Goal: Communication & Community: Answer question/provide support

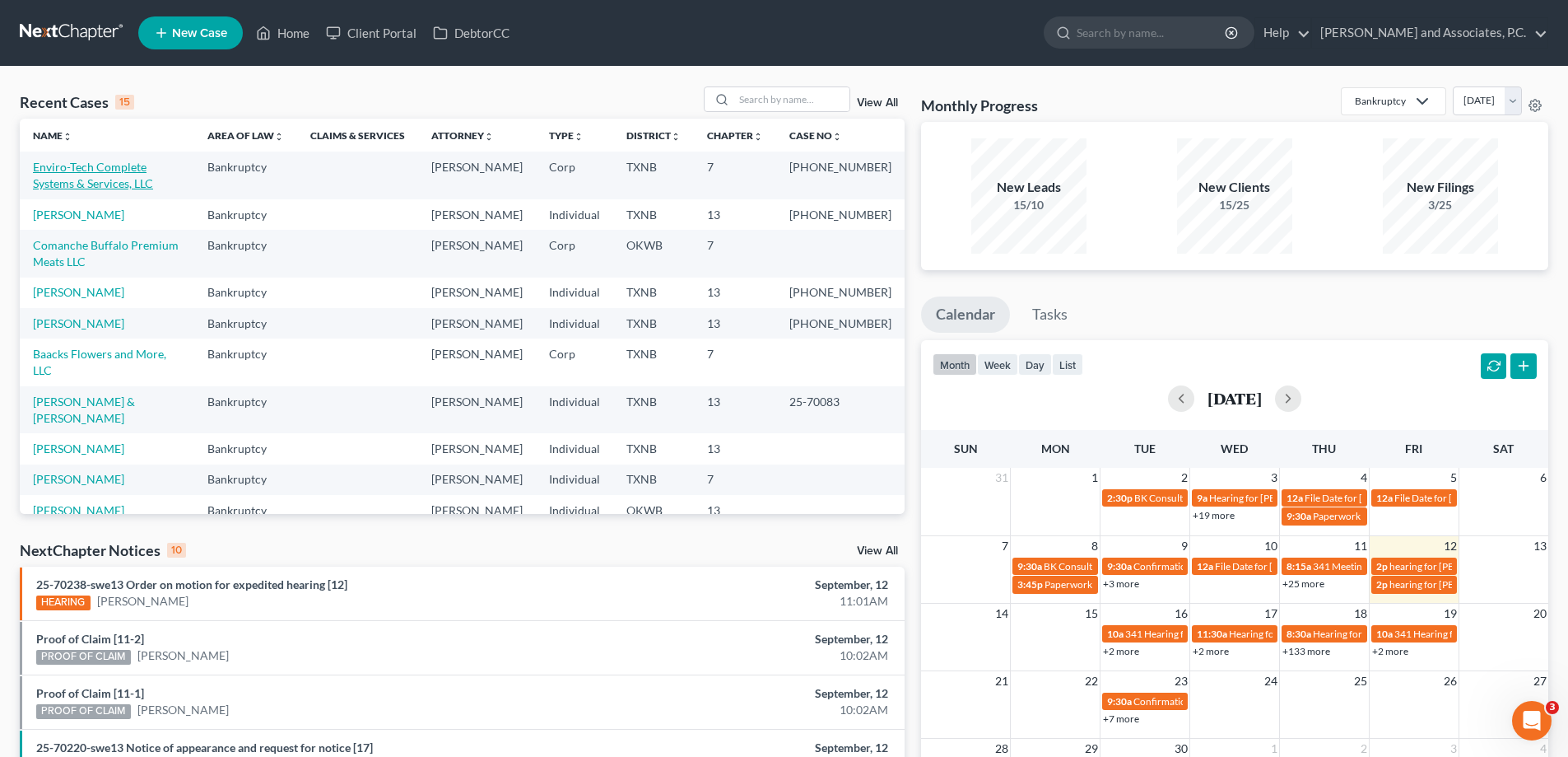
click at [83, 172] on link "Enviro-Tech Complete Systems & Services, LLC" at bounding box center [93, 175] width 120 height 31
select select "5"
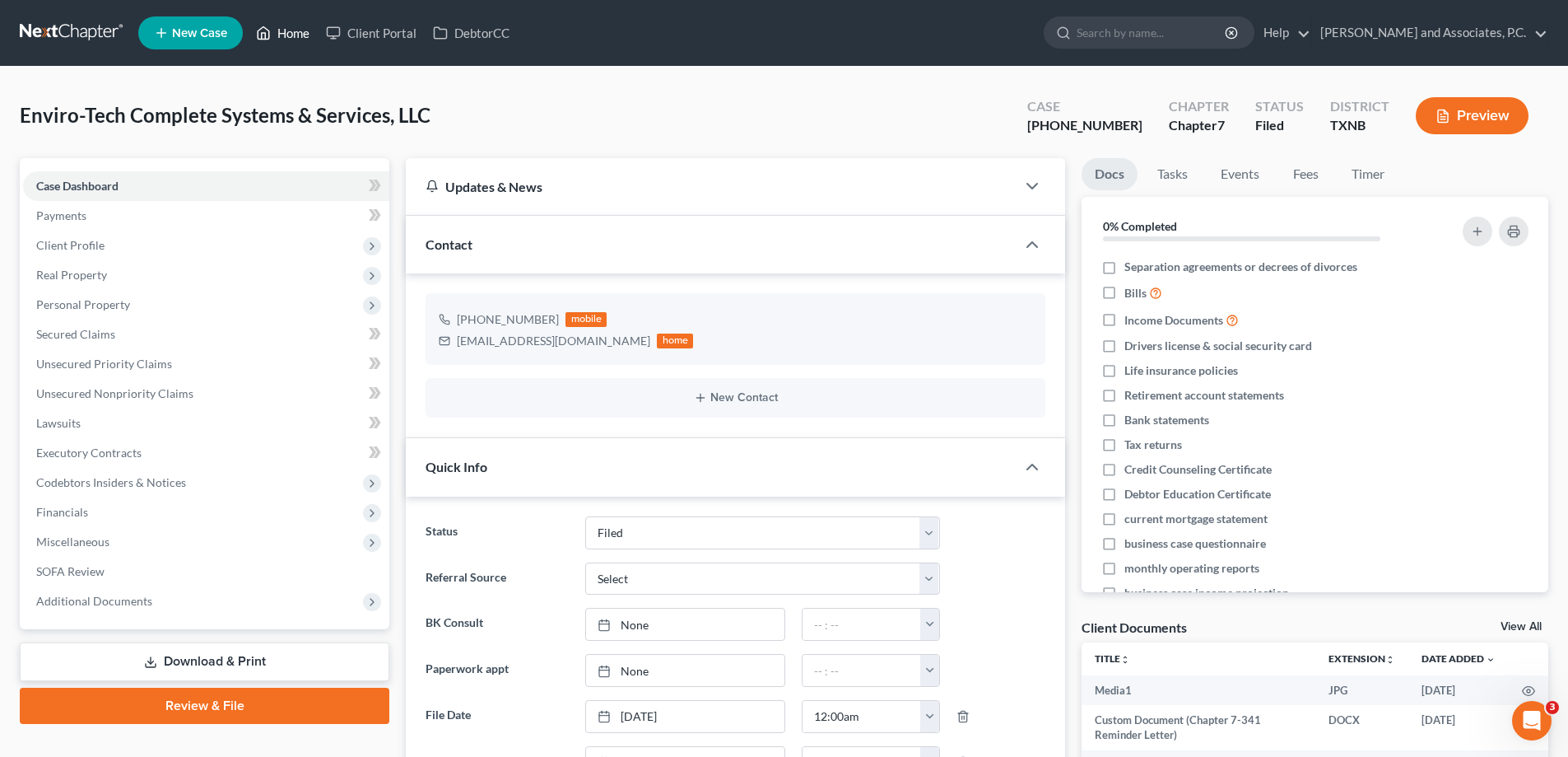
click at [267, 32] on icon at bounding box center [263, 33] width 15 height 19
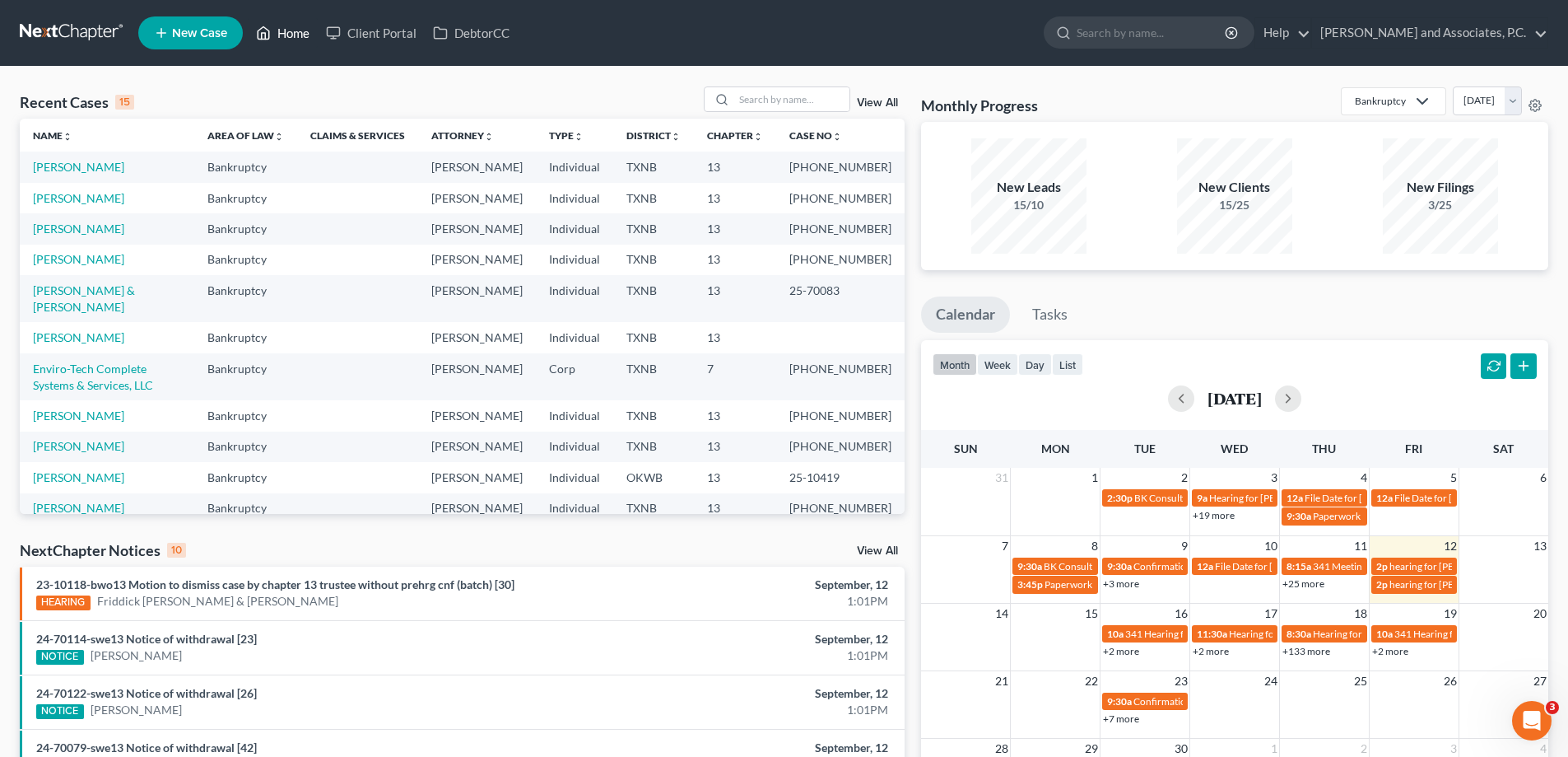
click at [286, 27] on link "Home" at bounding box center [282, 34] width 70 height 30
click at [95, 236] on link "[PERSON_NAME]" at bounding box center [78, 229] width 92 height 14
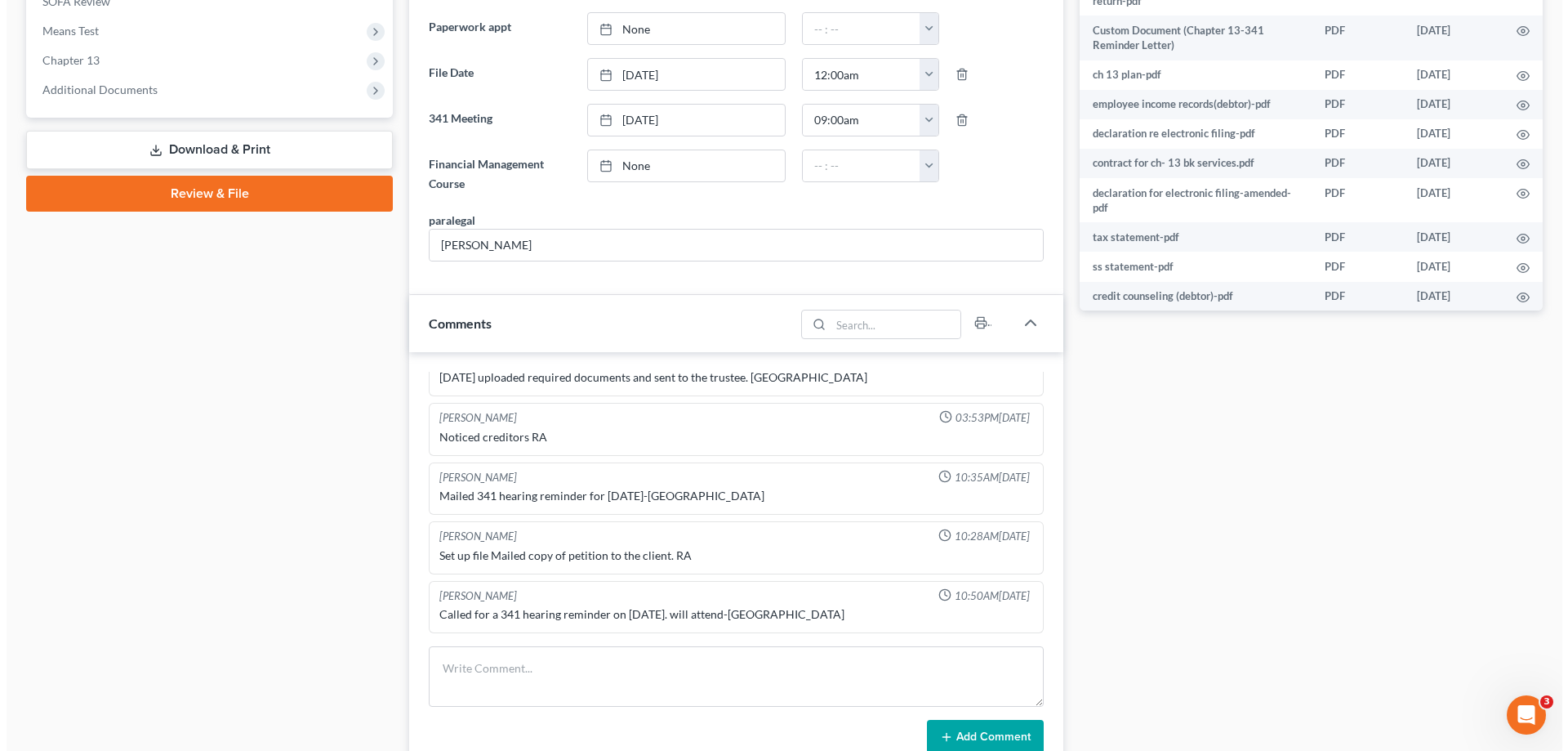
scroll to position [518, 0]
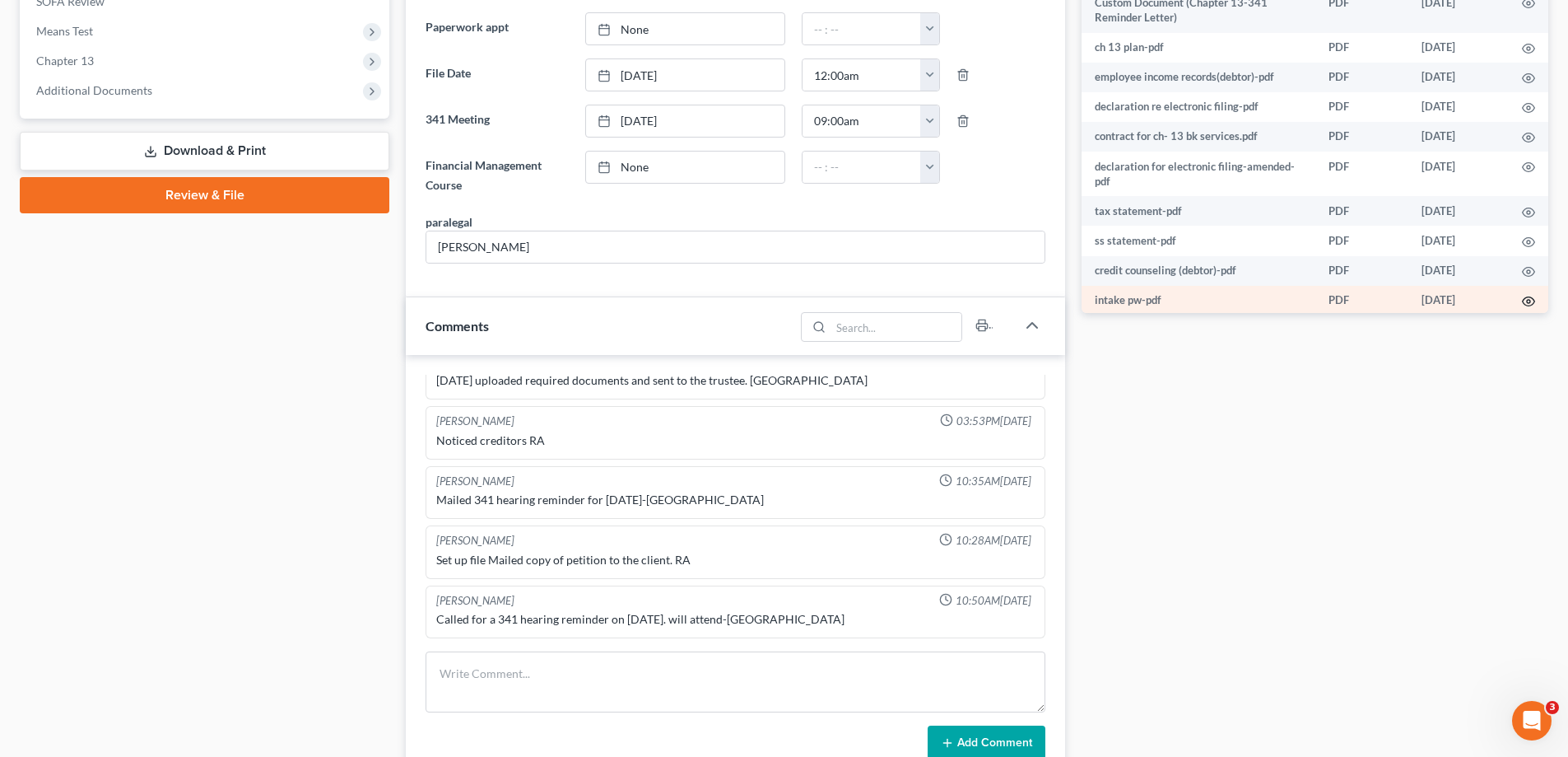
click at [1521, 295] on icon "button" at bounding box center [1527, 301] width 13 height 13
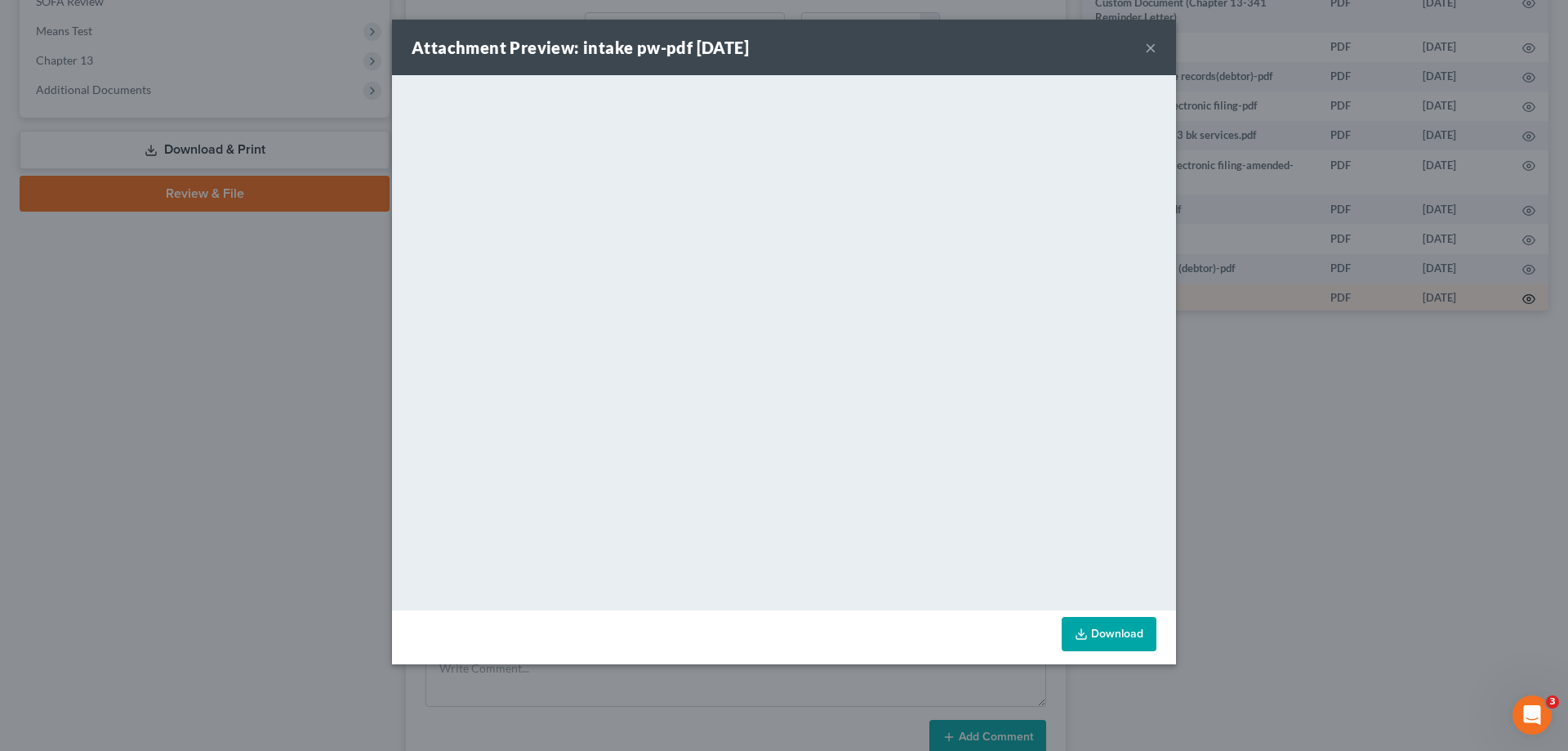
scroll to position [503, 0]
click at [1074, 636] on icon at bounding box center [1081, 634] width 13 height 13
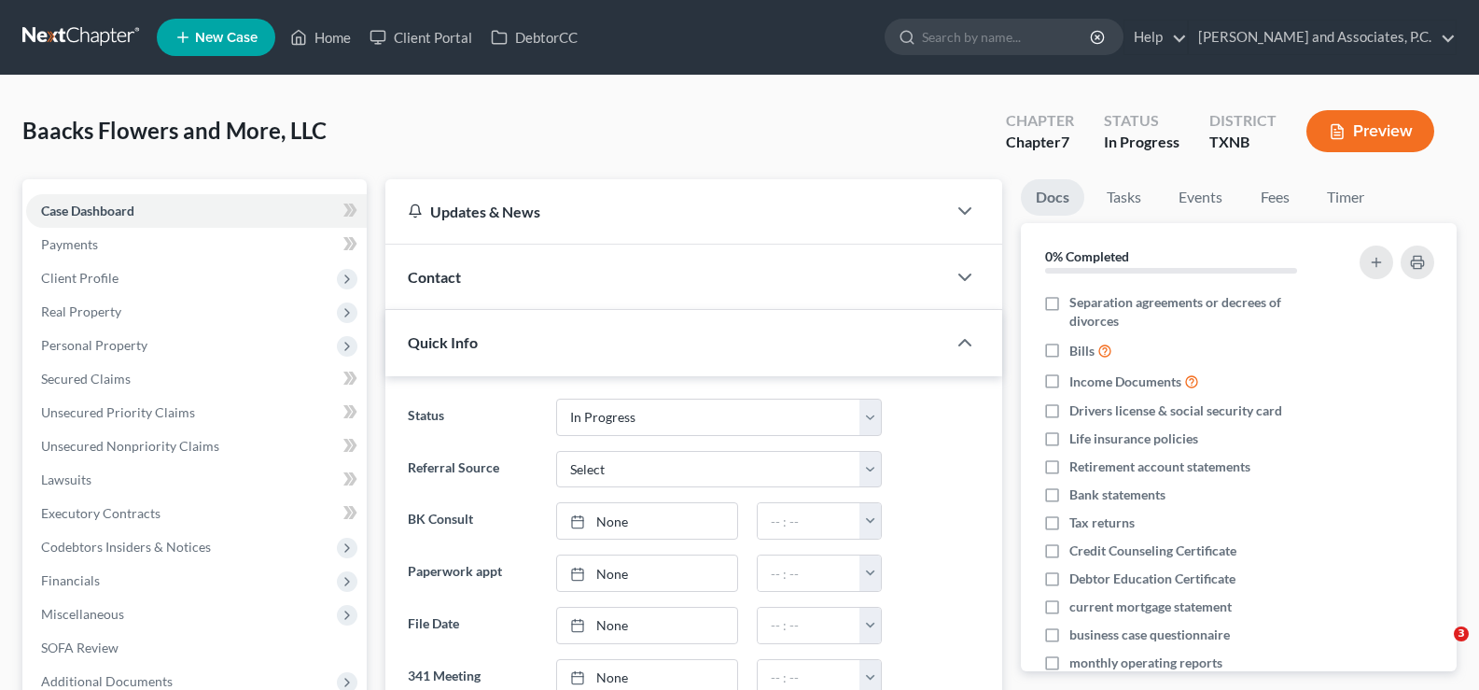
select select "7"
click at [307, 43] on icon at bounding box center [298, 37] width 17 height 22
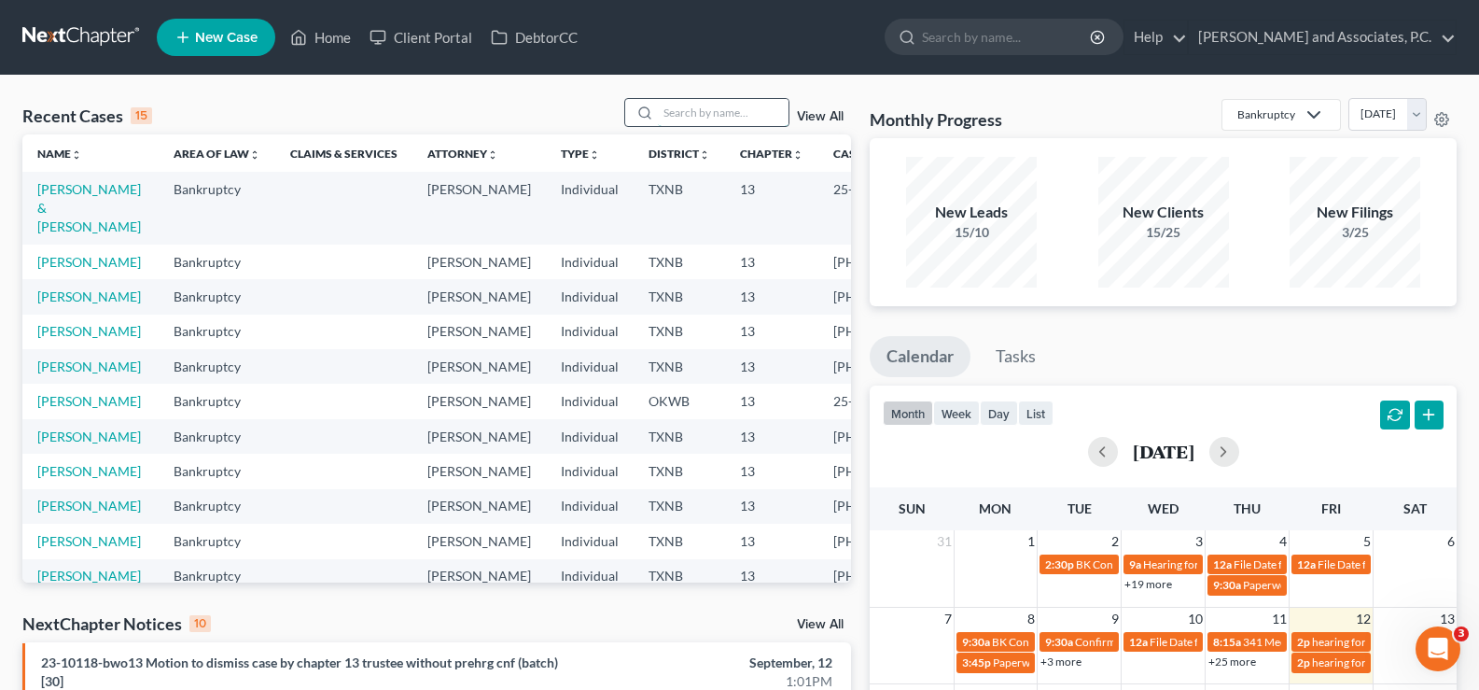
click at [671, 119] on input "search" at bounding box center [723, 112] width 131 height 27
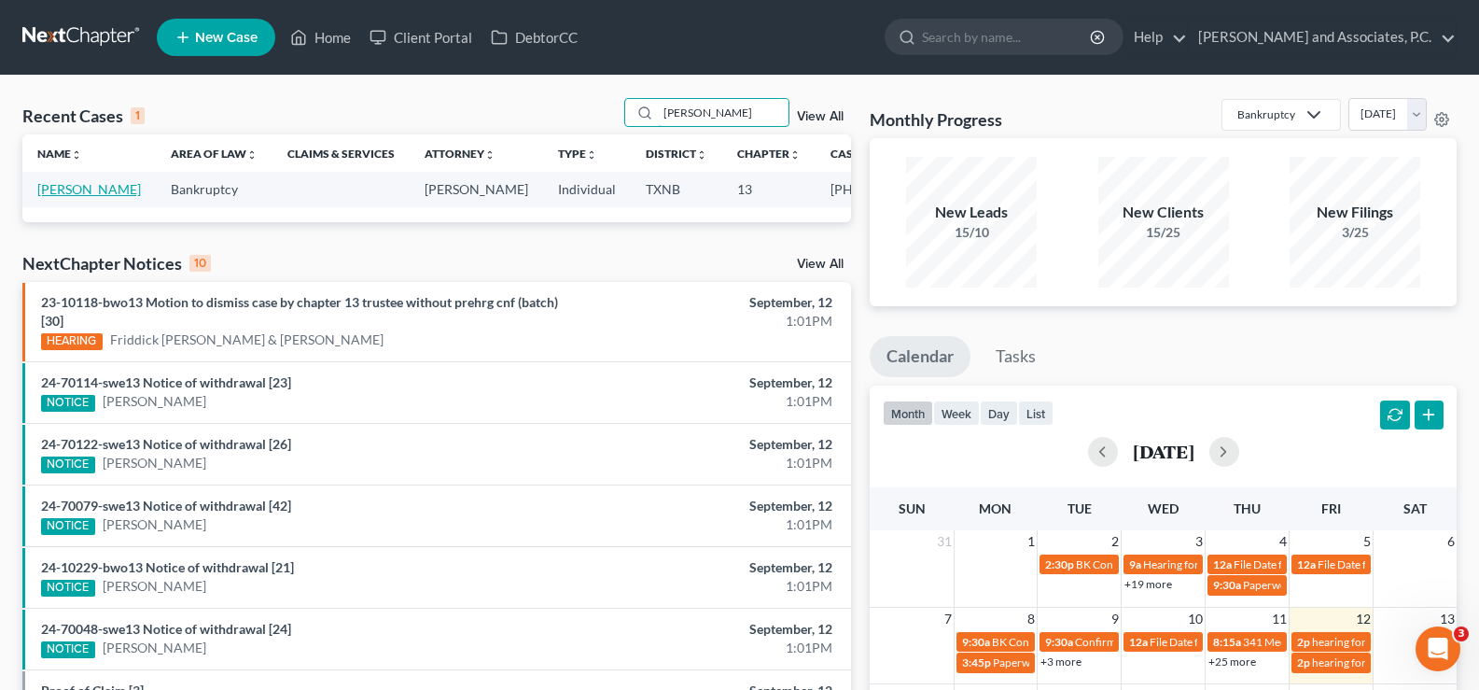
type input "[PERSON_NAME]"
click at [51, 197] on link "[PERSON_NAME]" at bounding box center [89, 189] width 104 height 16
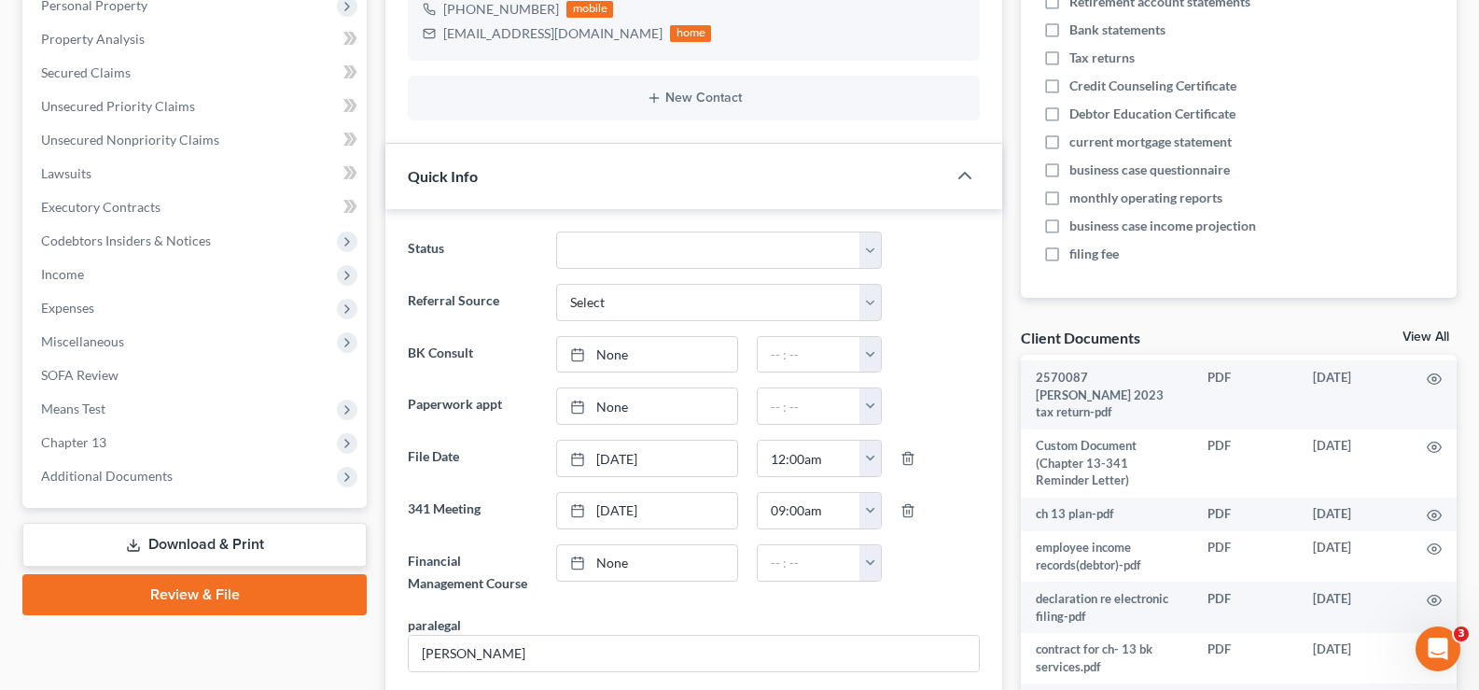
scroll to position [544, 0]
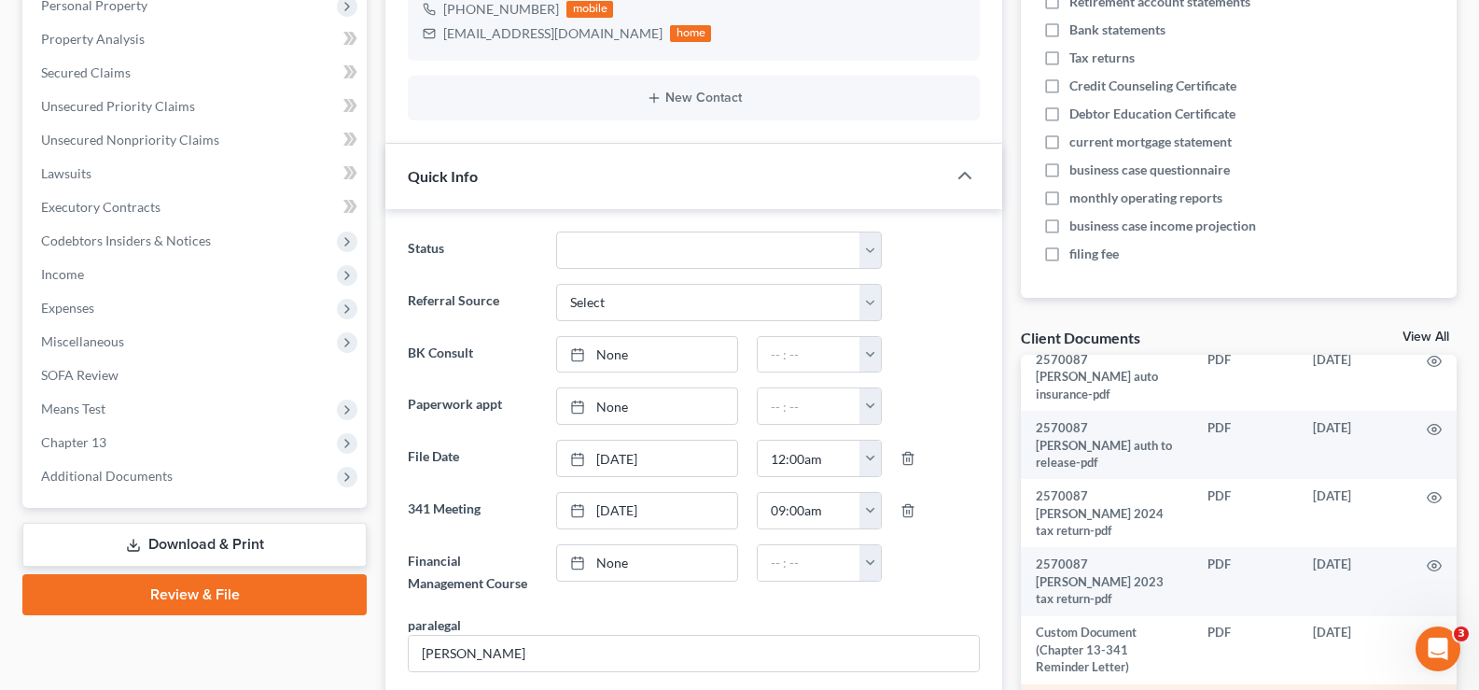
click at [1428, 689] on icon "button" at bounding box center [1435, 702] width 14 height 10
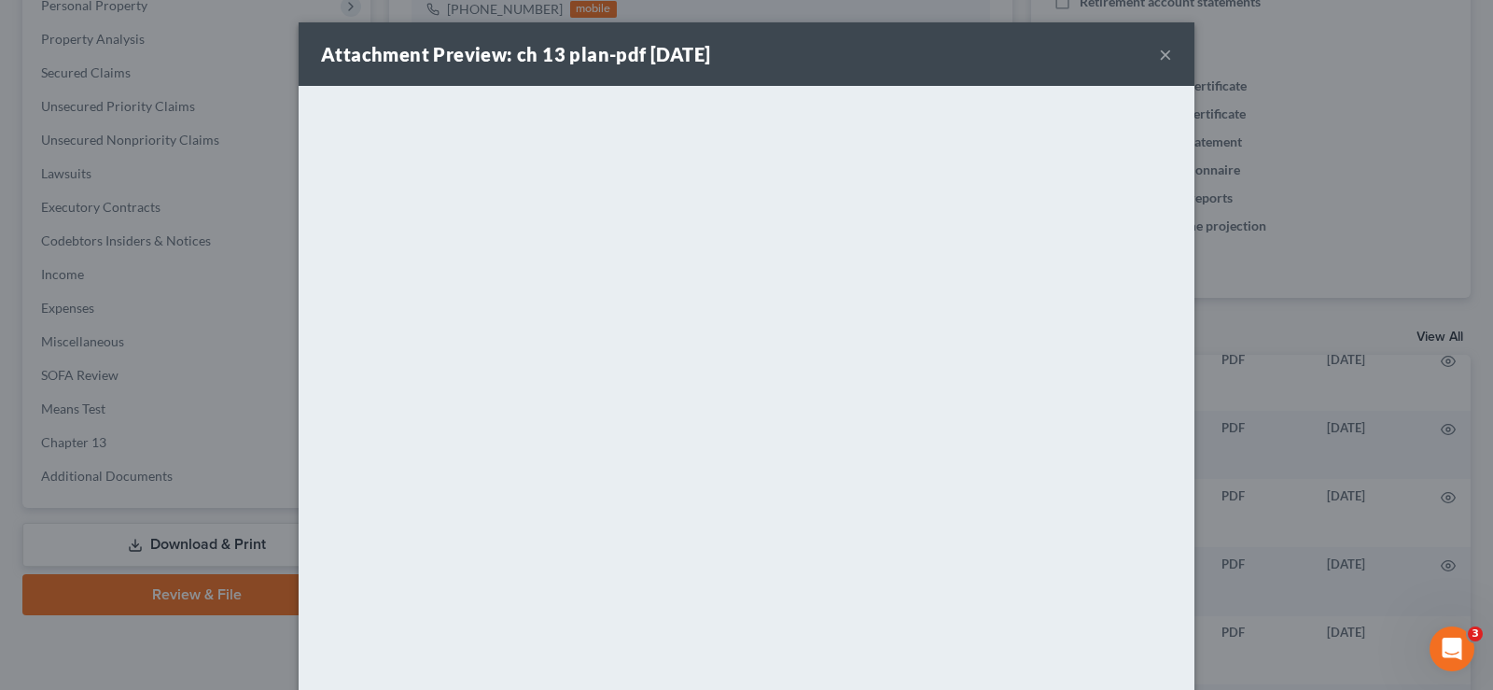
click at [1159, 53] on button "×" at bounding box center [1165, 54] width 13 height 22
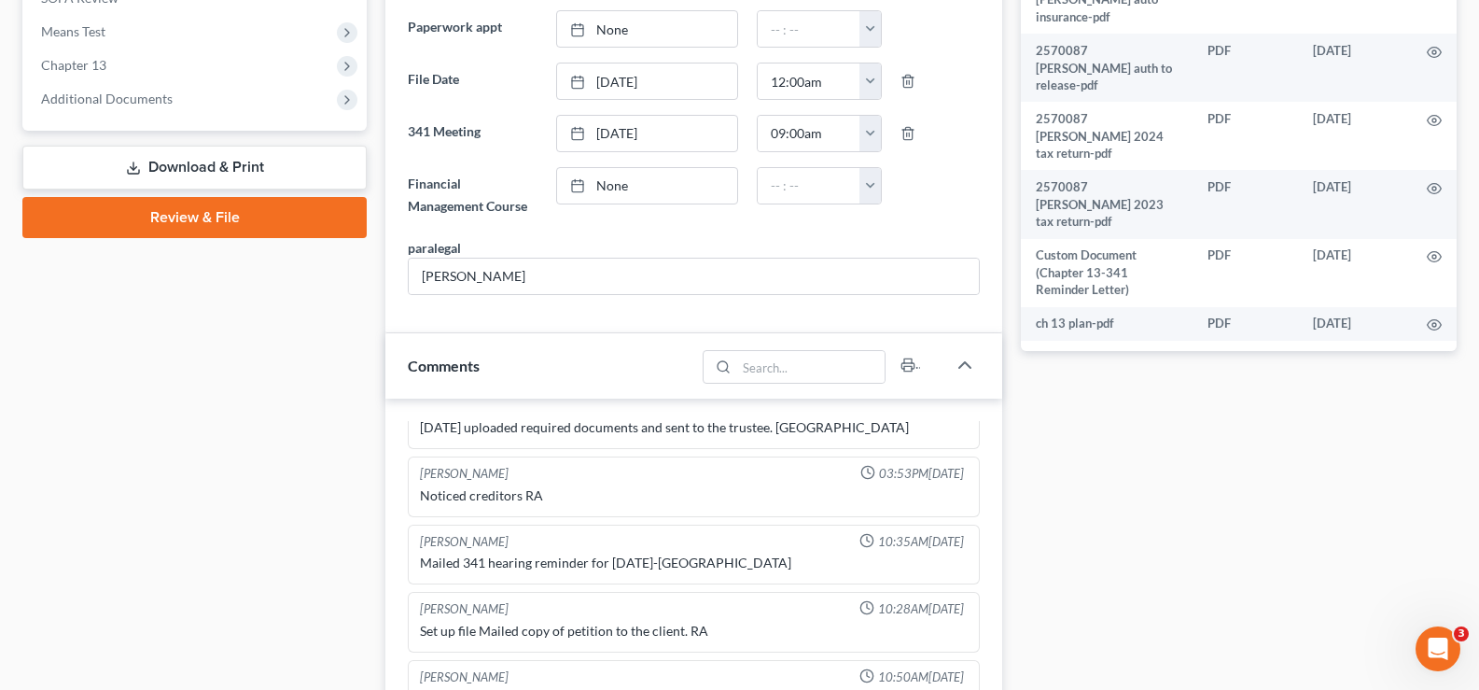
scroll to position [373, 0]
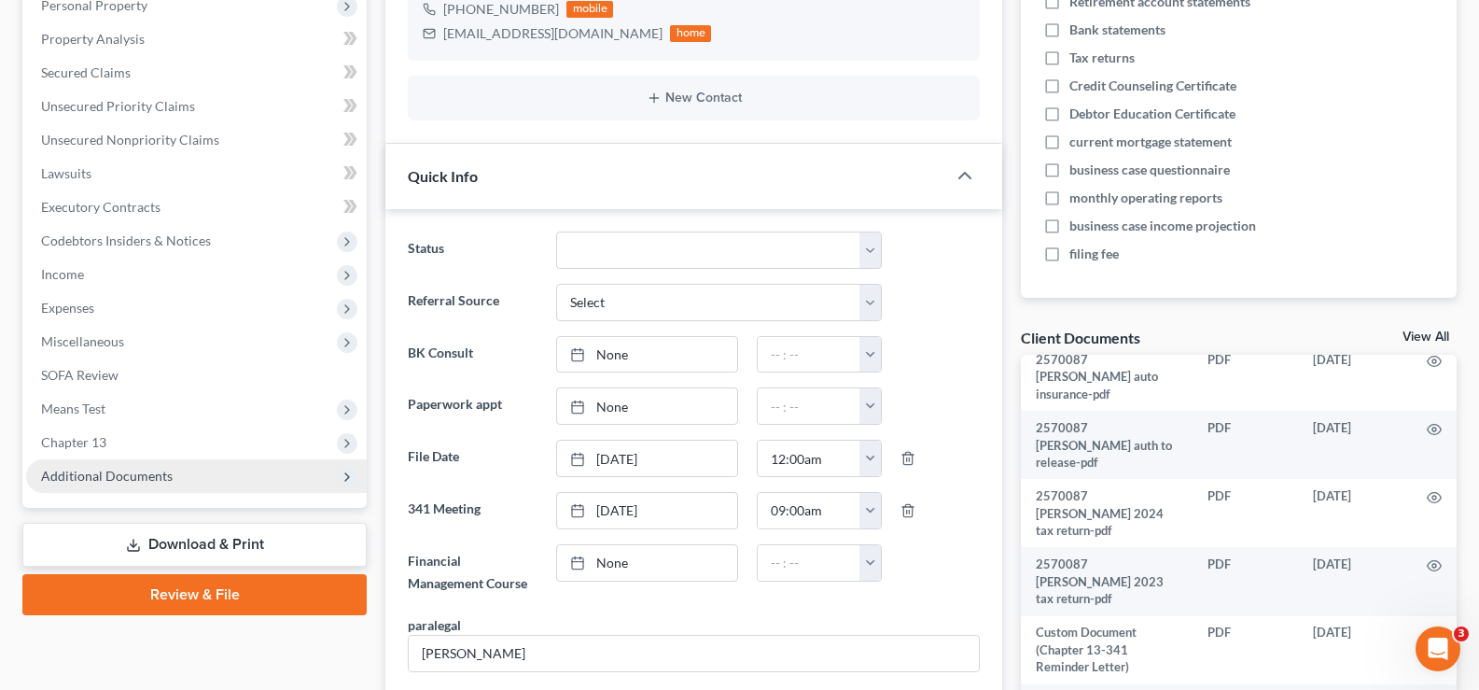
click at [159, 479] on span "Additional Documents" at bounding box center [107, 475] width 132 height 16
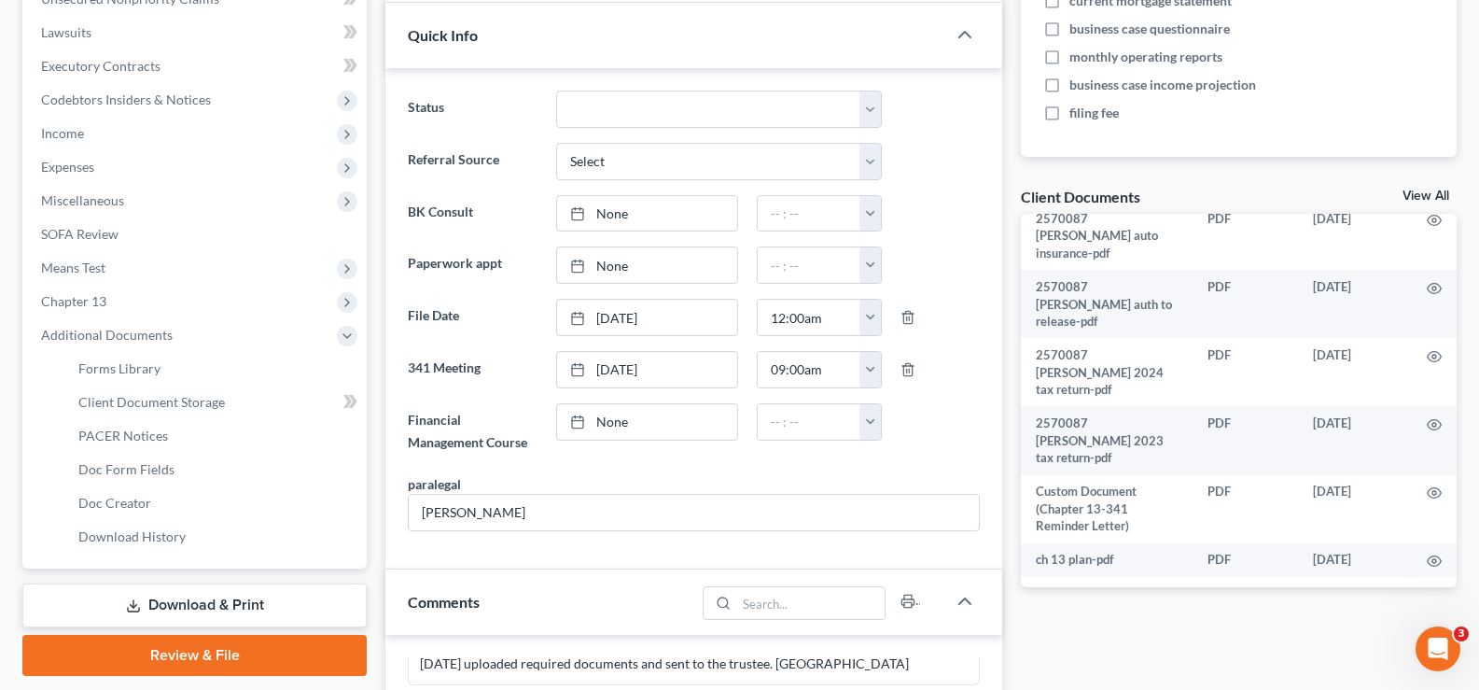
scroll to position [560, 0]
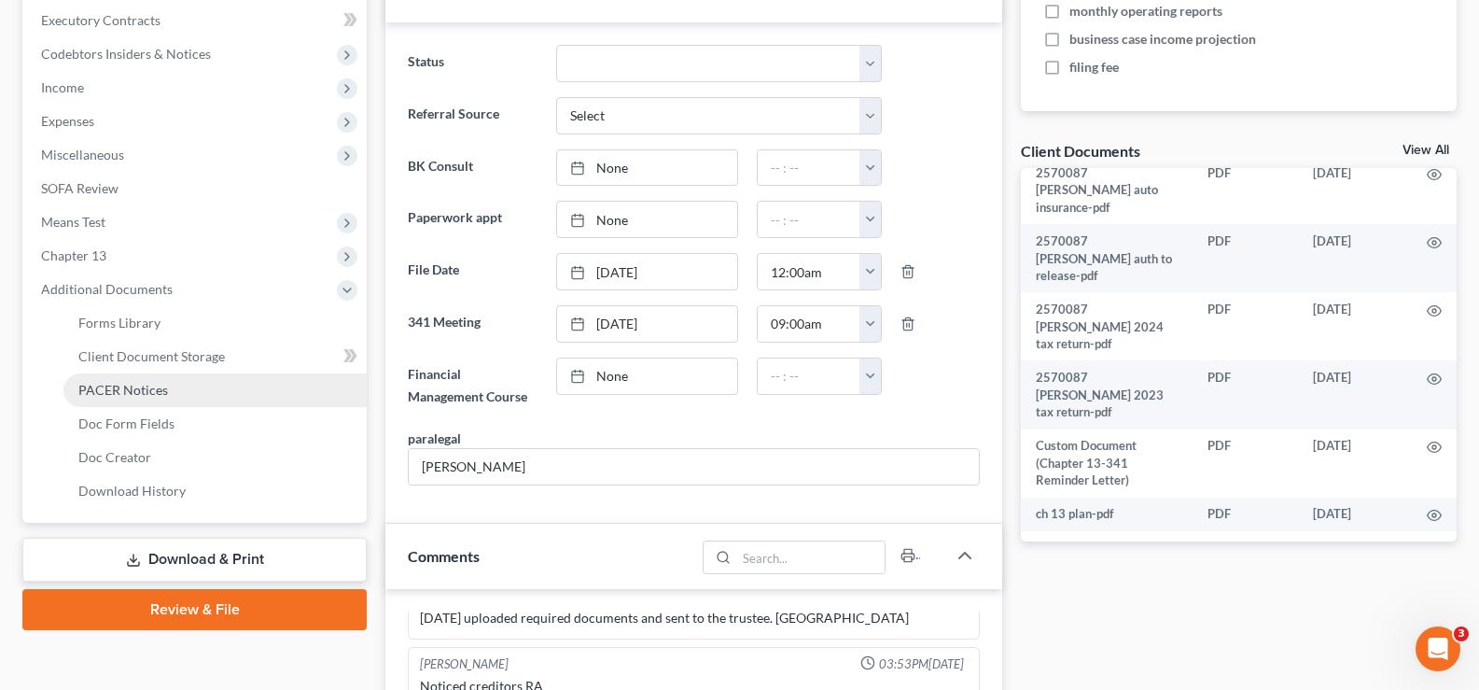
click at [152, 400] on link "PACER Notices" at bounding box center [214, 390] width 303 height 34
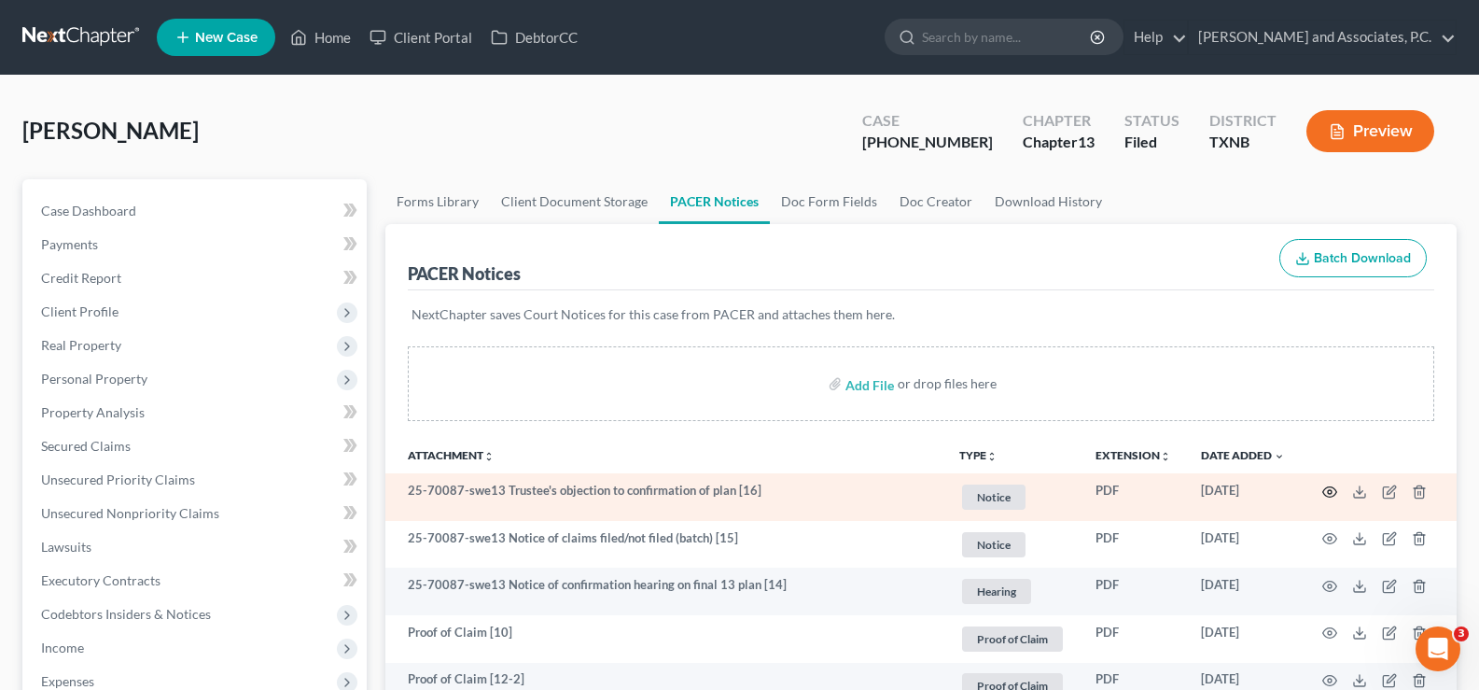
click at [1327, 493] on icon "button" at bounding box center [1329, 491] width 15 height 15
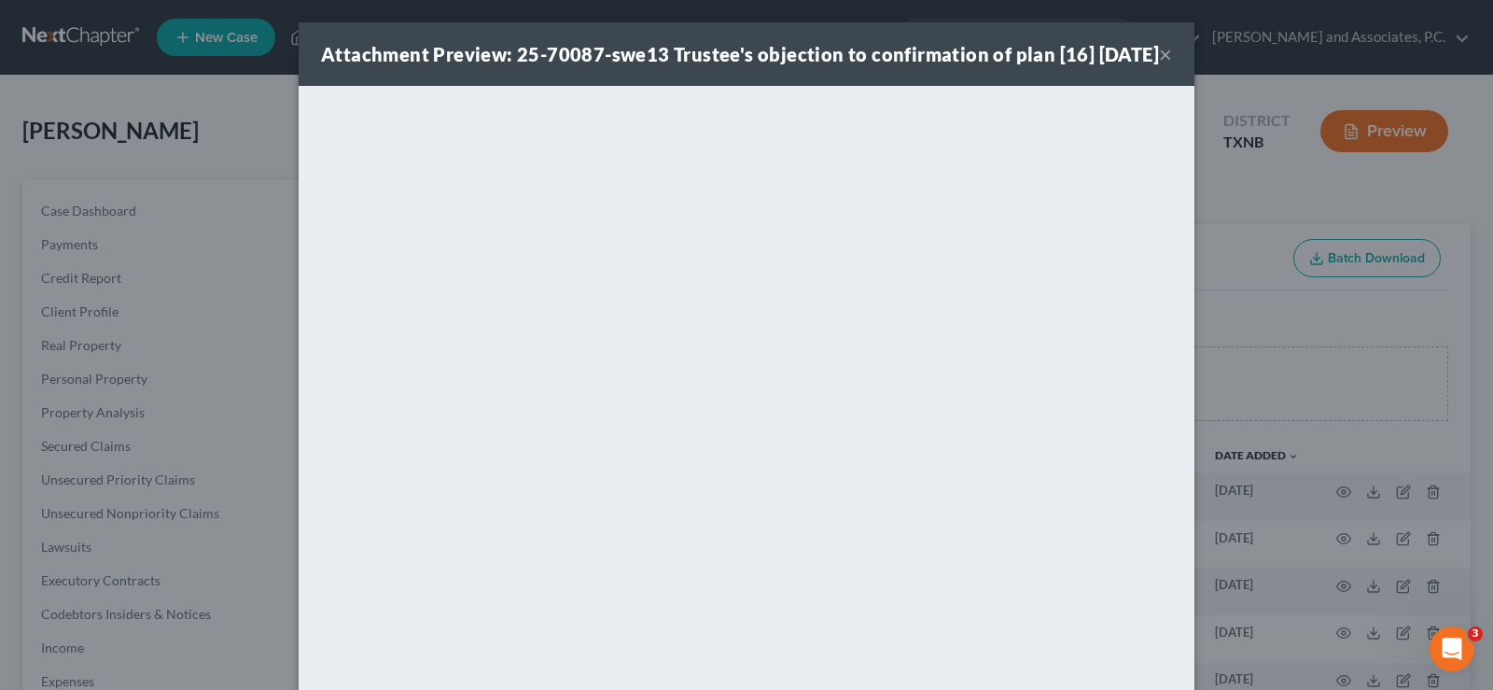
click at [1159, 65] on button "×" at bounding box center [1165, 54] width 13 height 22
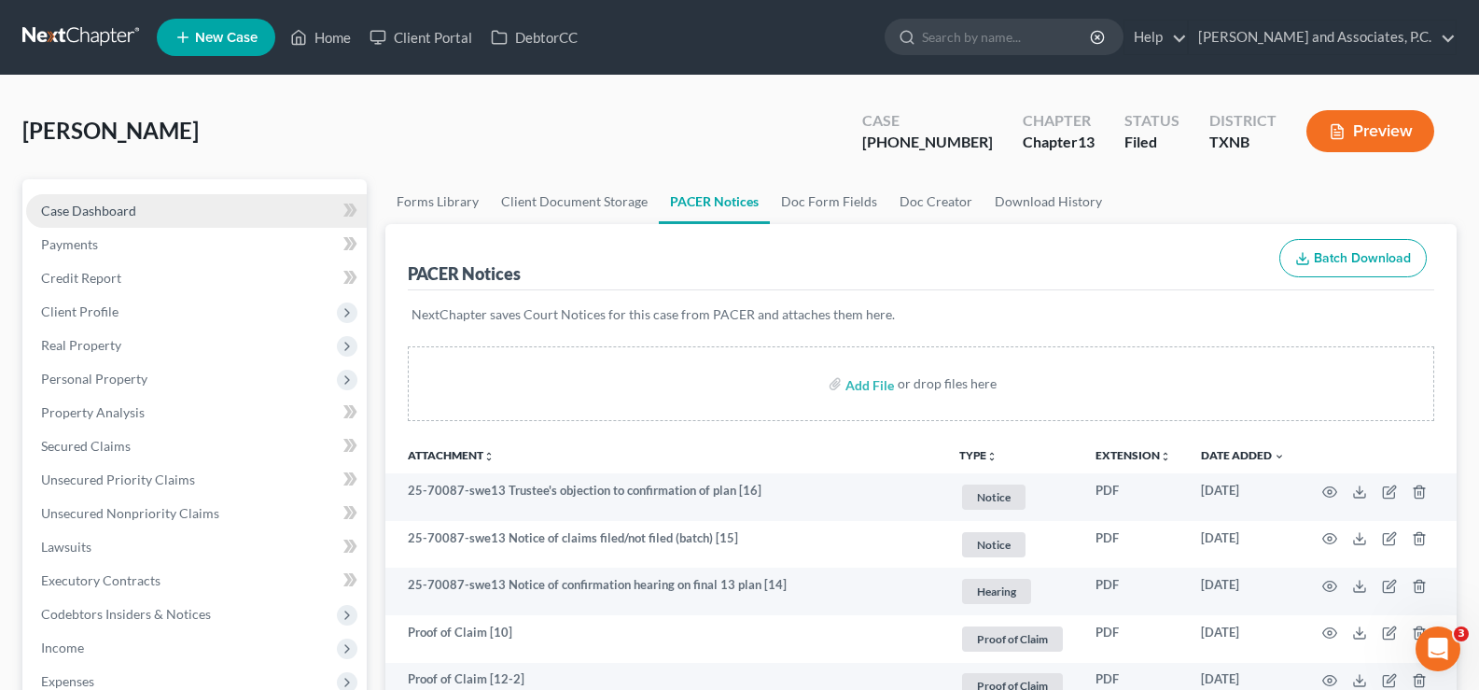
click at [141, 212] on link "Case Dashboard" at bounding box center [196, 211] width 341 height 34
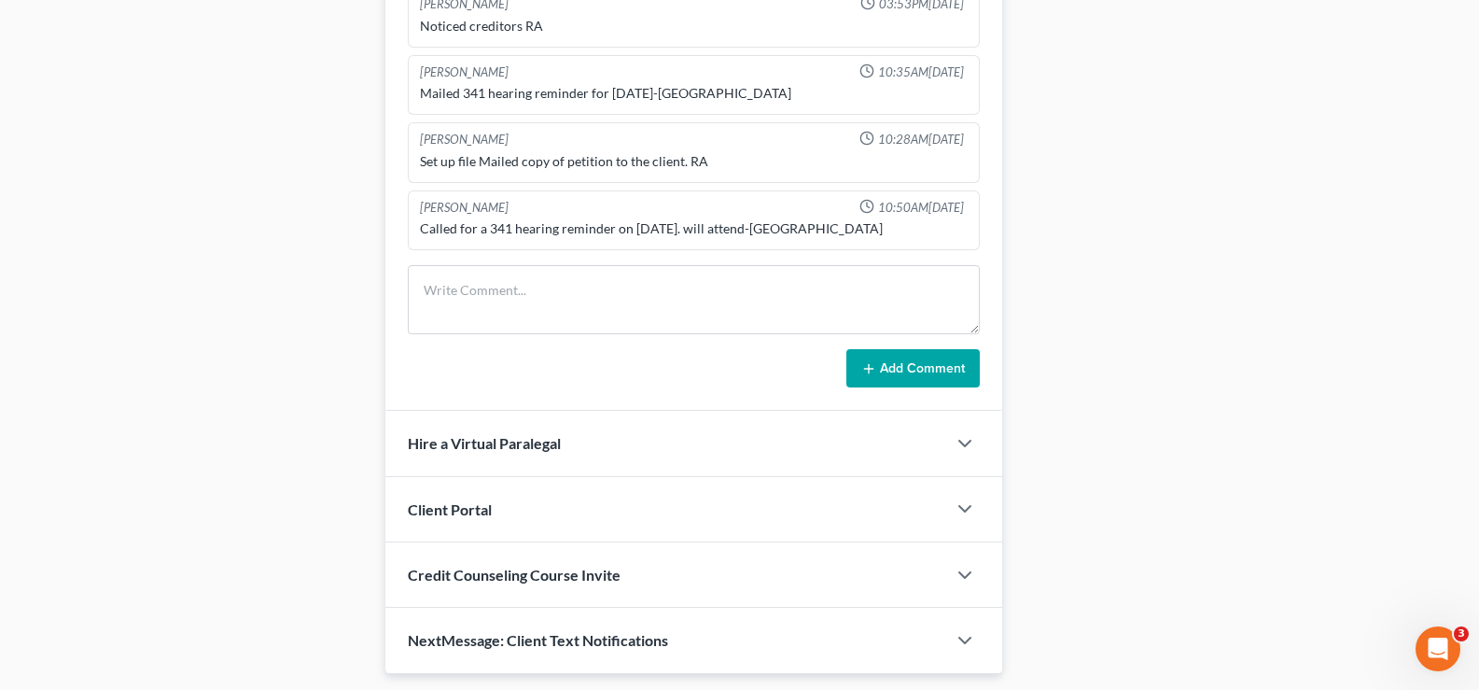
scroll to position [1275, 0]
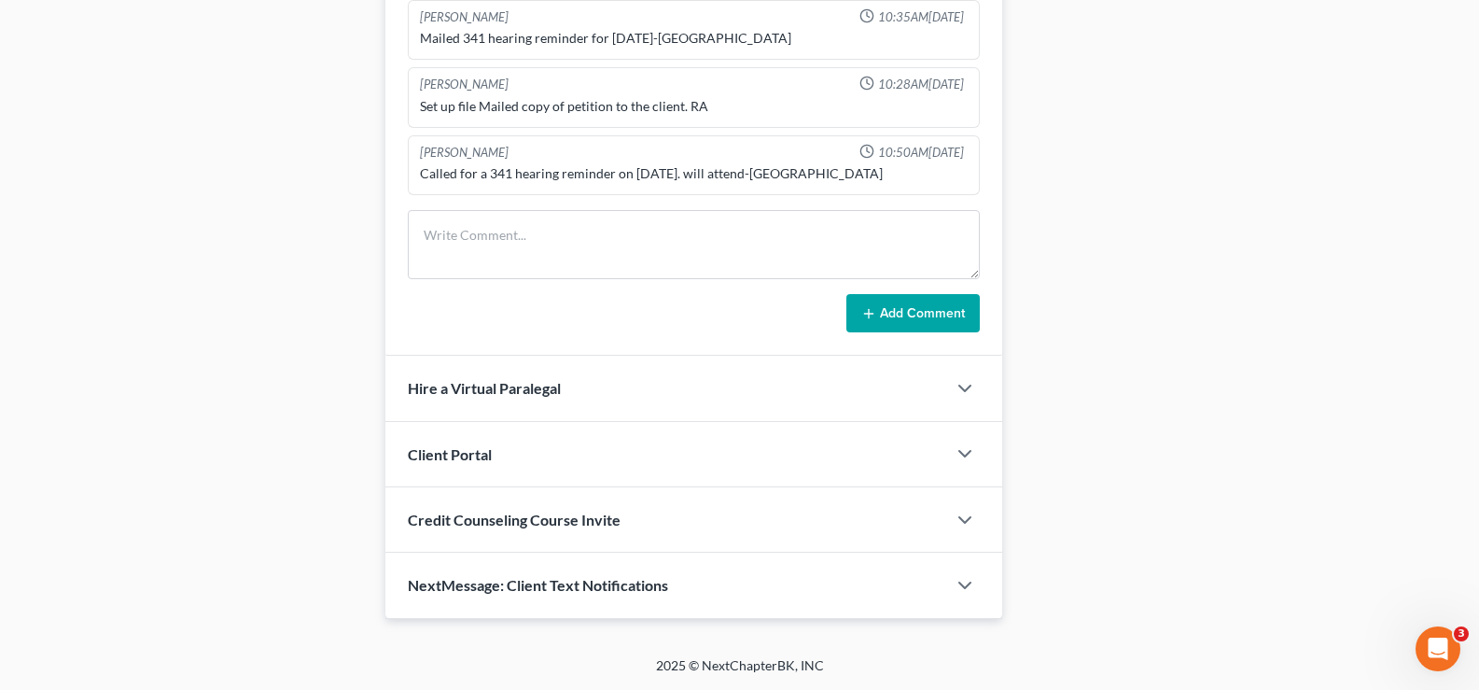
click at [621, 593] on span "NextMessage: Client Text Notifications" at bounding box center [538, 585] width 260 height 18
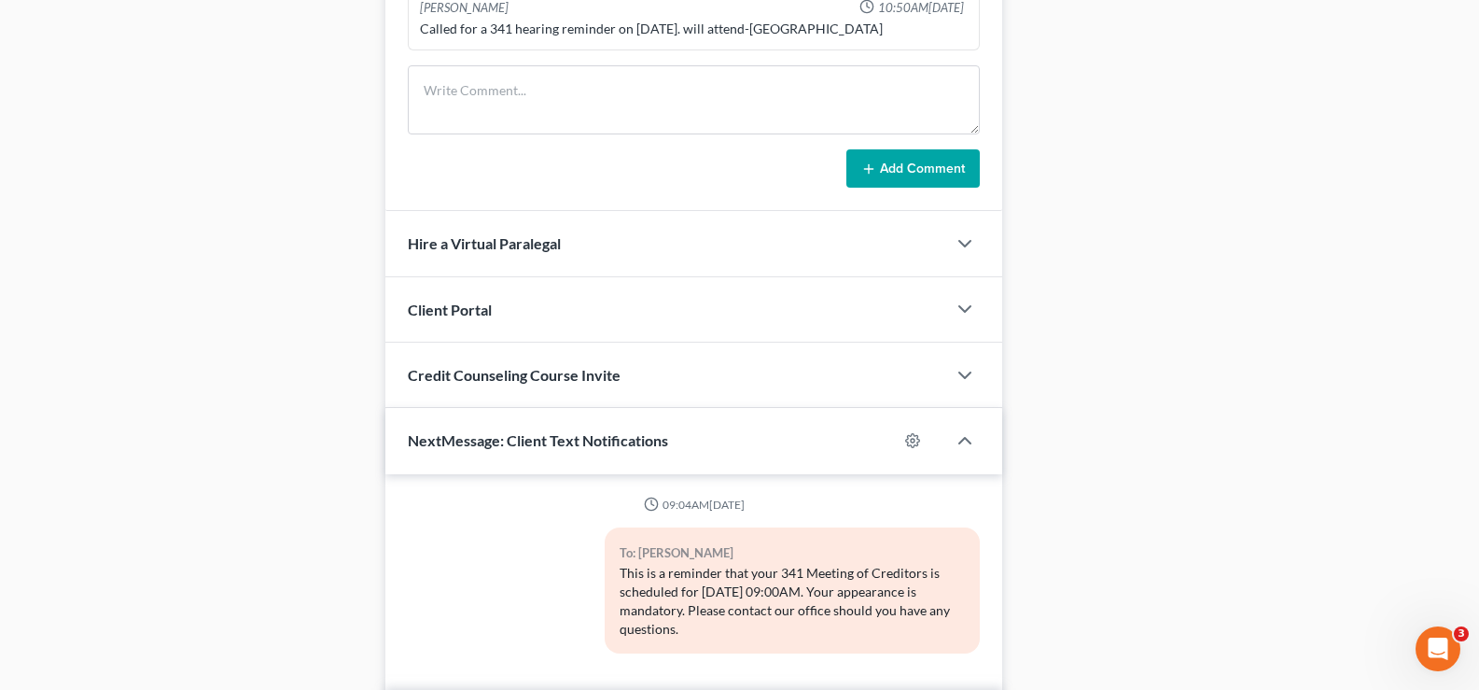
scroll to position [1536, 0]
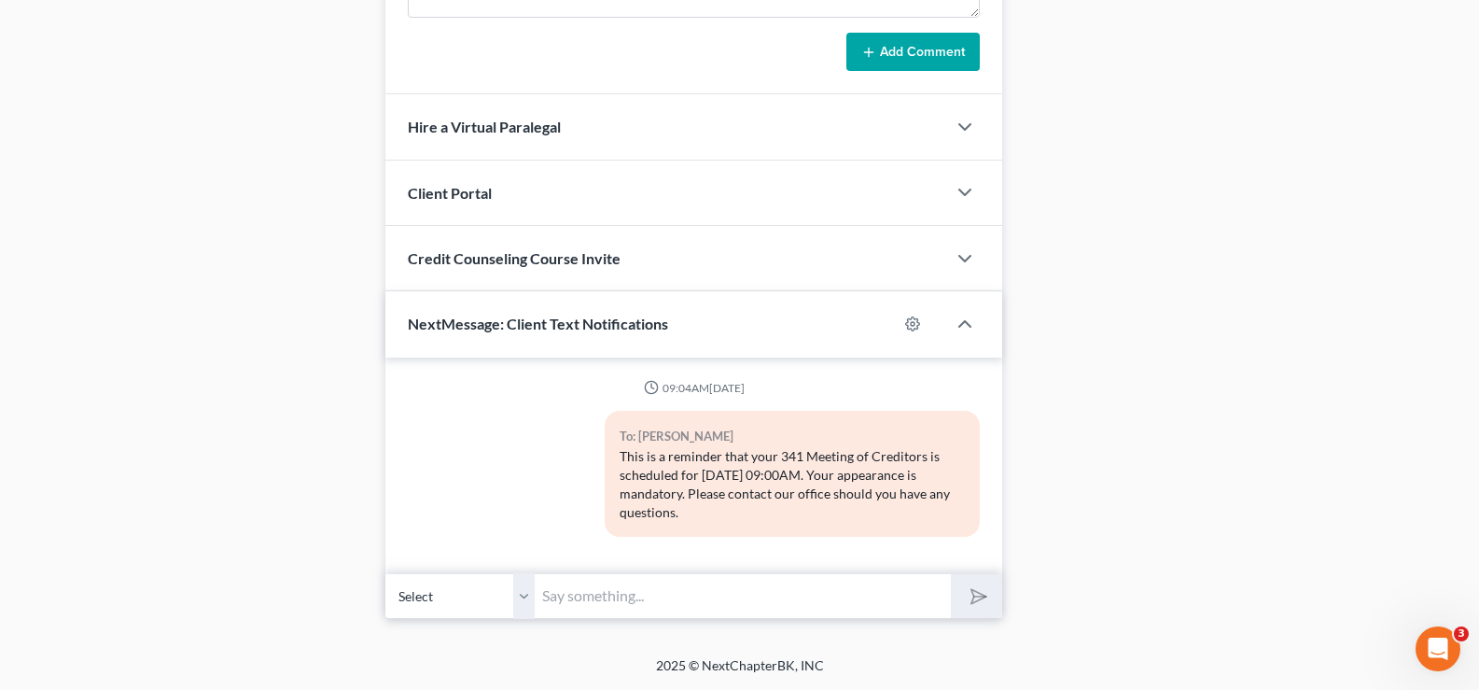
click at [570, 597] on input "text" at bounding box center [743, 596] width 416 height 46
click at [524, 596] on select "Select [PHONE_NUMBER] - [PERSON_NAME]" at bounding box center [459, 596] width 149 height 46
click at [571, 596] on input "text" at bounding box center [743, 596] width 416 height 46
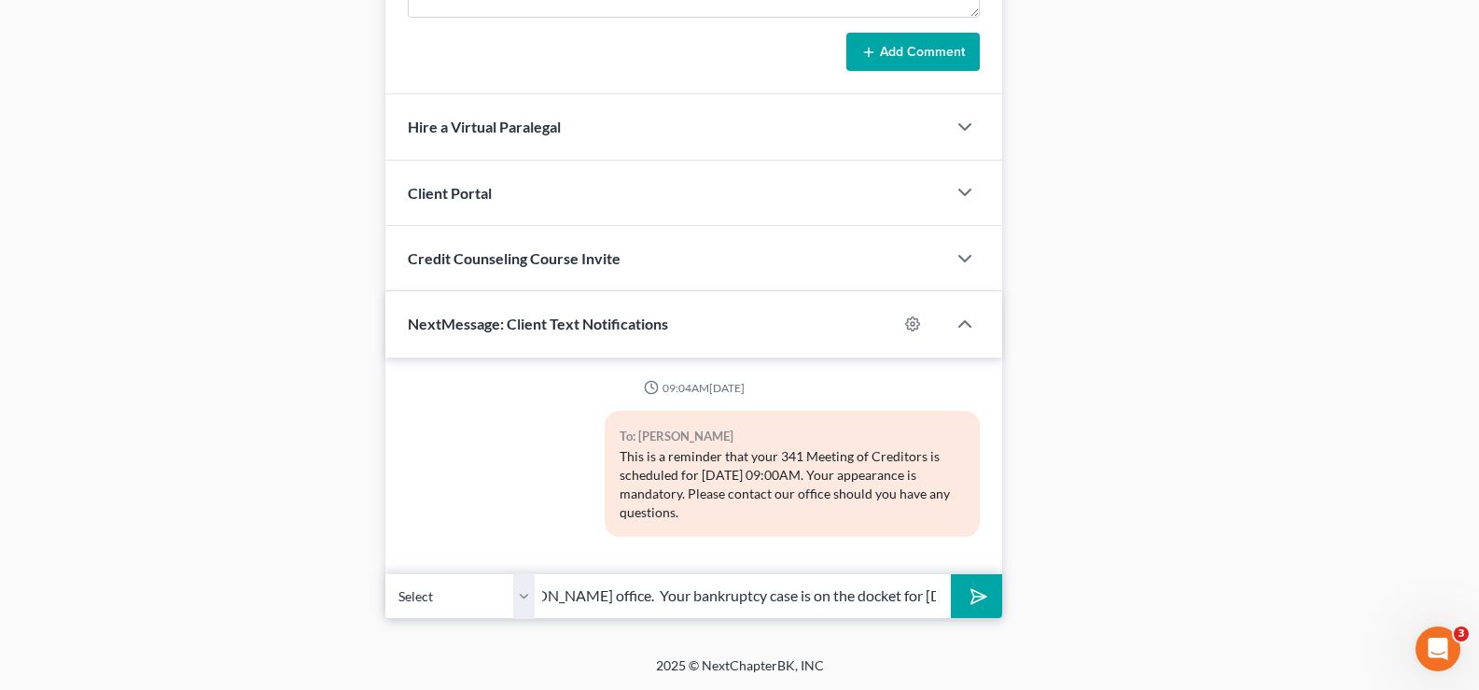
scroll to position [0, 486]
type input "[PERSON_NAME], this is [PERSON_NAME] at [GEOGRAPHIC_DATA][PERSON_NAME] office. …"
click at [973, 599] on polygon "submit" at bounding box center [975, 596] width 22 height 22
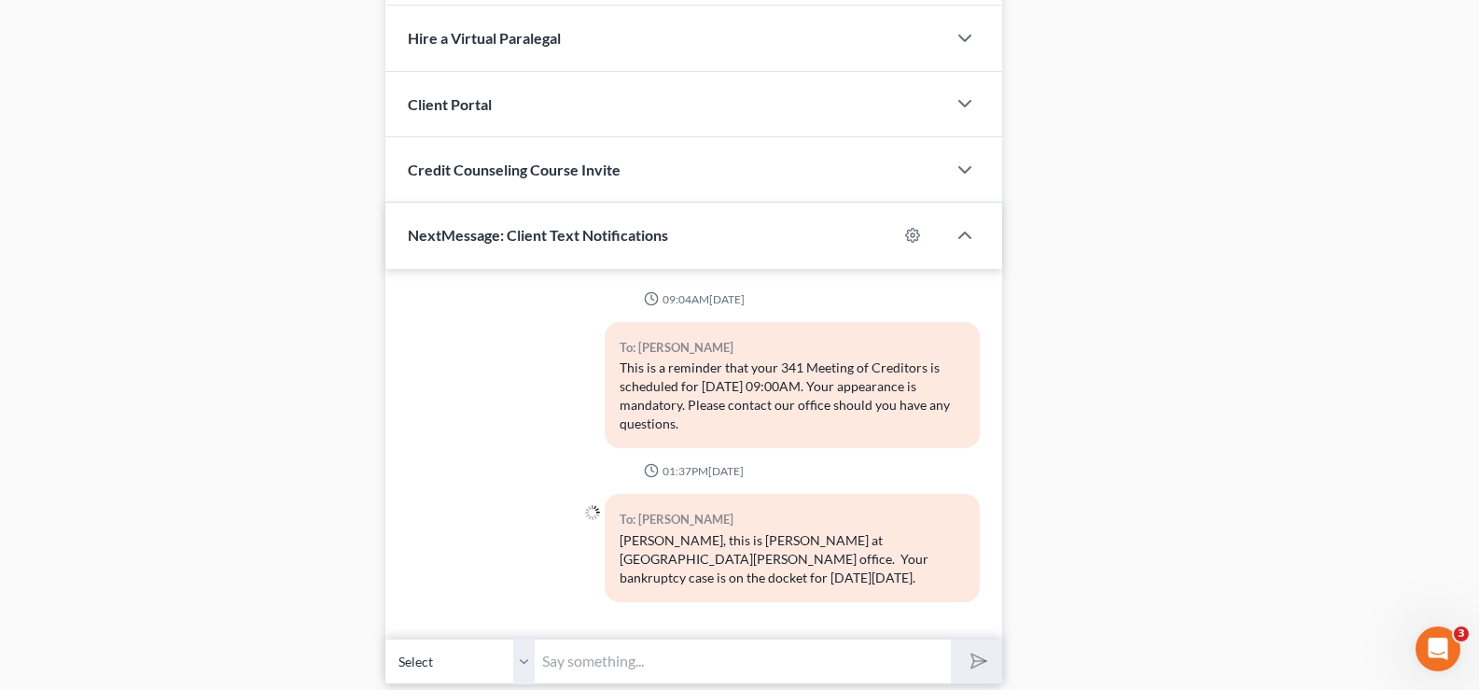
scroll to position [1690, 0]
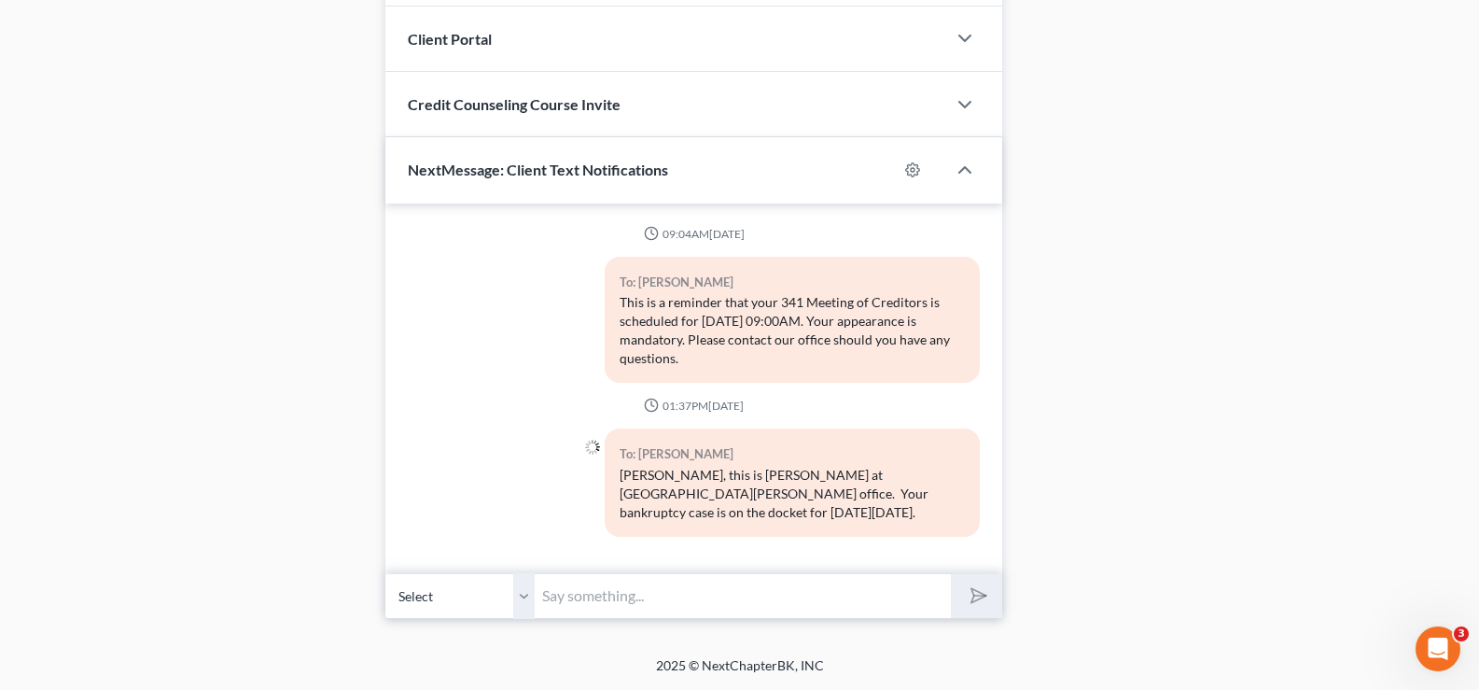
click at [595, 590] on input "text" at bounding box center [743, 596] width 416 height 46
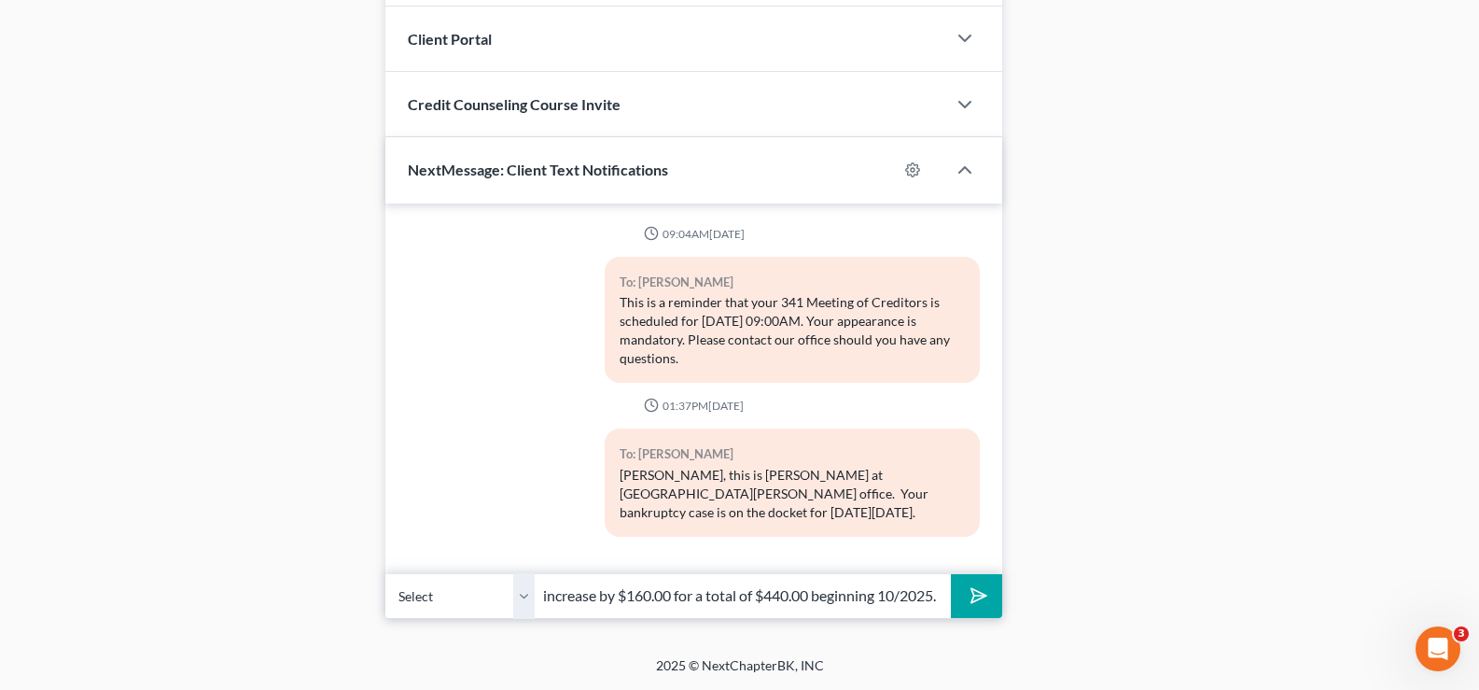
scroll to position [0, 596]
type input "The trustee has filed an objection to your plan, stating that your monthly paym…"
click at [951, 574] on button "submit" at bounding box center [976, 596] width 51 height 44
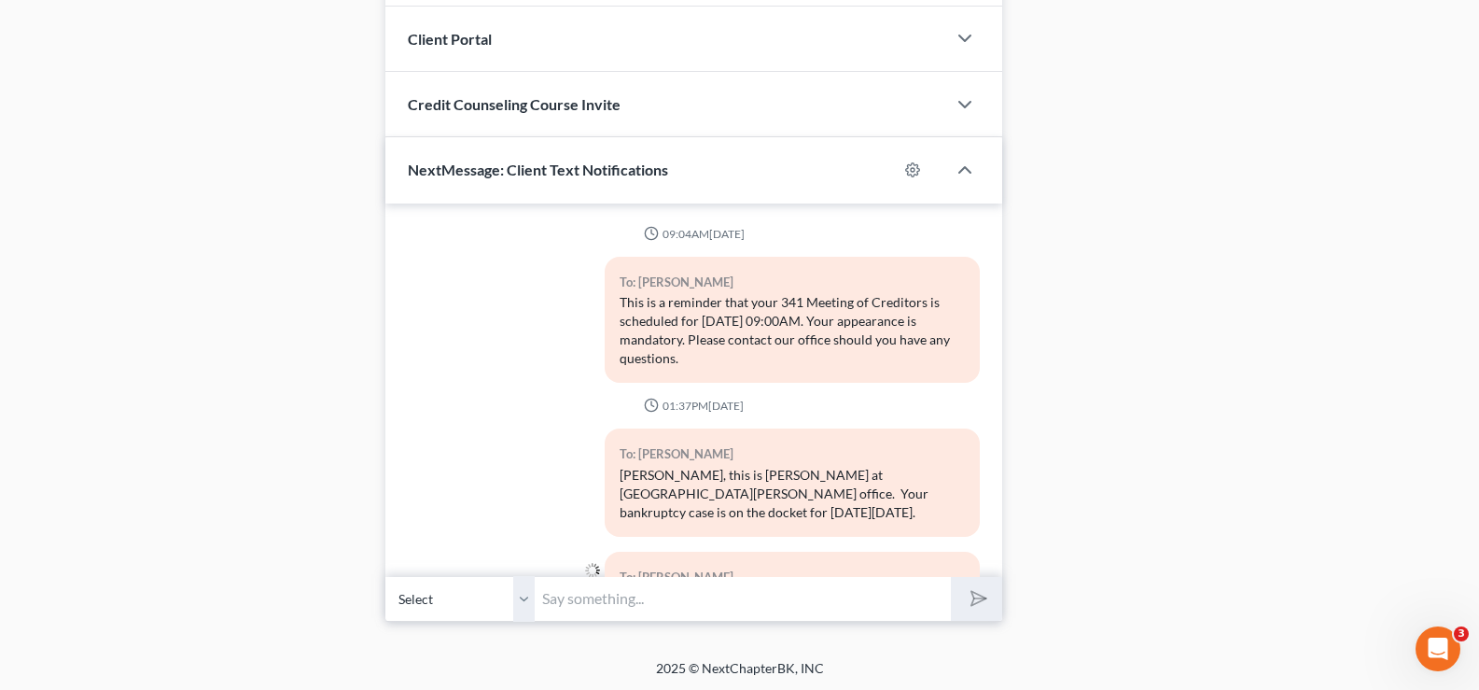
scroll to position [119, 0]
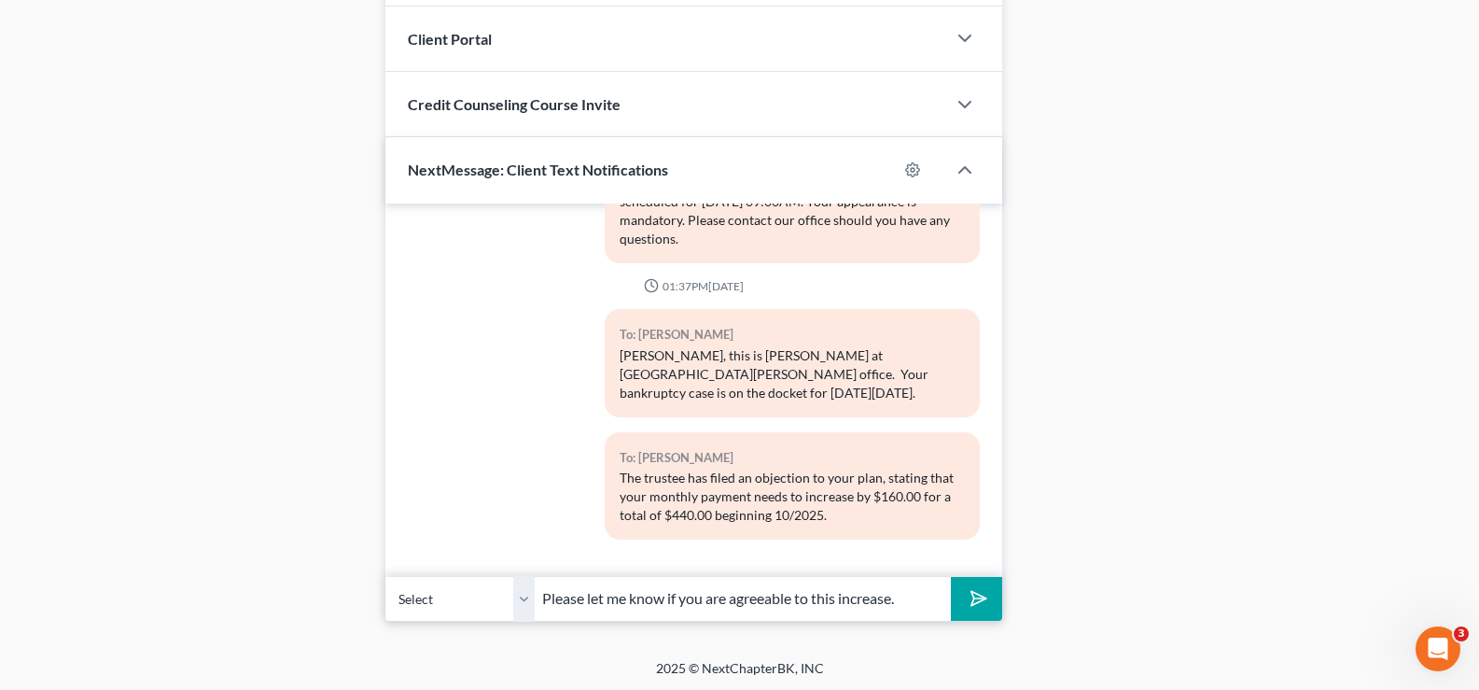
type input "Please let me know if you are agreeable to this increase."
click at [951, 577] on button "submit" at bounding box center [976, 599] width 51 height 44
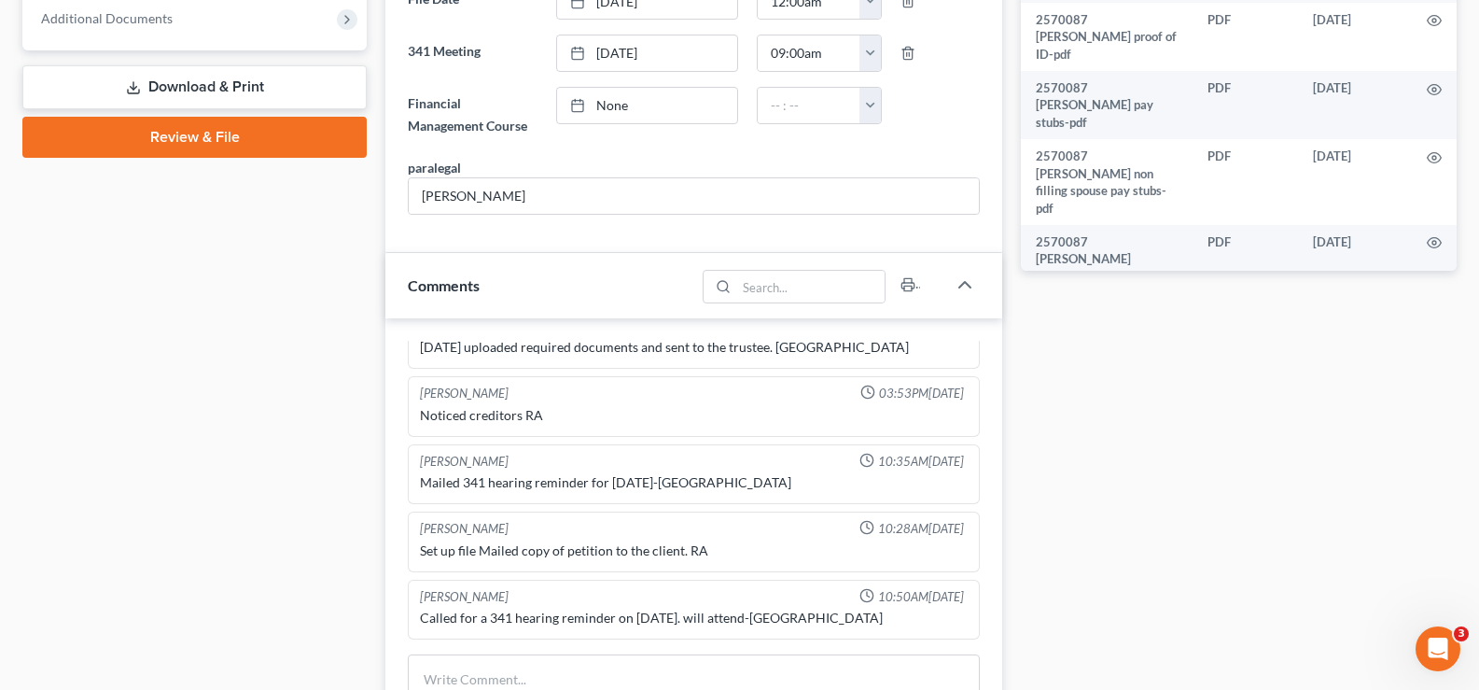
scroll to position [757, 0]
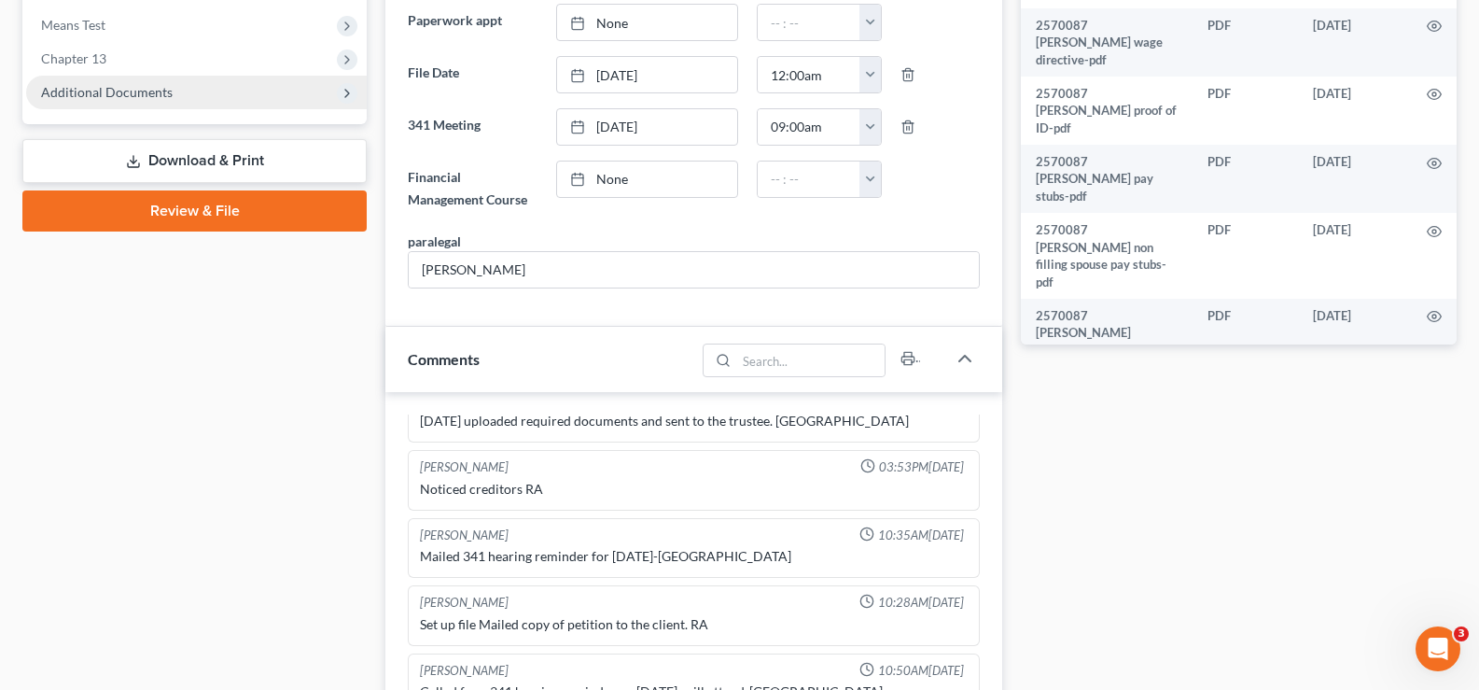
click at [70, 102] on span "Additional Documents" at bounding box center [196, 93] width 341 height 34
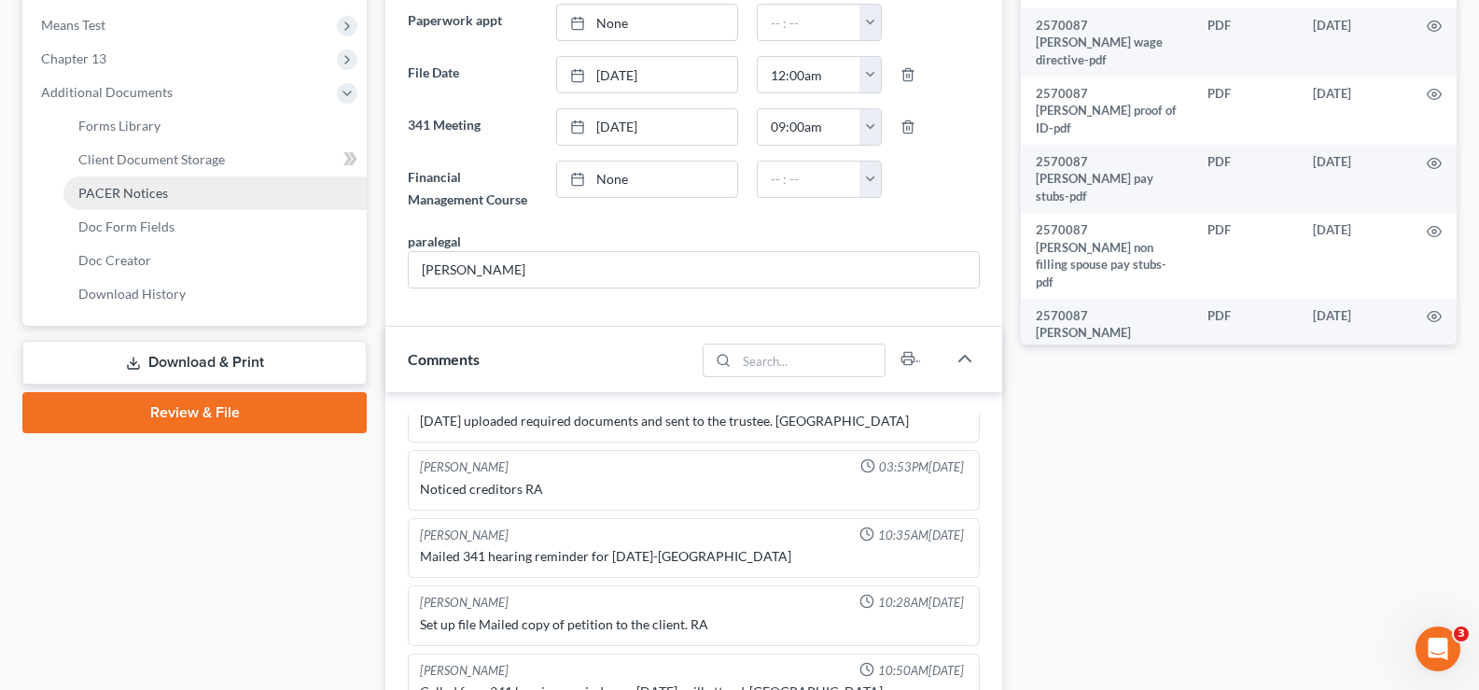
click at [122, 188] on span "PACER Notices" at bounding box center [123, 193] width 90 height 16
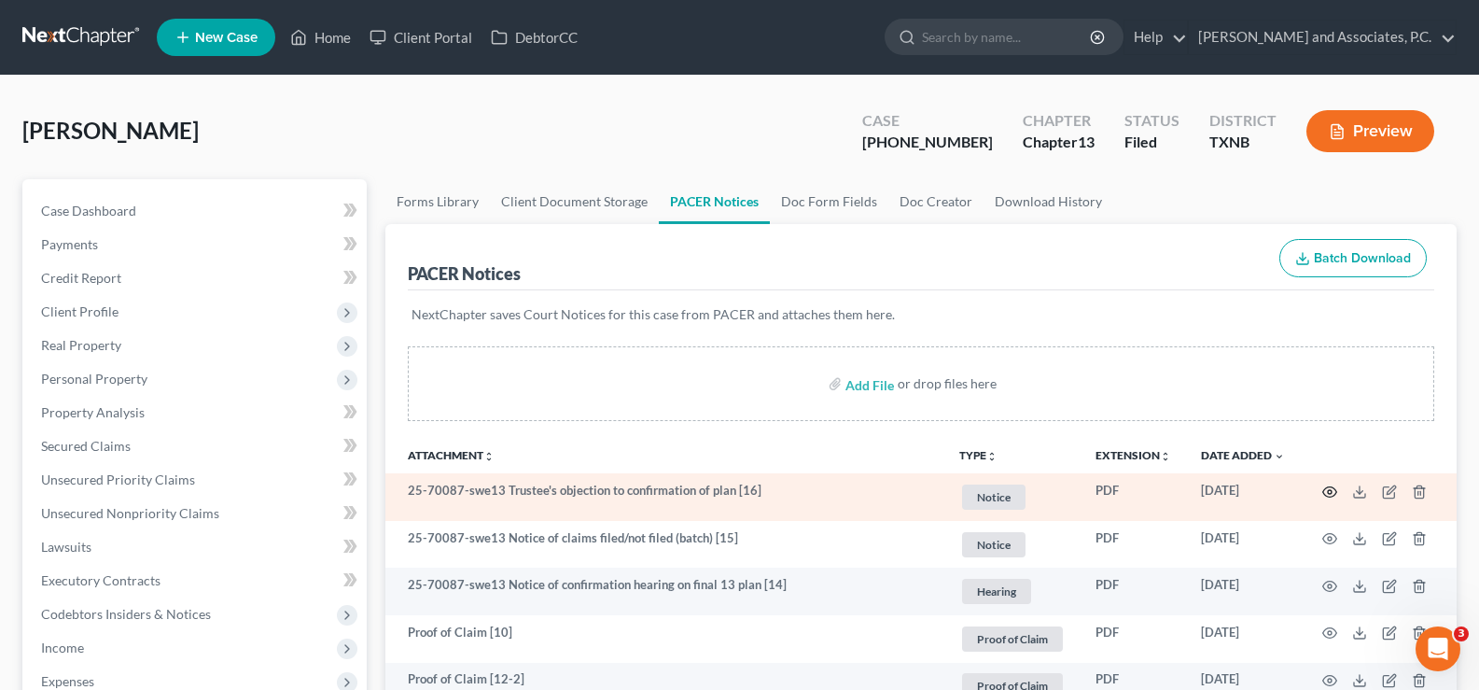
click at [1332, 489] on icon "button" at bounding box center [1329, 491] width 15 height 15
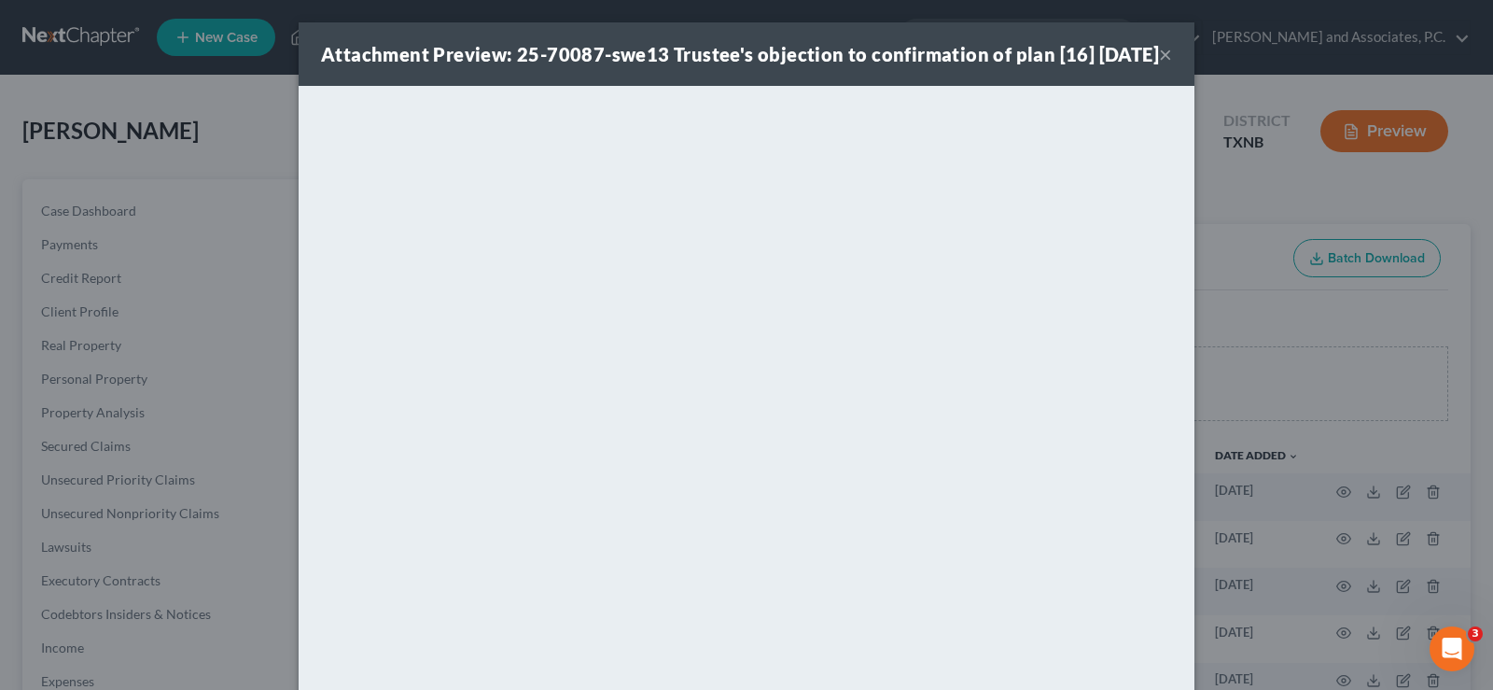
click at [1161, 65] on button "×" at bounding box center [1165, 54] width 13 height 22
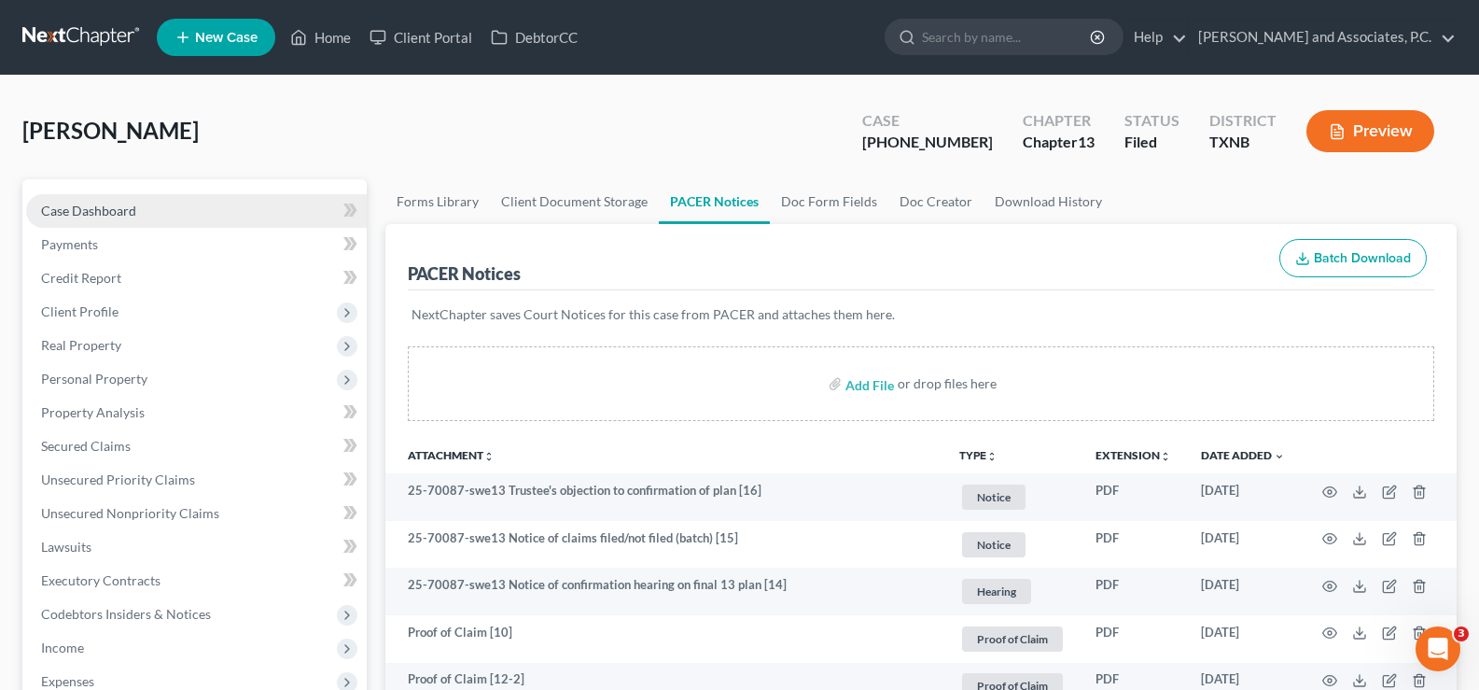
click at [103, 216] on span "Case Dashboard" at bounding box center [88, 210] width 95 height 16
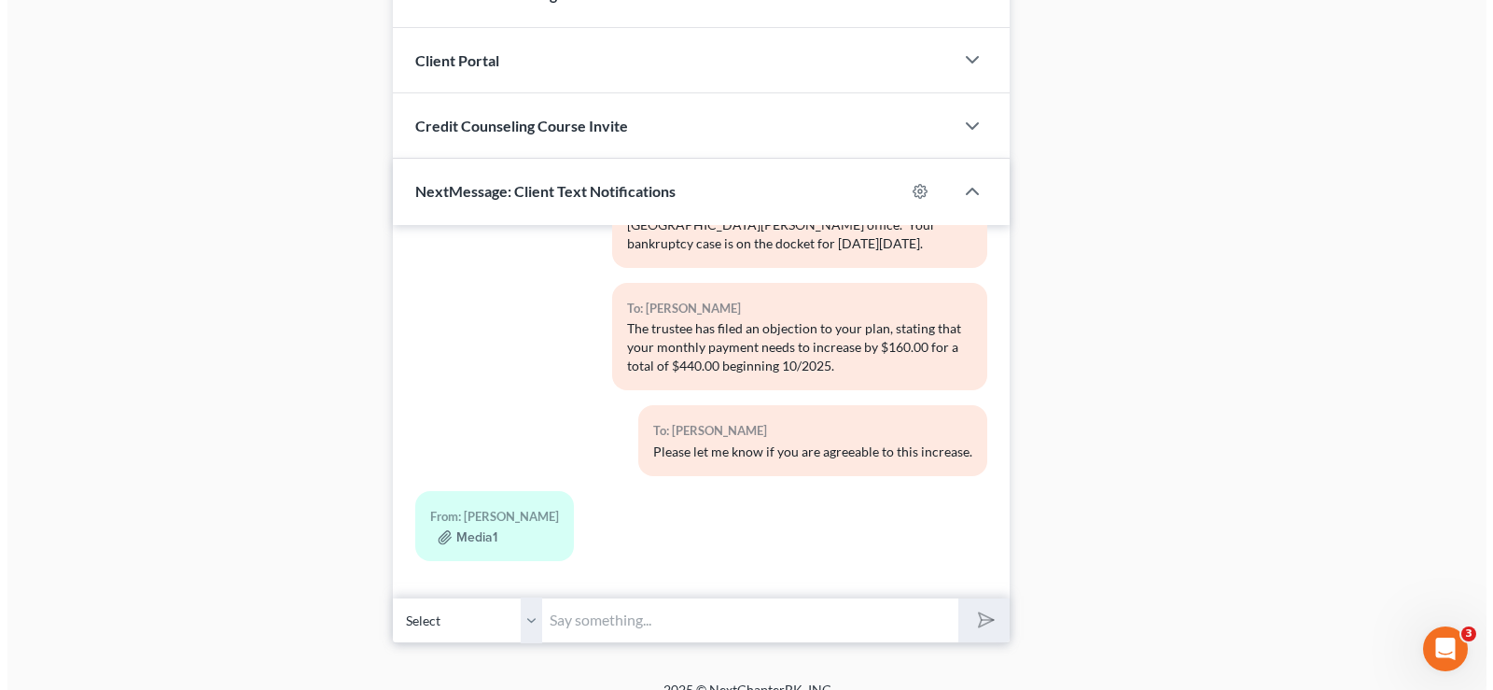
scroll to position [1693, 0]
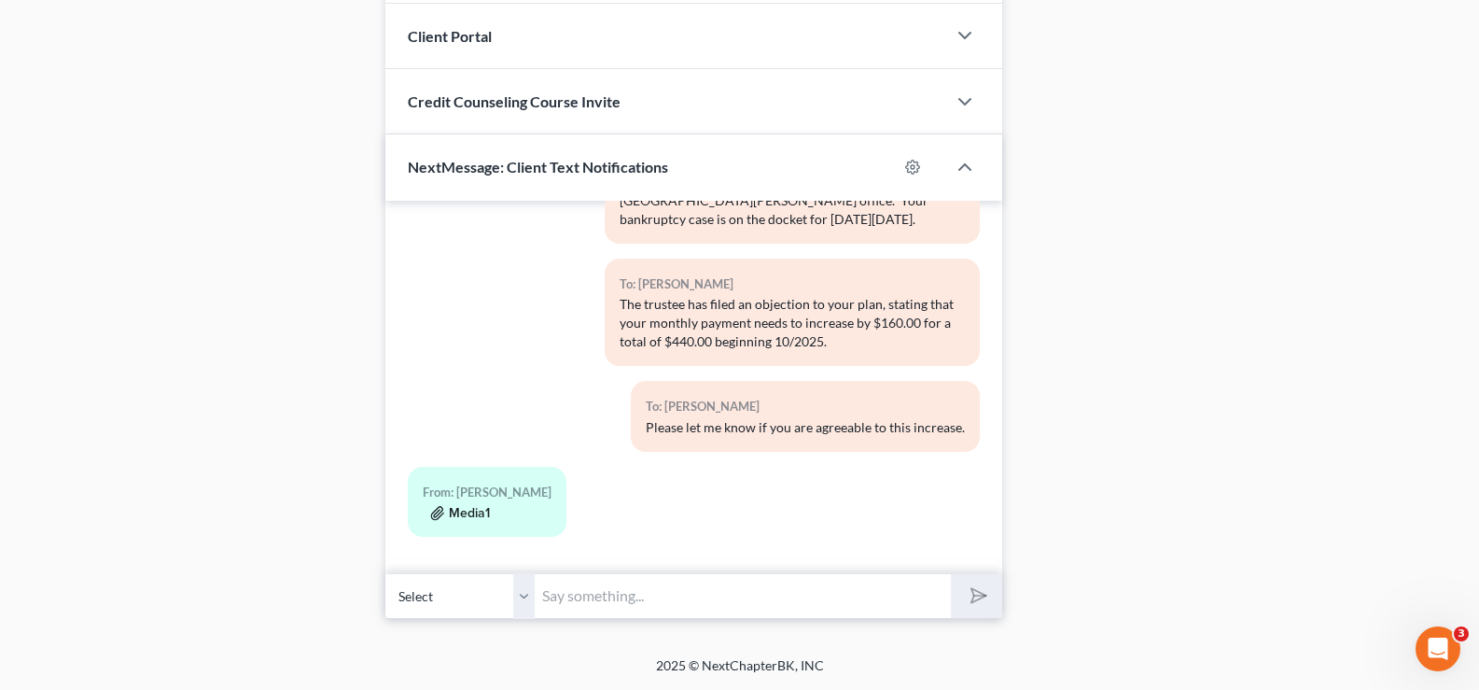
click at [457, 513] on button "Media1" at bounding box center [460, 513] width 60 height 15
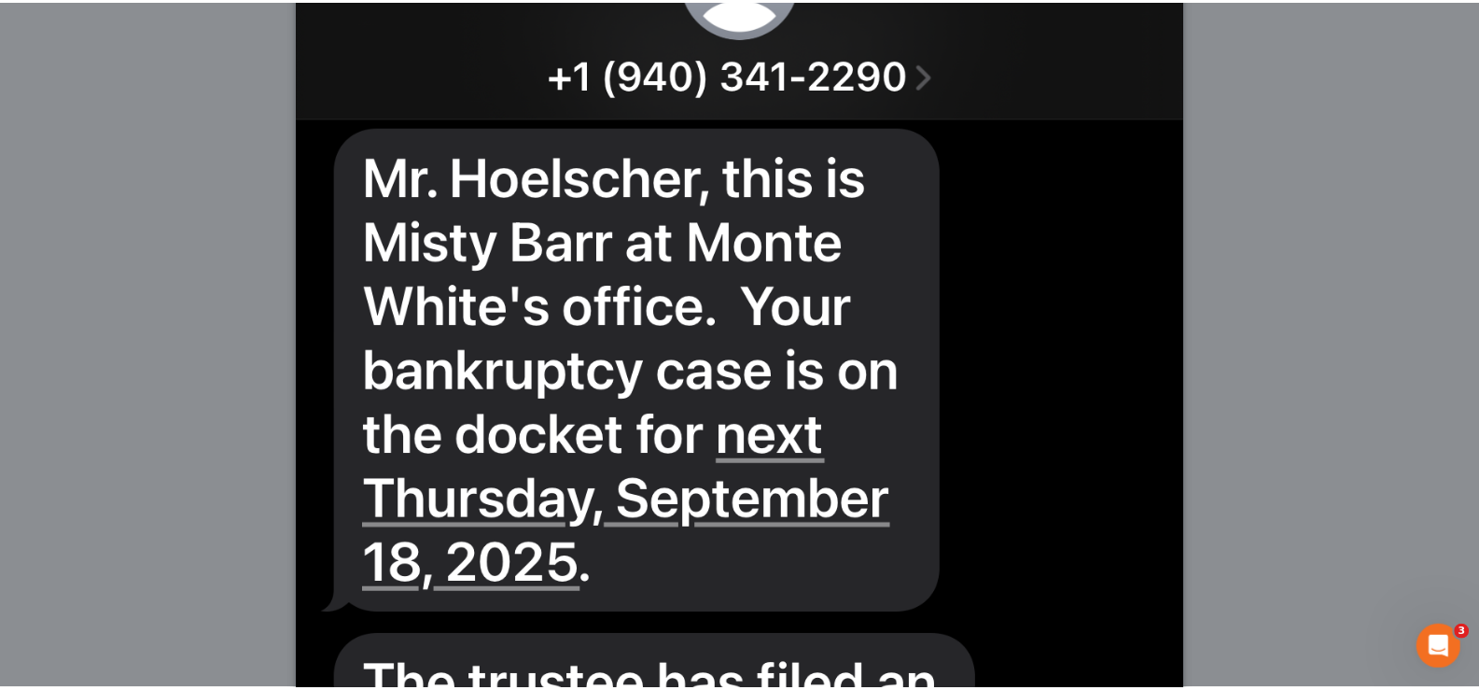
scroll to position [0, 0]
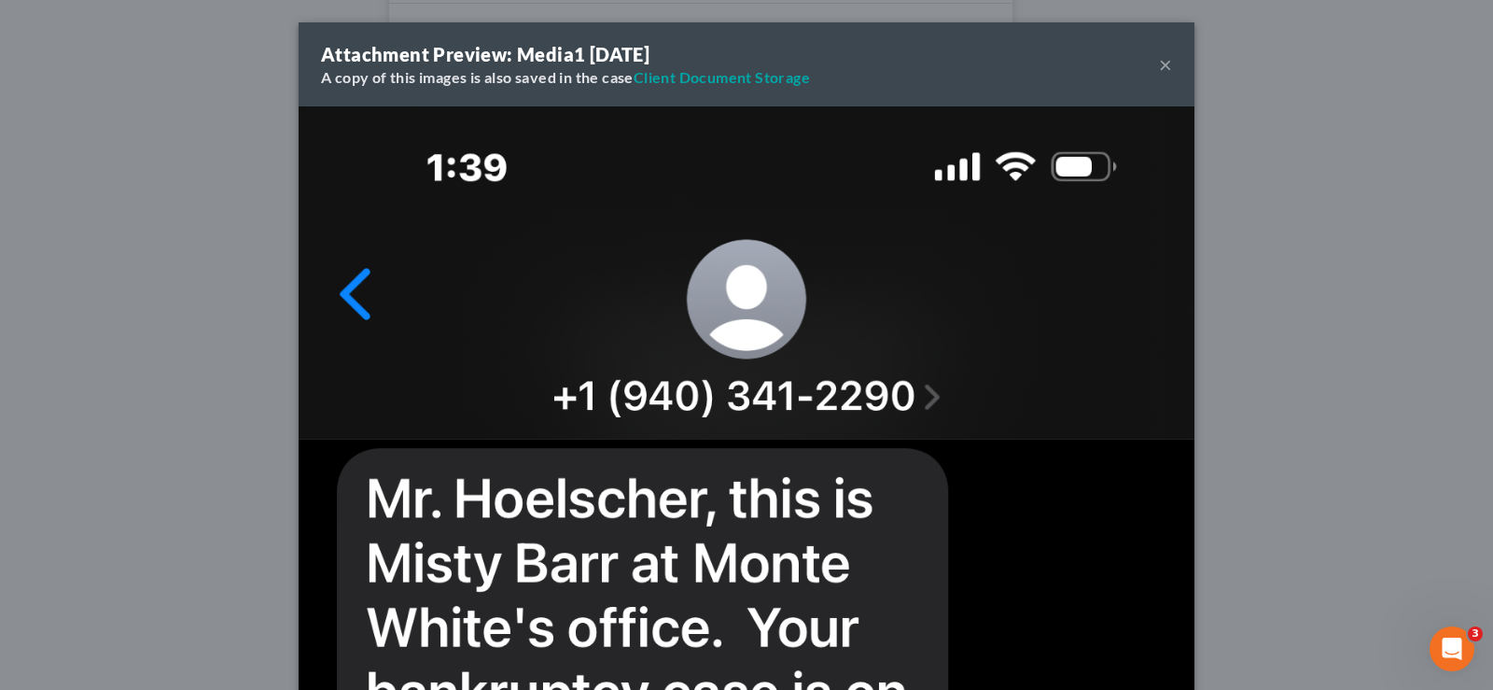
click at [1164, 65] on button "×" at bounding box center [1165, 64] width 13 height 22
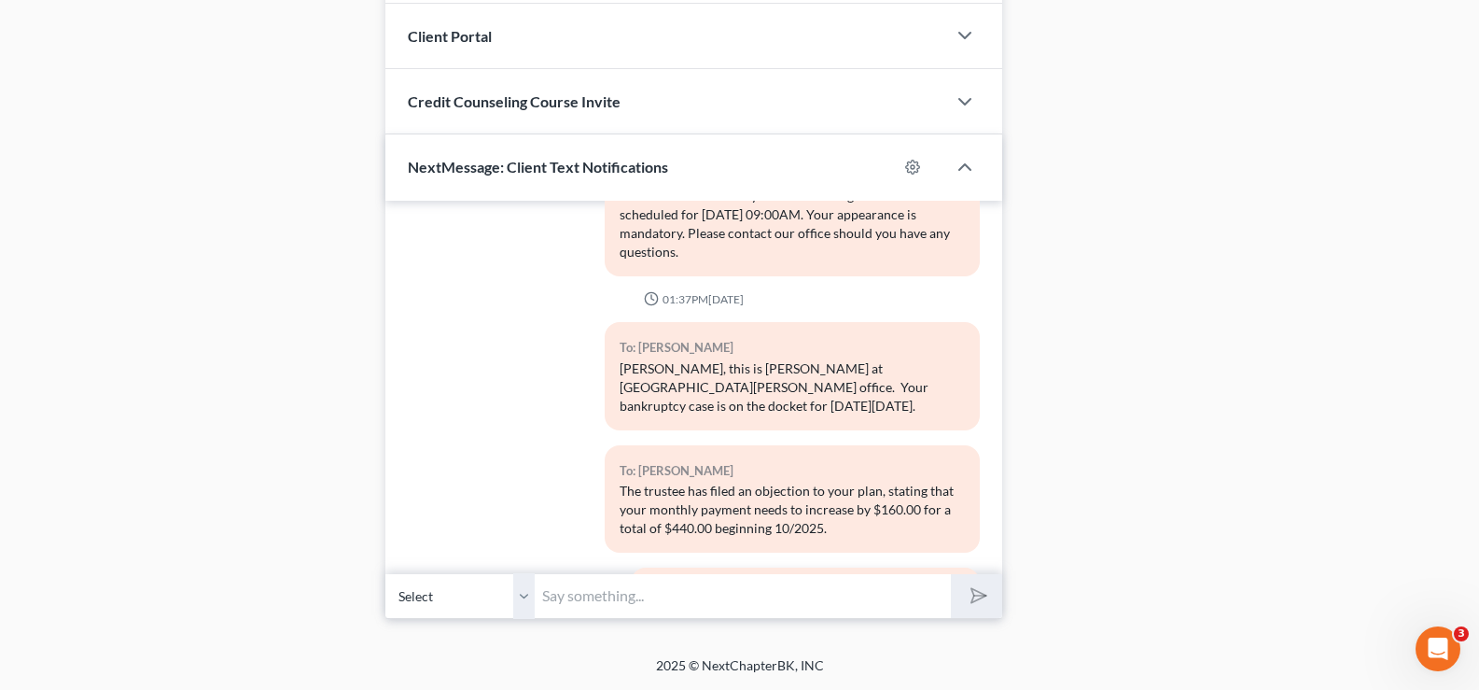
scroll to position [290, 0]
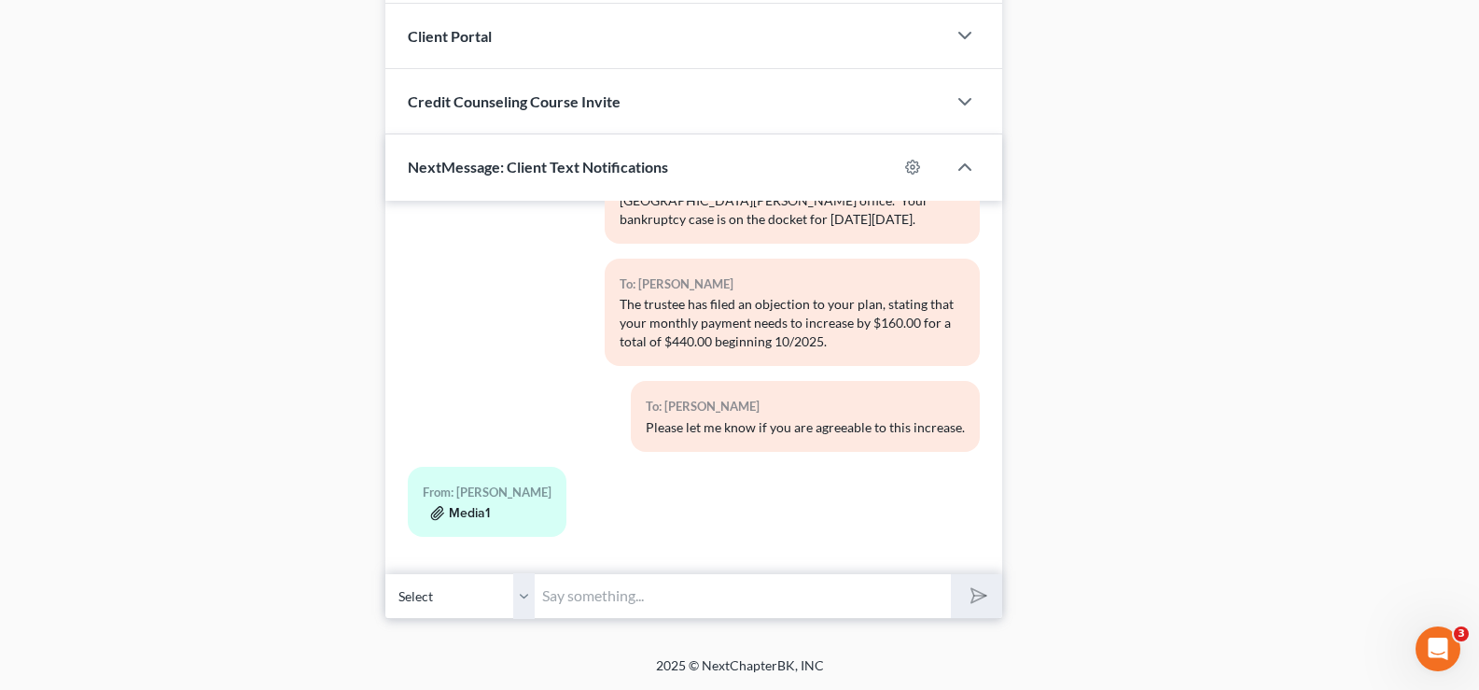
click at [468, 516] on button "Media1" at bounding box center [460, 513] width 60 height 15
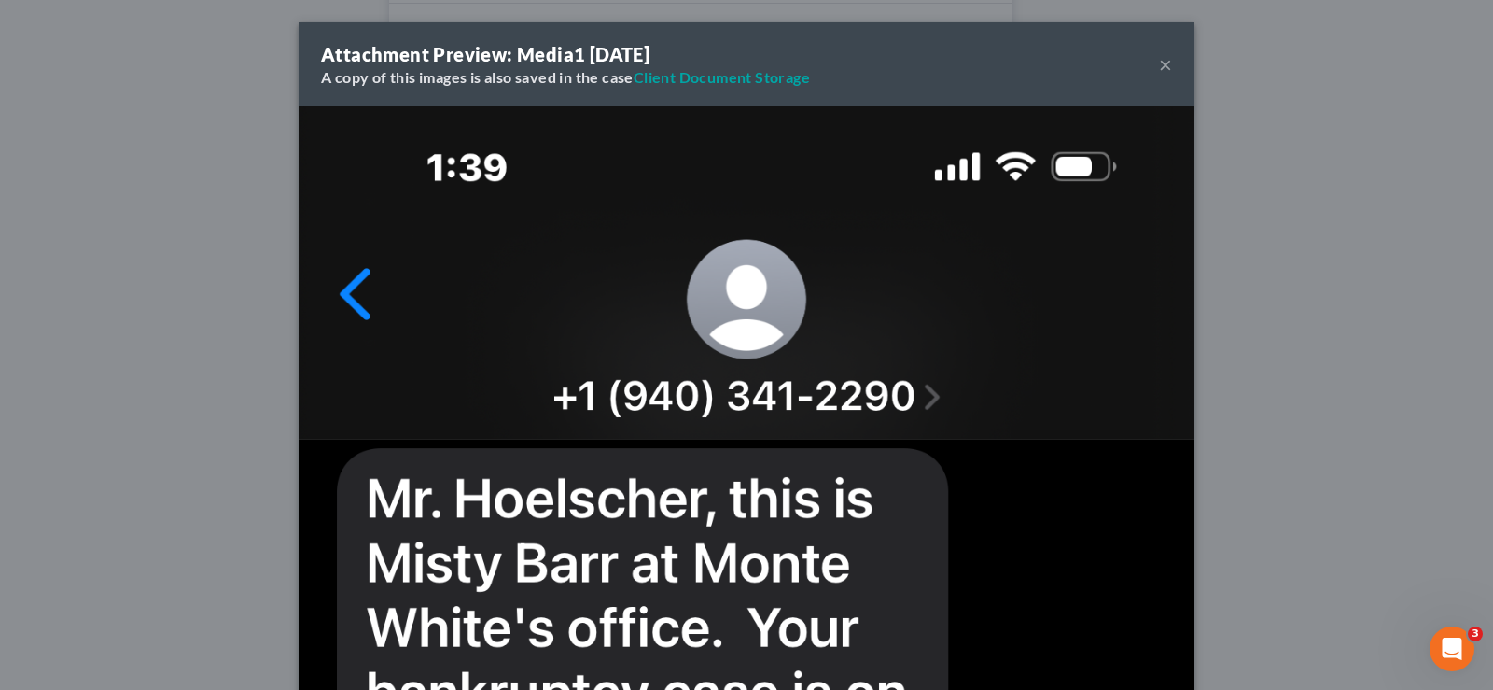
click at [1165, 63] on button "×" at bounding box center [1165, 64] width 13 height 22
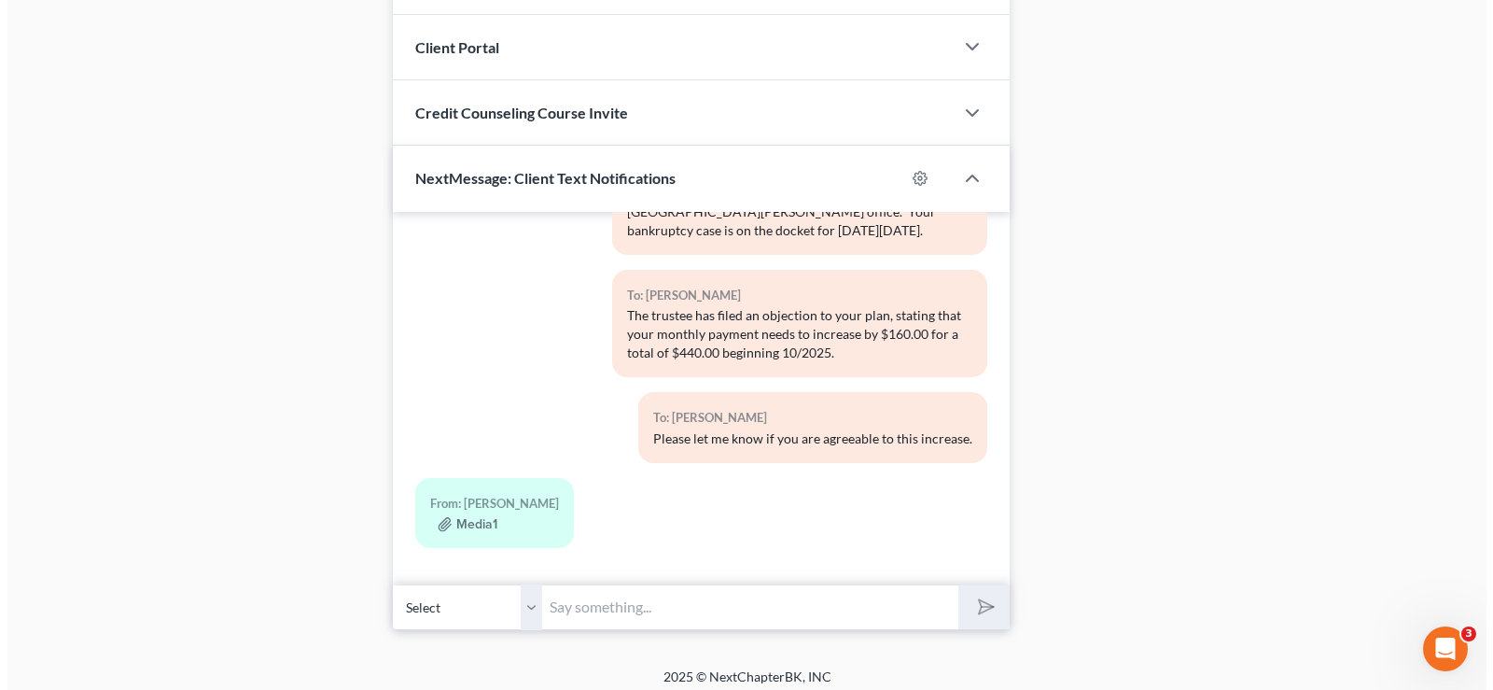
scroll to position [1693, 0]
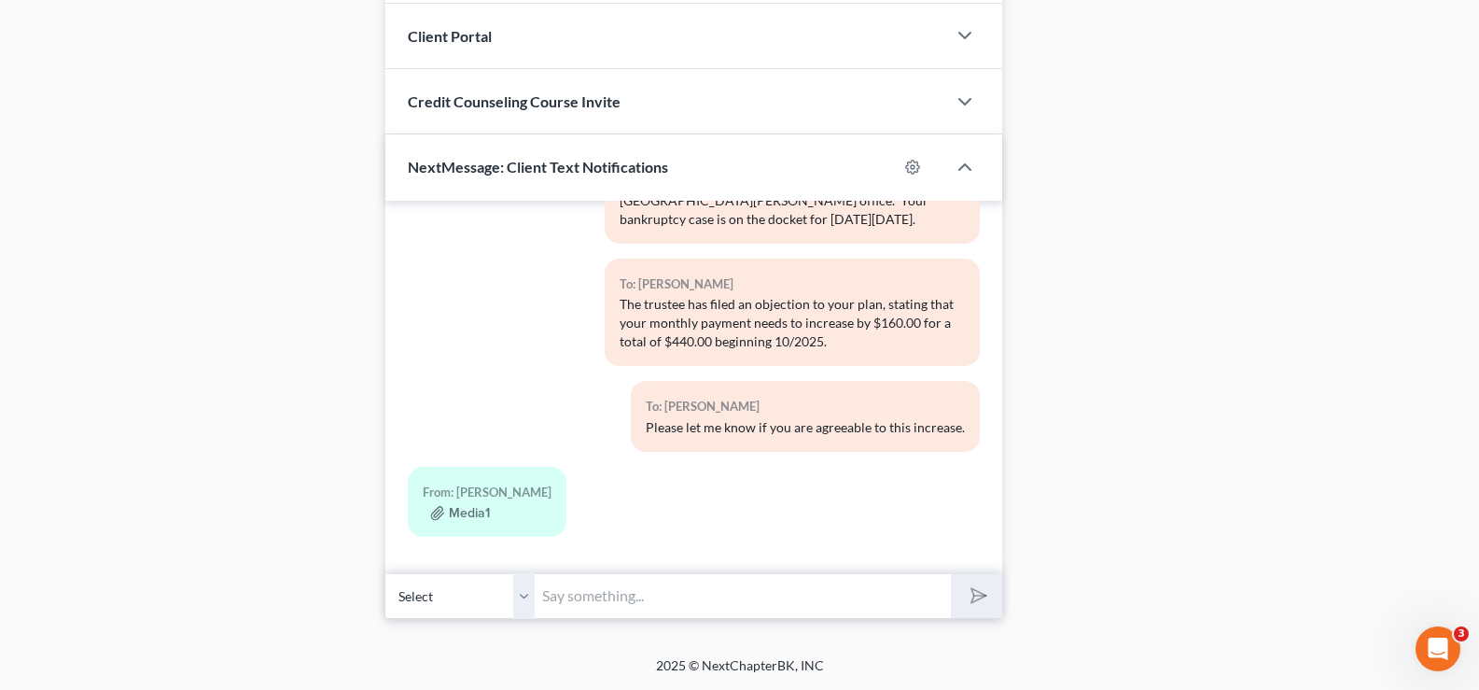
click at [523, 601] on select "Select [PHONE_NUMBER] - [PERSON_NAME]" at bounding box center [459, 596] width 149 height 46
click at [385, 573] on select "Select [PHONE_NUMBER] - [PERSON_NAME]" at bounding box center [459, 596] width 149 height 46
click at [507, 521] on div "Media1" at bounding box center [487, 512] width 129 height 19
click at [477, 513] on button "Media1" at bounding box center [460, 513] width 60 height 15
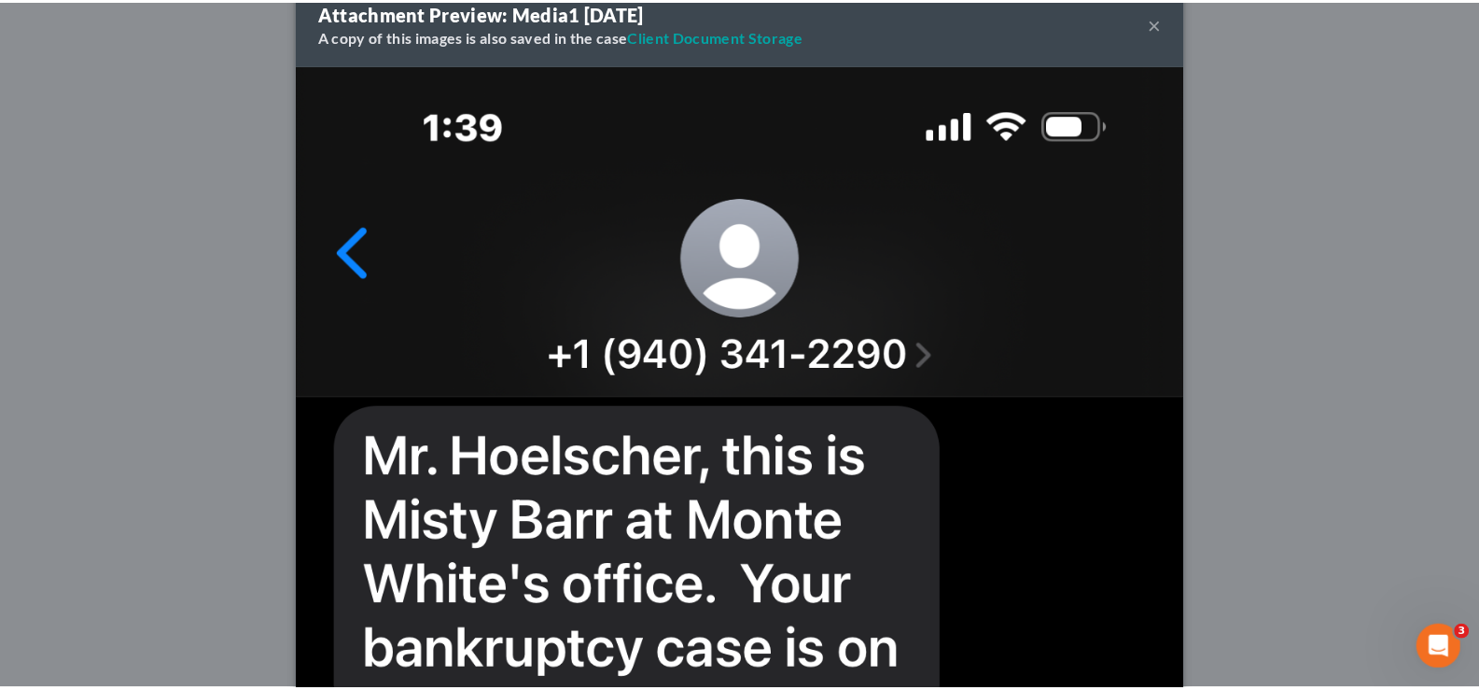
scroll to position [0, 0]
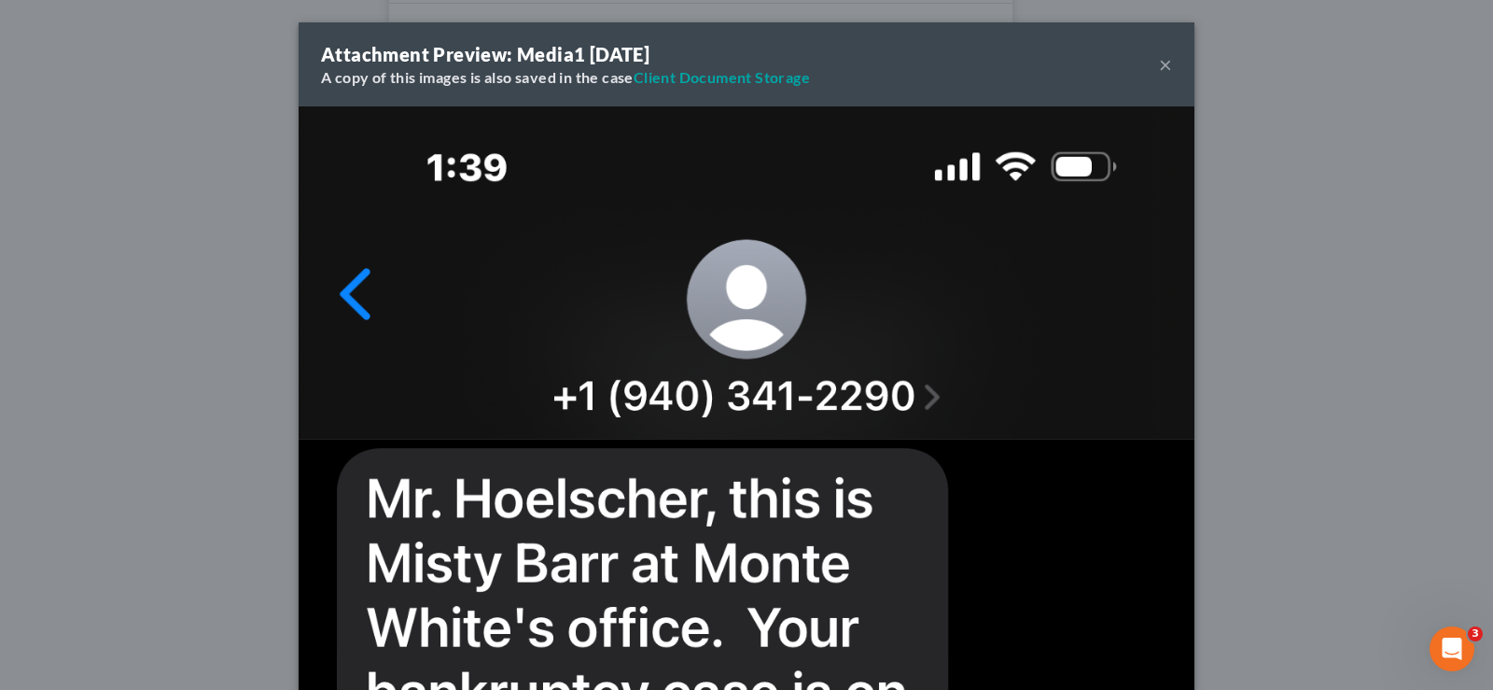
click at [1159, 56] on button "×" at bounding box center [1165, 64] width 13 height 22
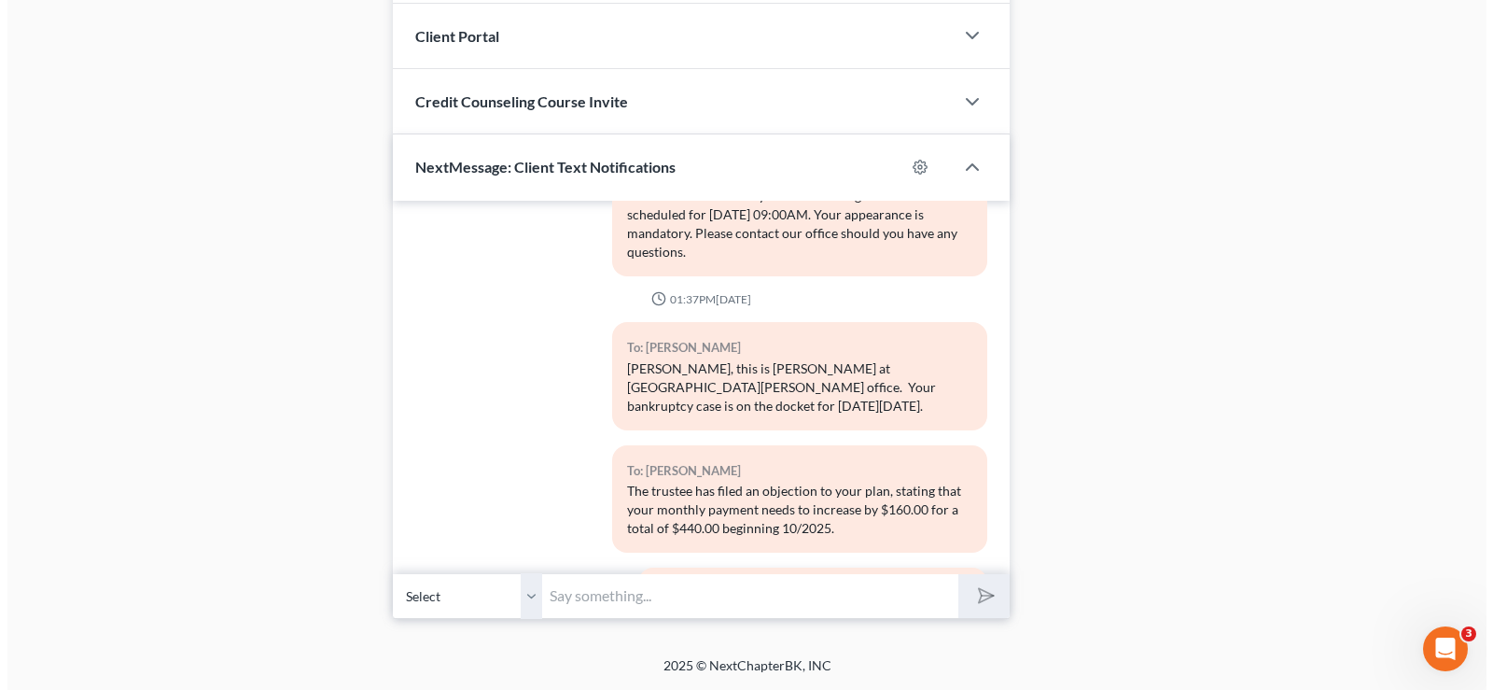
scroll to position [290, 0]
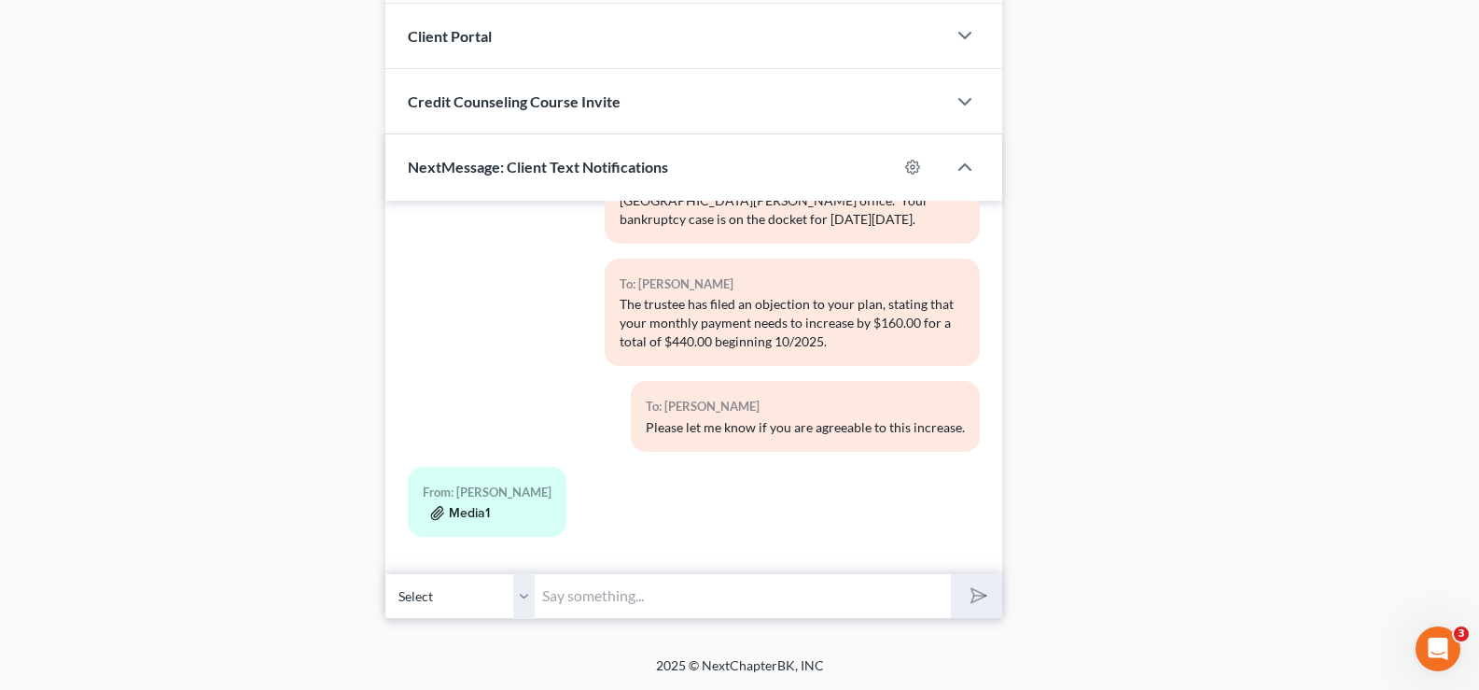
click at [474, 510] on button "Media1" at bounding box center [460, 513] width 60 height 15
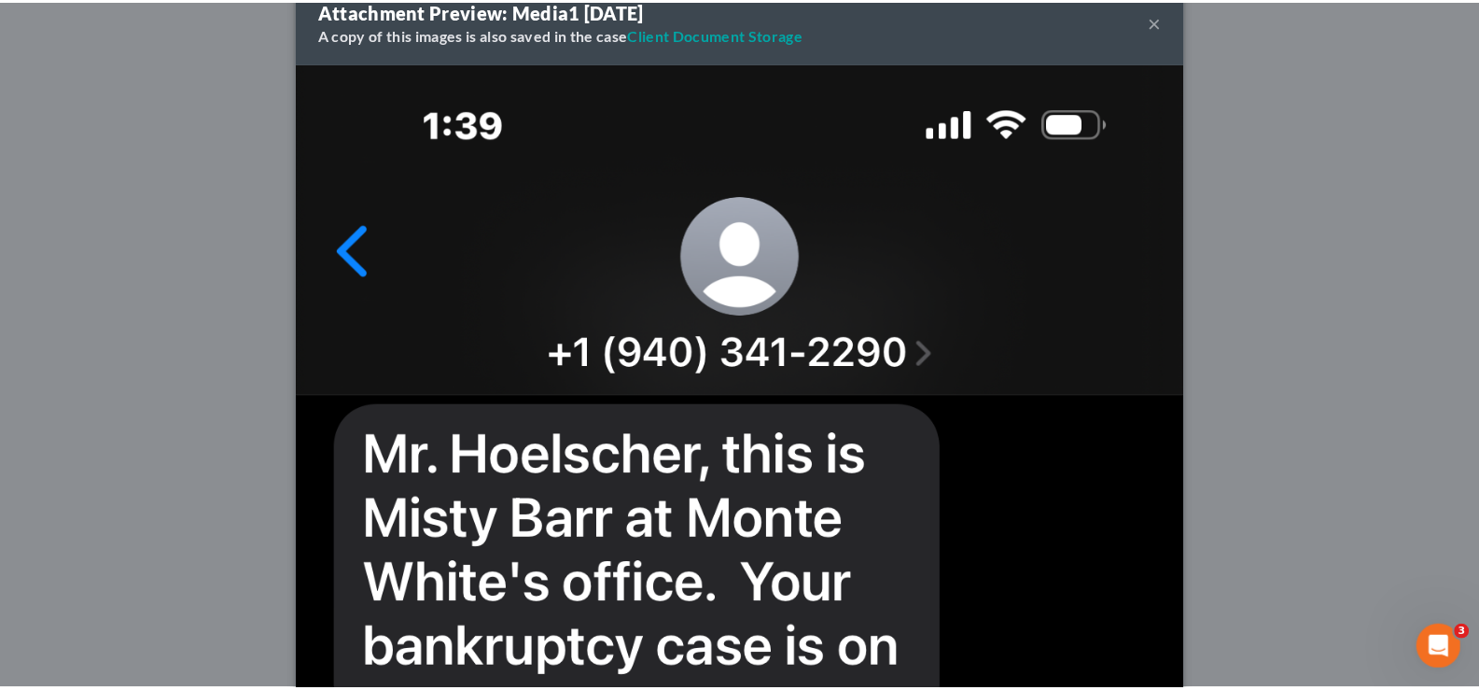
scroll to position [0, 0]
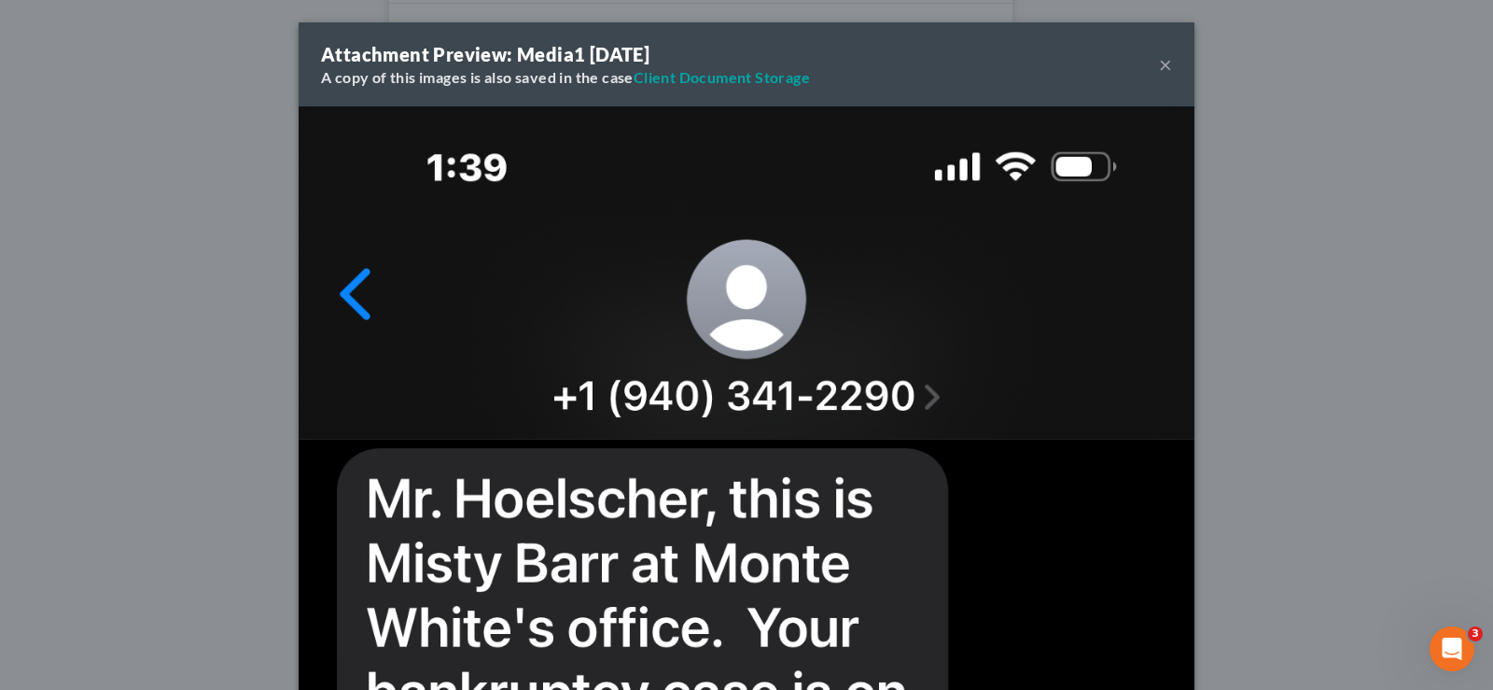
click at [1165, 63] on button "×" at bounding box center [1165, 64] width 13 height 22
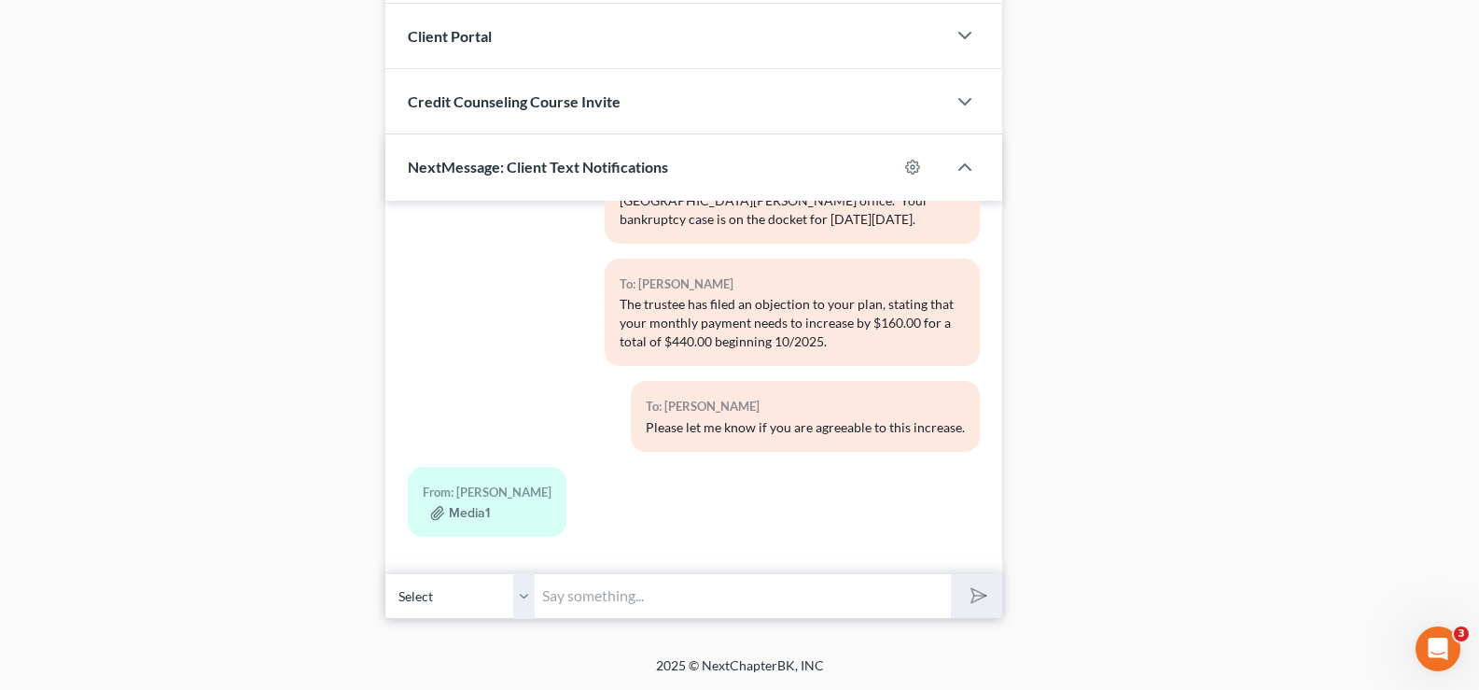
click at [639, 594] on input "text" at bounding box center [743, 596] width 416 height 46
type input "Do I have the wrong number?"
click at [951, 574] on button "submit" at bounding box center [976, 596] width 51 height 44
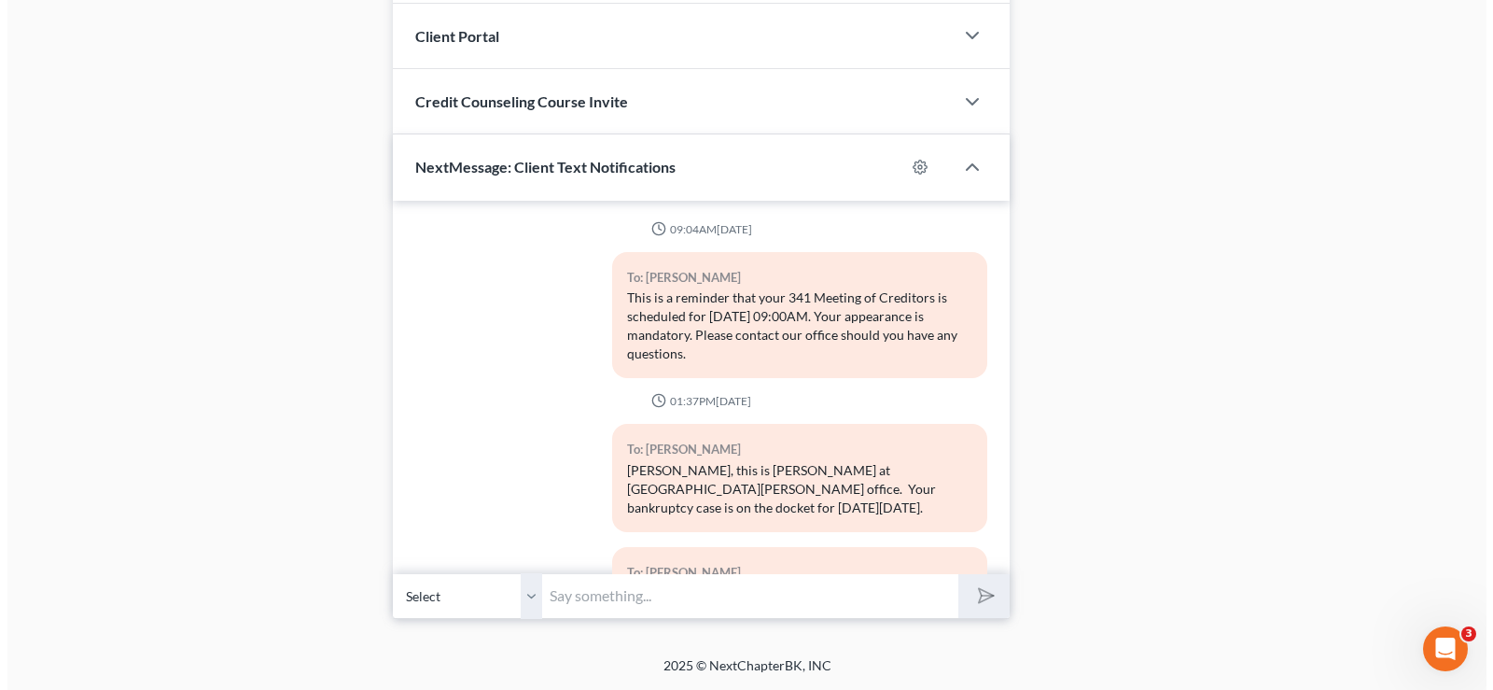
scroll to position [375, 0]
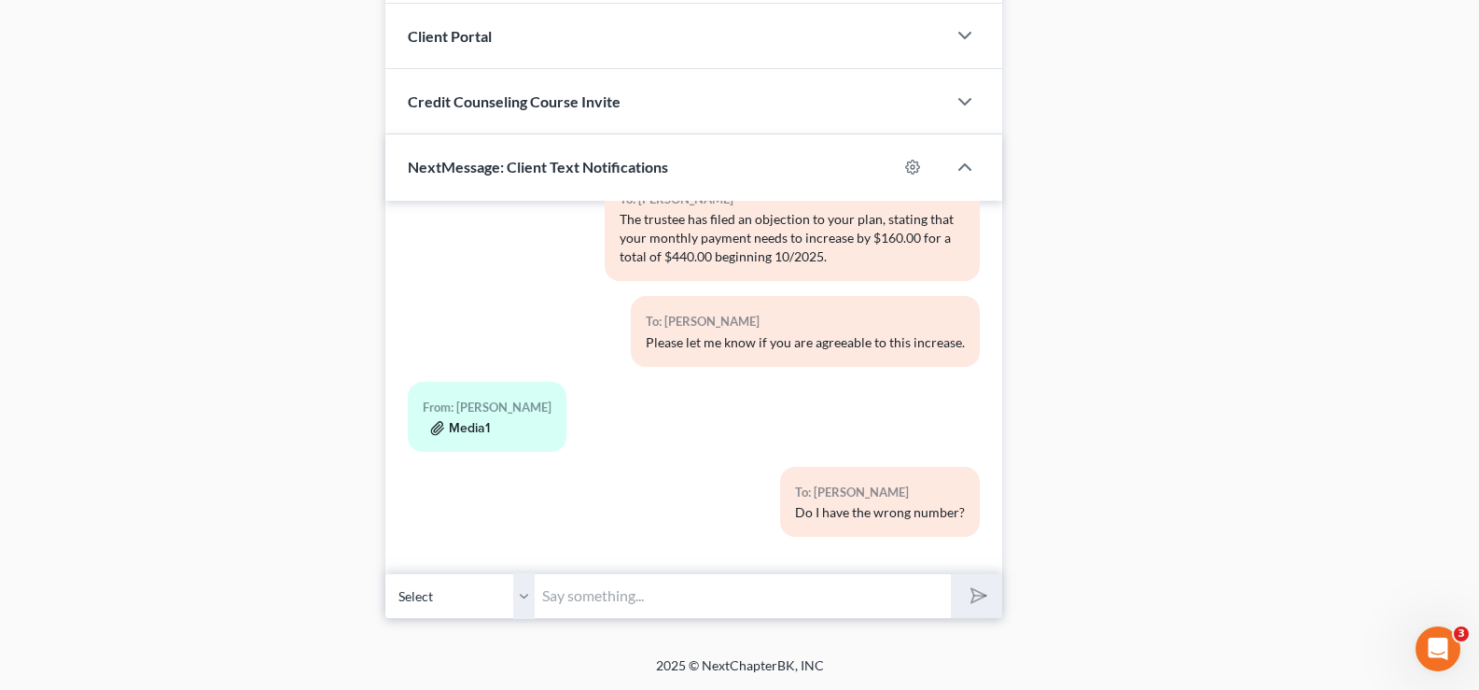
click at [468, 426] on button "Media1" at bounding box center [460, 428] width 60 height 15
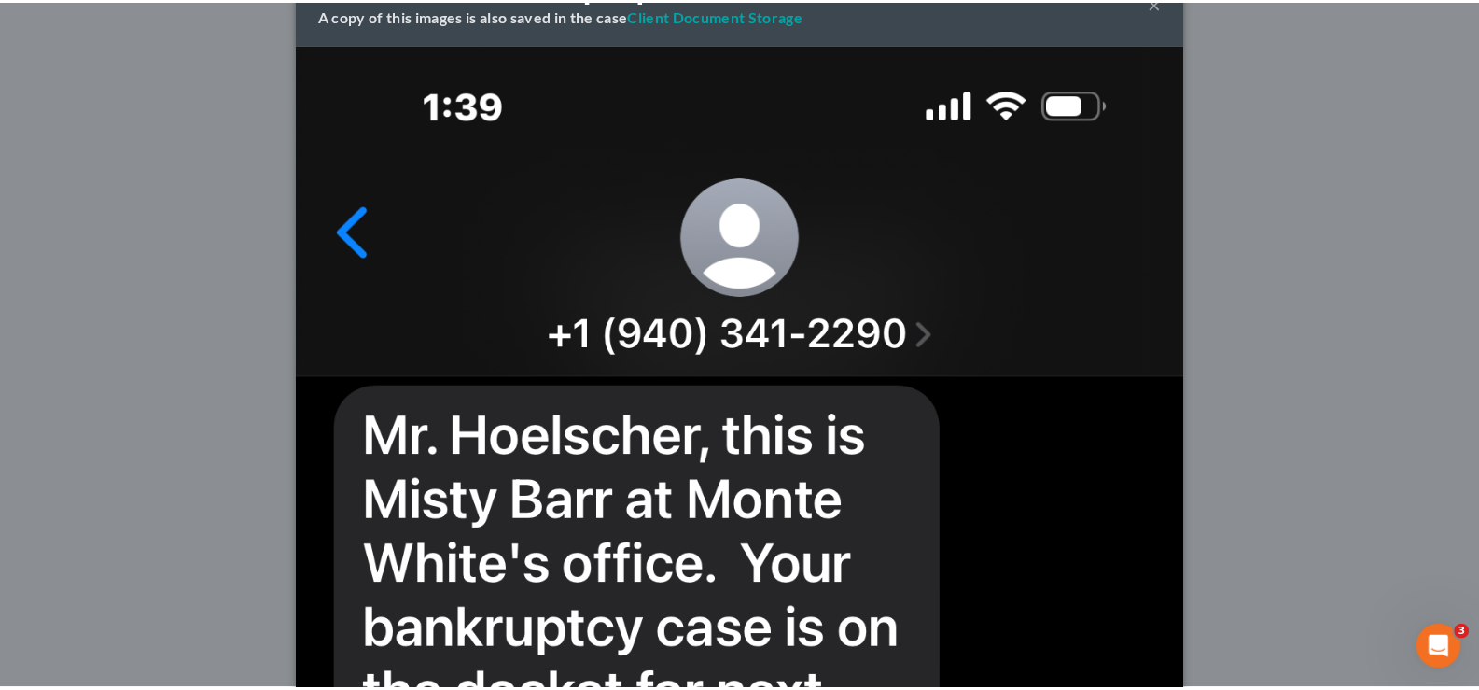
scroll to position [0, 0]
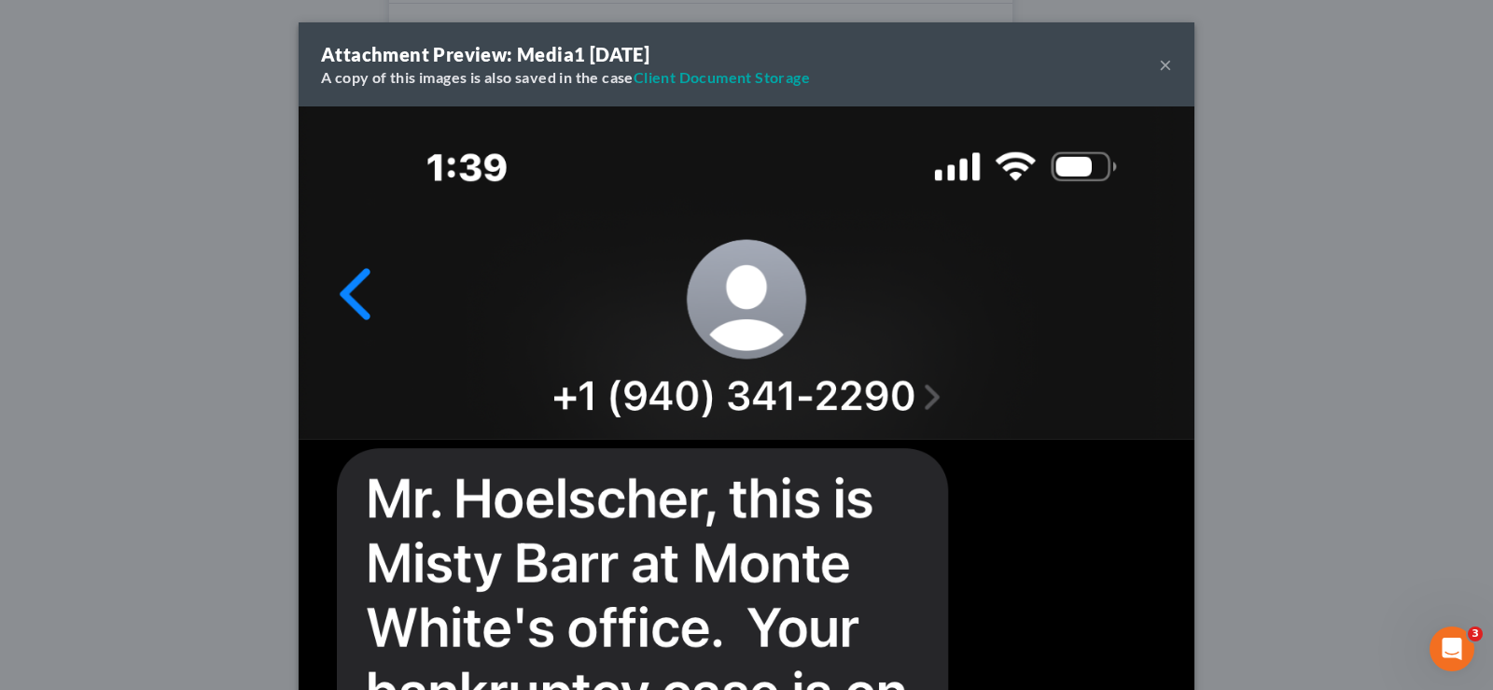
click at [1159, 63] on button "×" at bounding box center [1165, 64] width 13 height 22
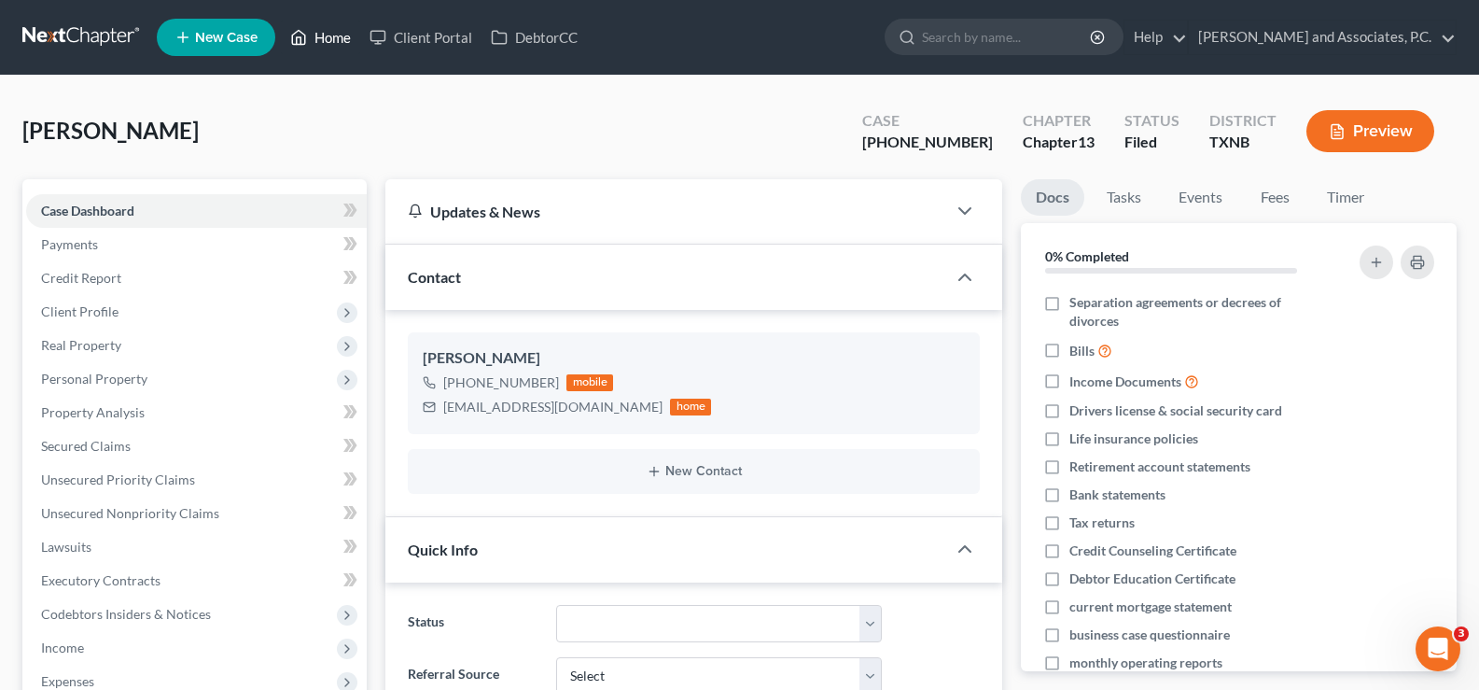
click at [321, 35] on link "Home" at bounding box center [320, 38] width 79 height 34
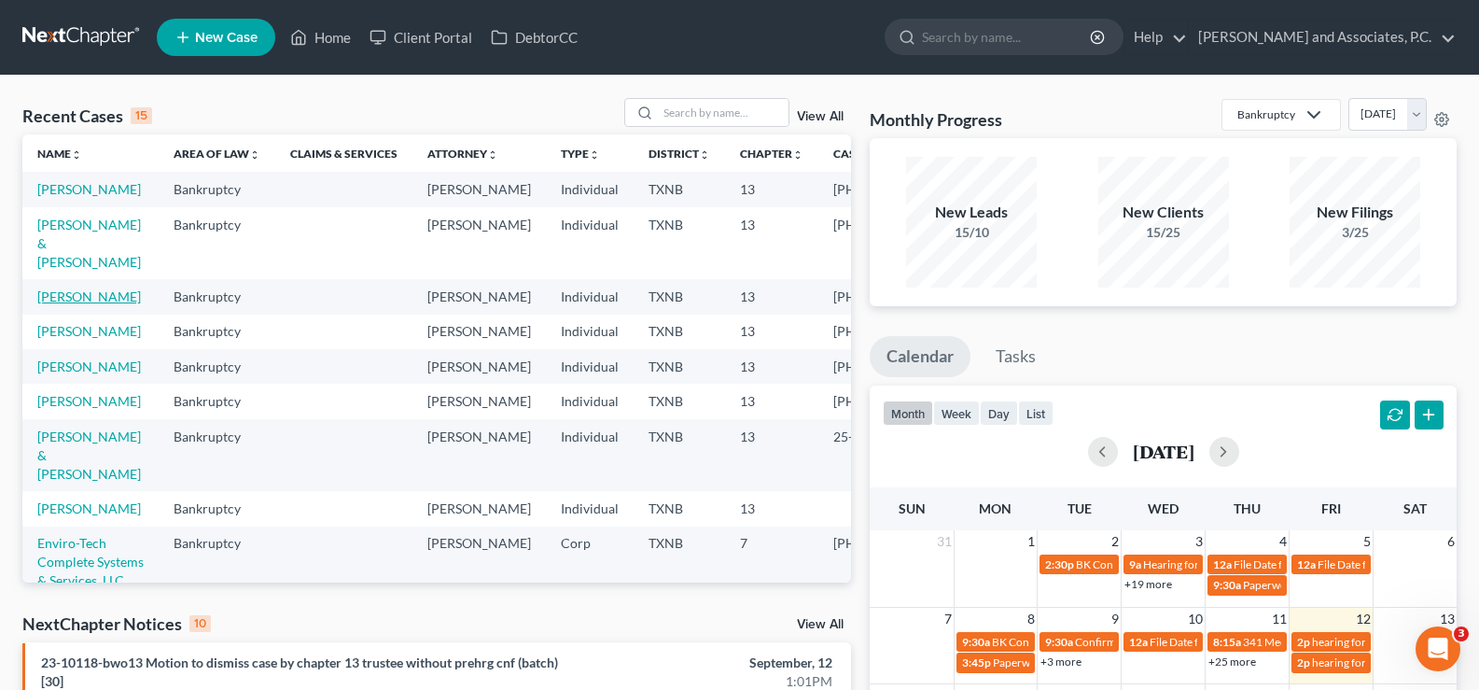
click at [78, 304] on link "[PERSON_NAME]" at bounding box center [89, 296] width 104 height 16
select select "5"
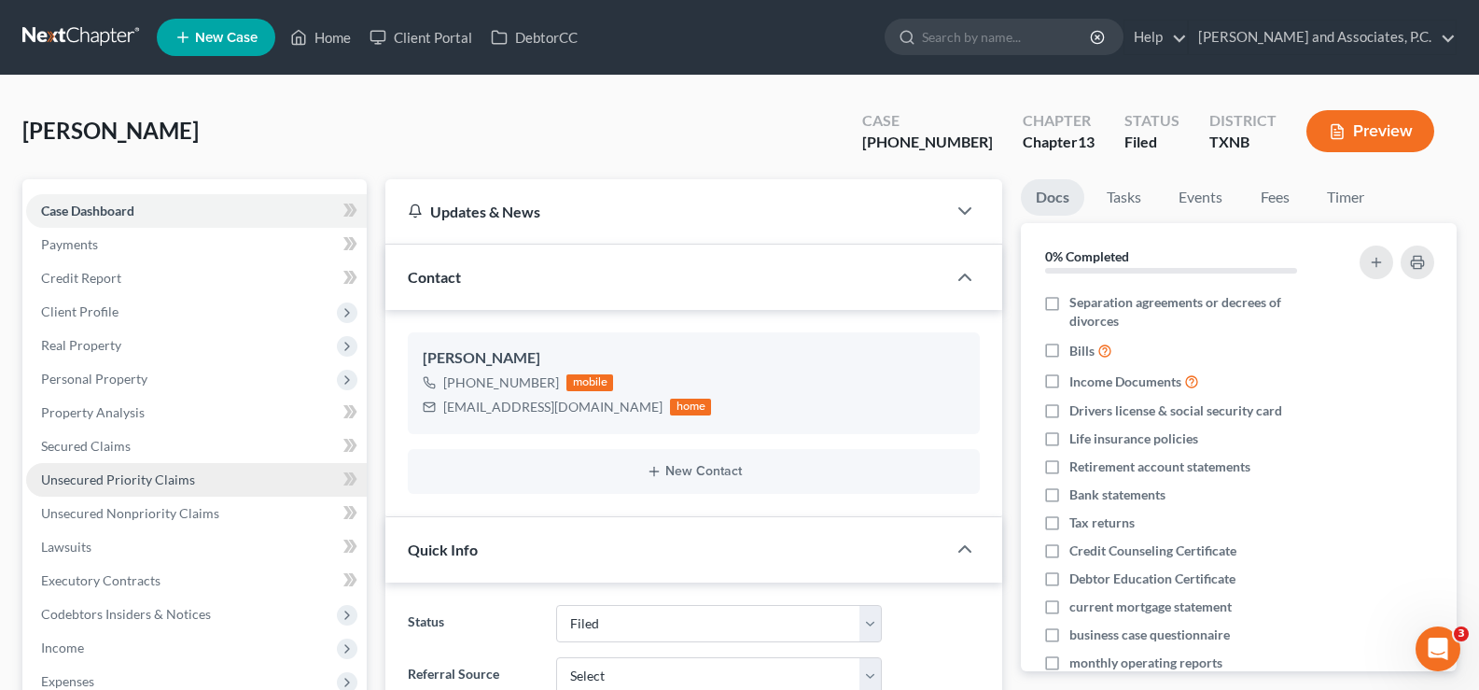
scroll to position [546, 0]
click at [91, 487] on link "Unsecured Priority Claims" at bounding box center [196, 480] width 341 height 34
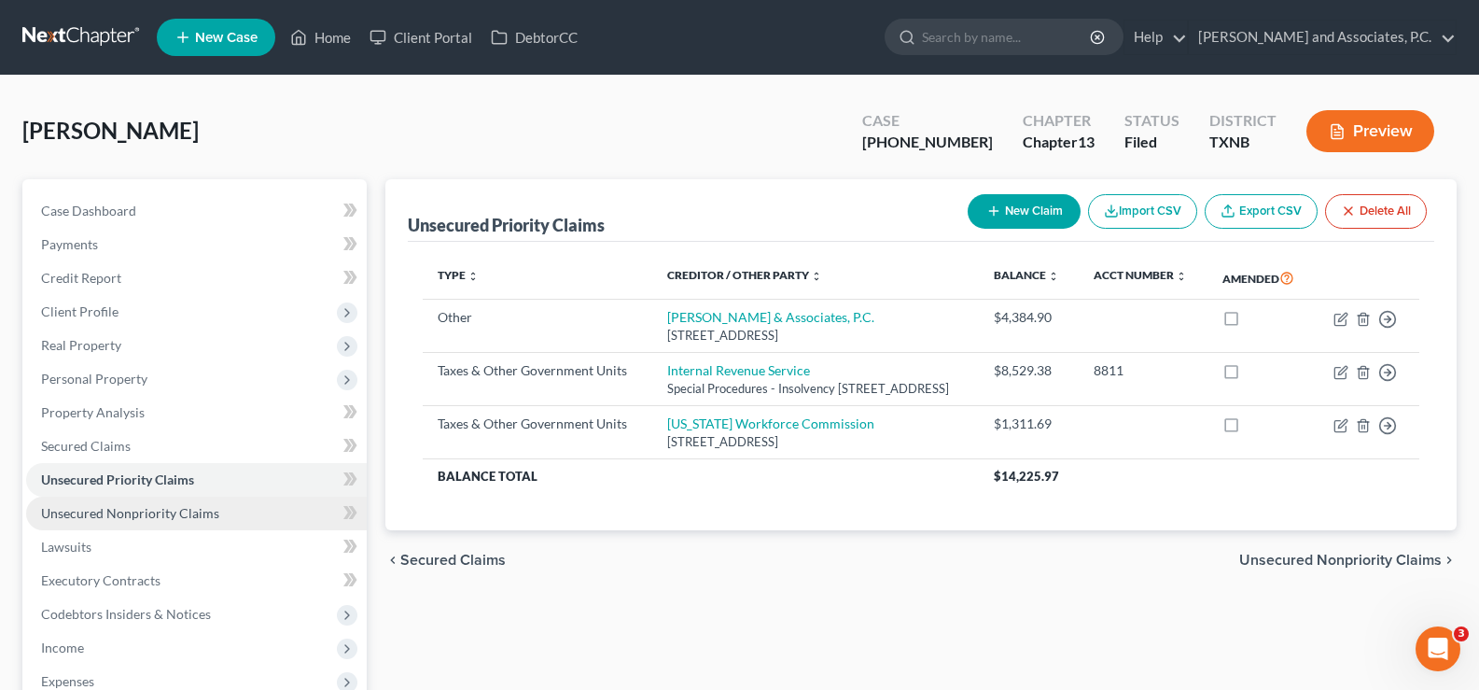
click at [198, 508] on span "Unsecured Nonpriority Claims" at bounding box center [130, 513] width 178 height 16
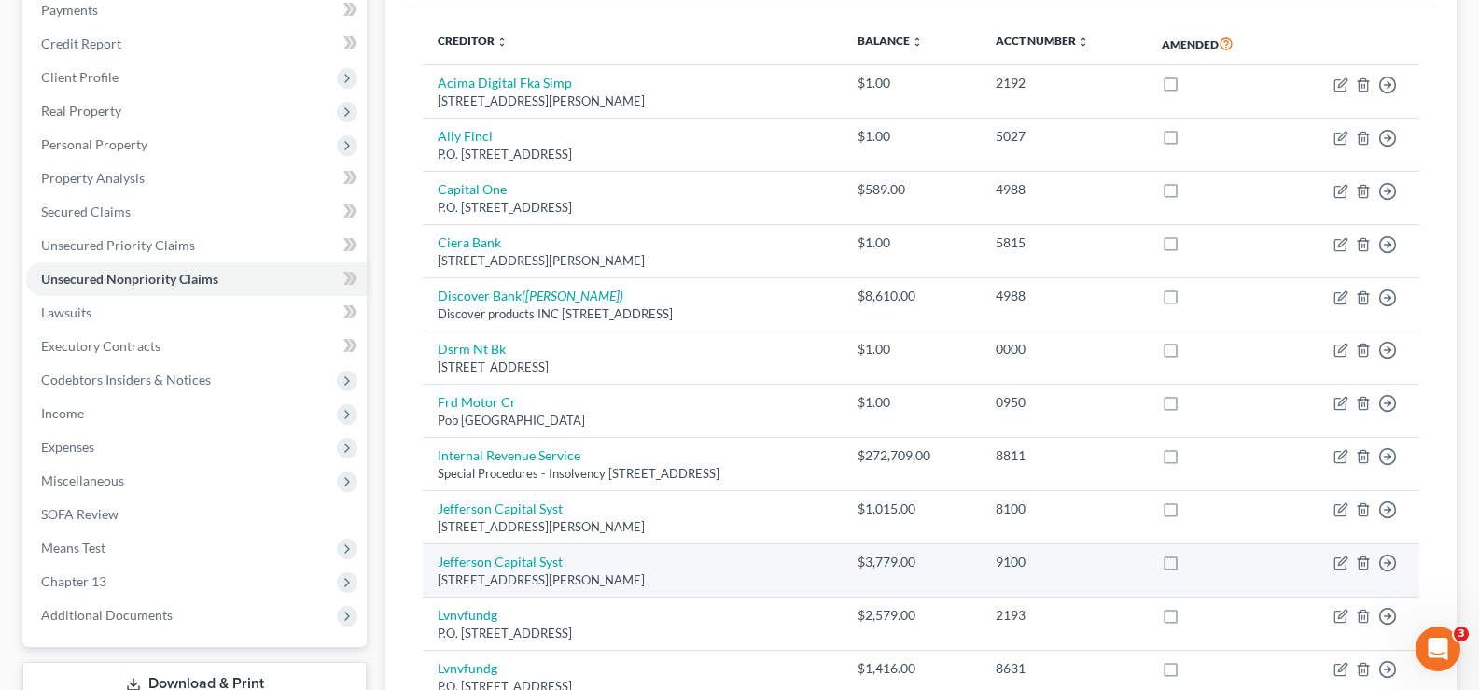
scroll to position [48, 0]
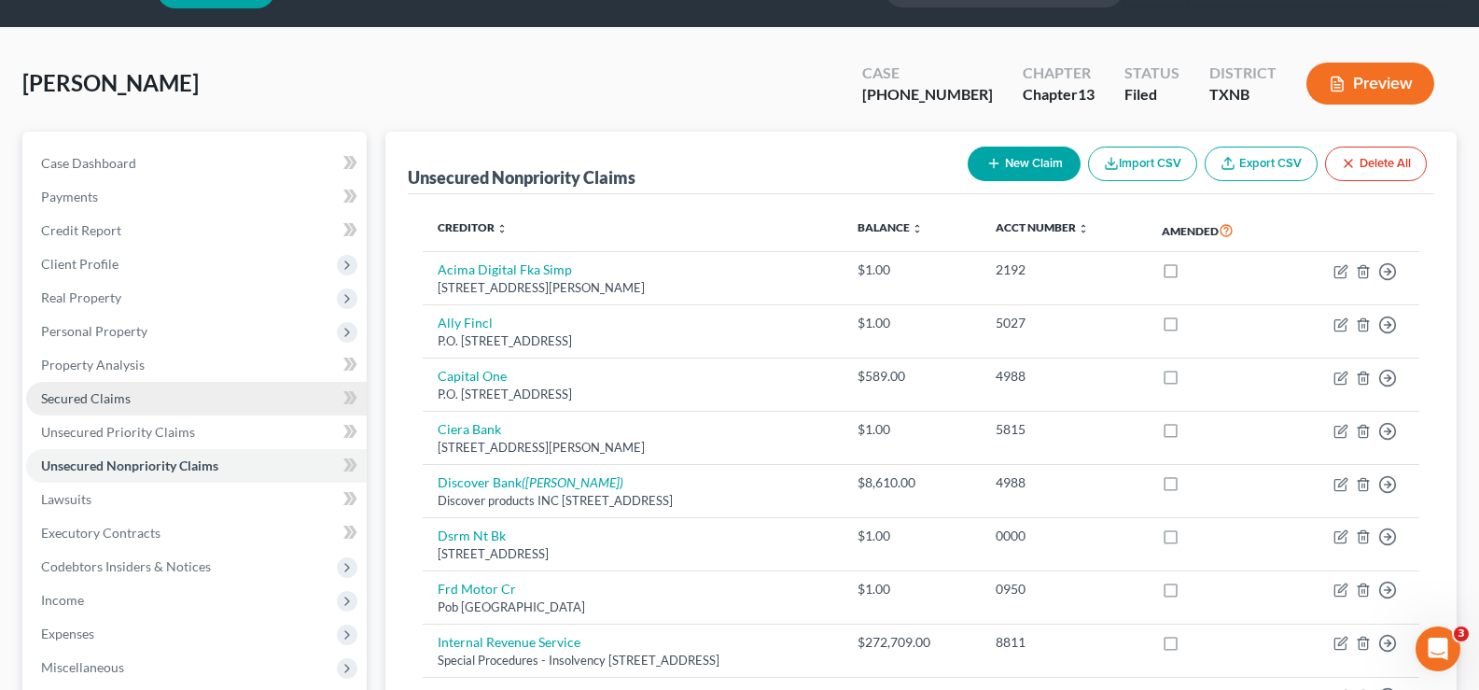
click at [166, 406] on link "Secured Claims" at bounding box center [196, 399] width 341 height 34
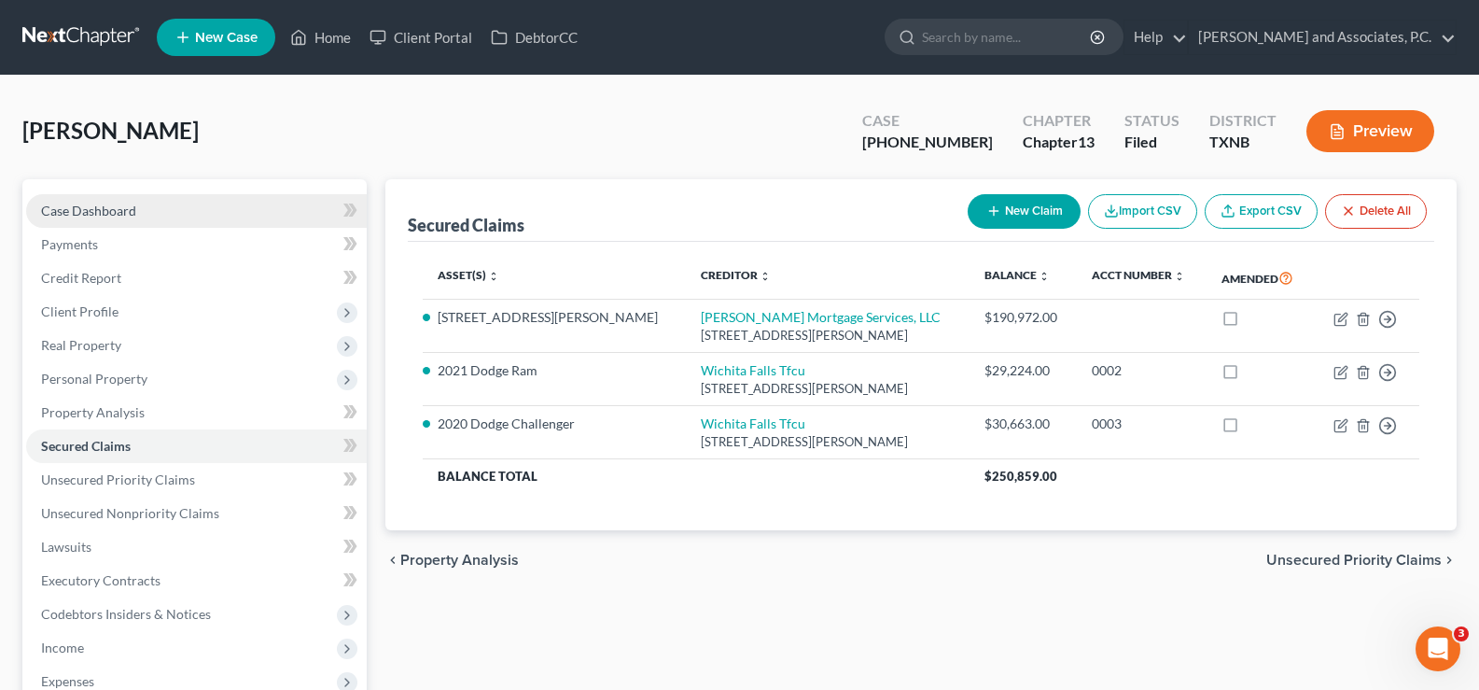
click at [102, 203] on span "Case Dashboard" at bounding box center [88, 210] width 95 height 16
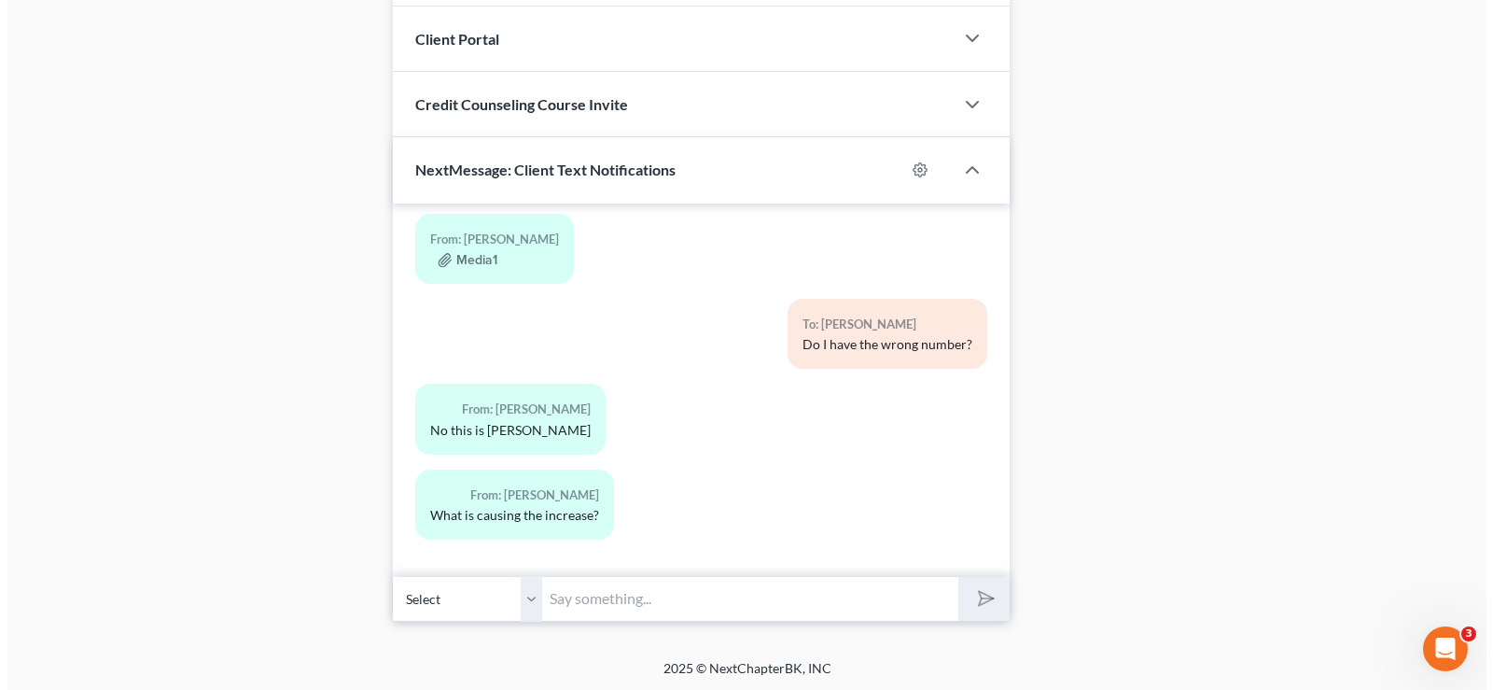
scroll to position [1693, 0]
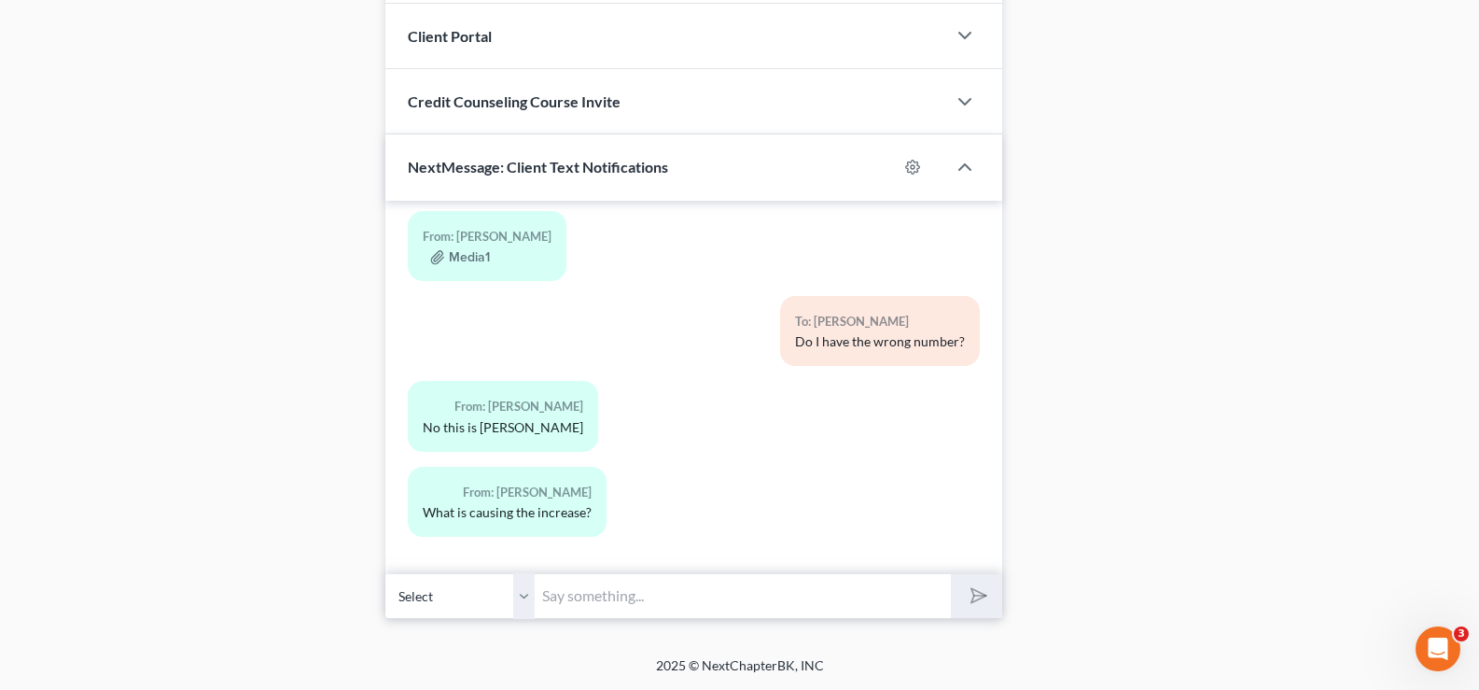
click at [644, 598] on input "text" at bounding box center [743, 596] width 416 height 46
click at [459, 254] on button "Media1" at bounding box center [460, 257] width 60 height 15
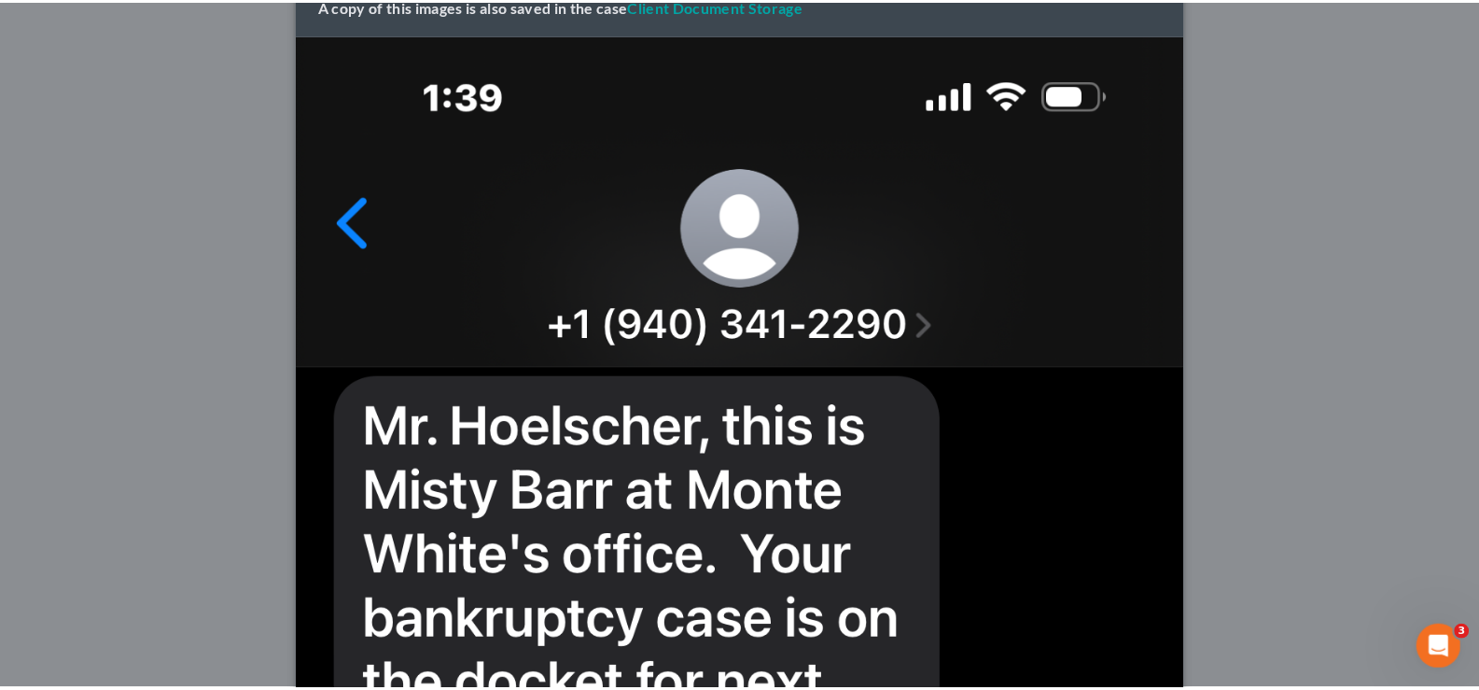
scroll to position [0, 0]
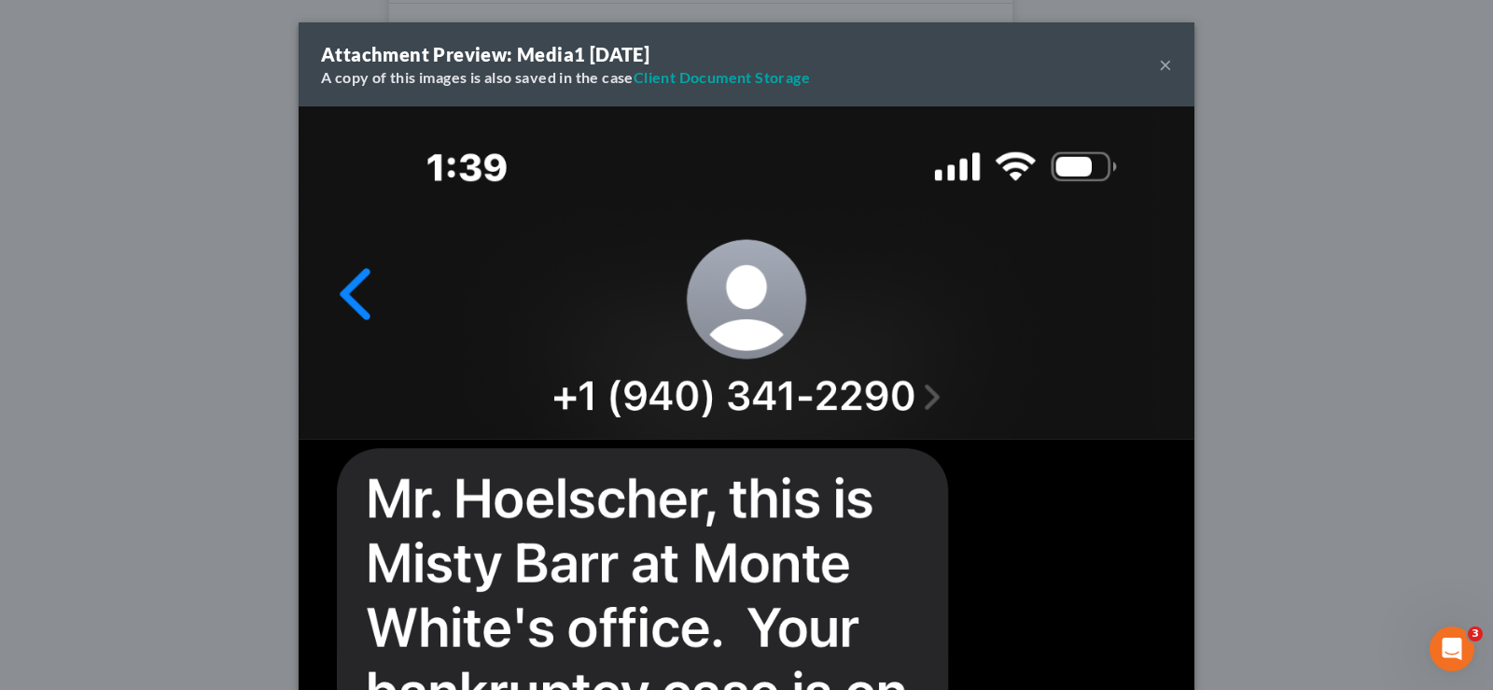
click at [1159, 62] on button "×" at bounding box center [1165, 64] width 13 height 22
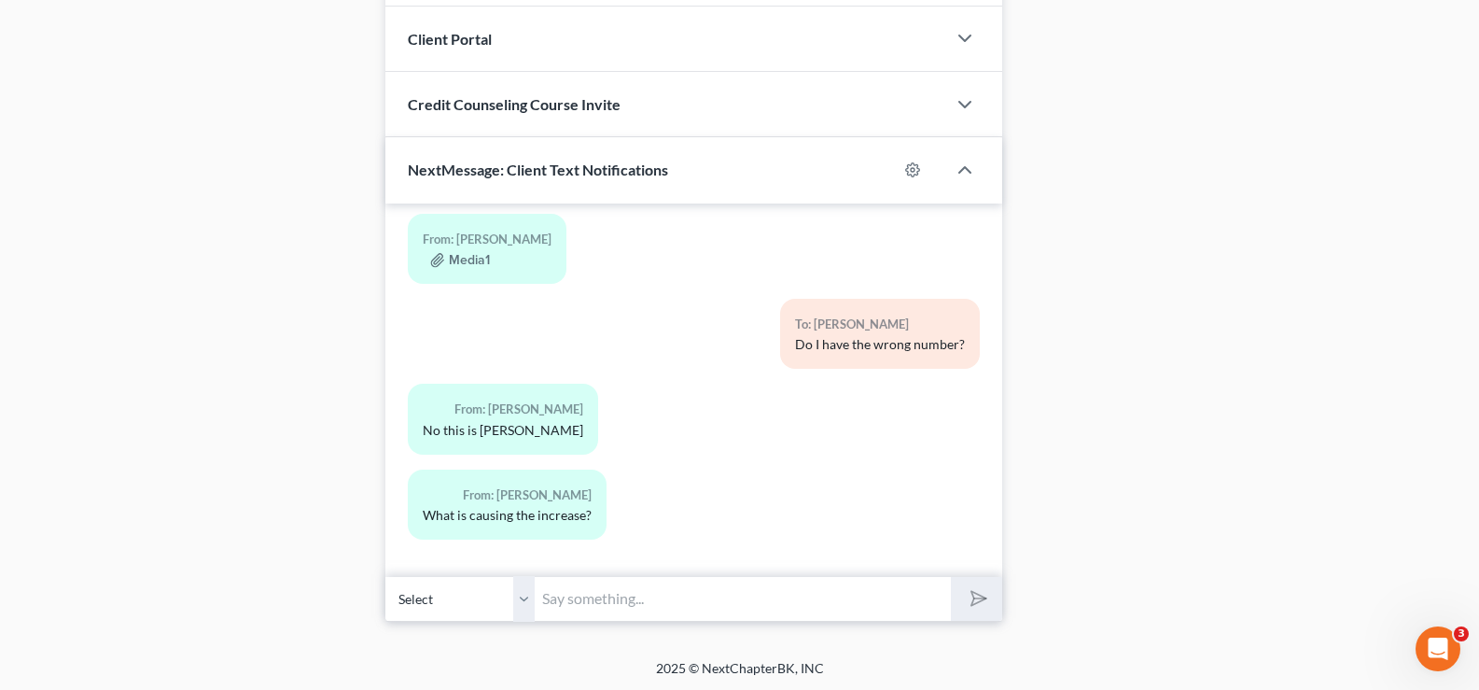
scroll to position [1693, 0]
drag, startPoint x: 621, startPoint y: 610, endPoint x: 672, endPoint y: 618, distance: 51.9
click at [621, 610] on input "text" at bounding box center [743, 596] width 416 height 46
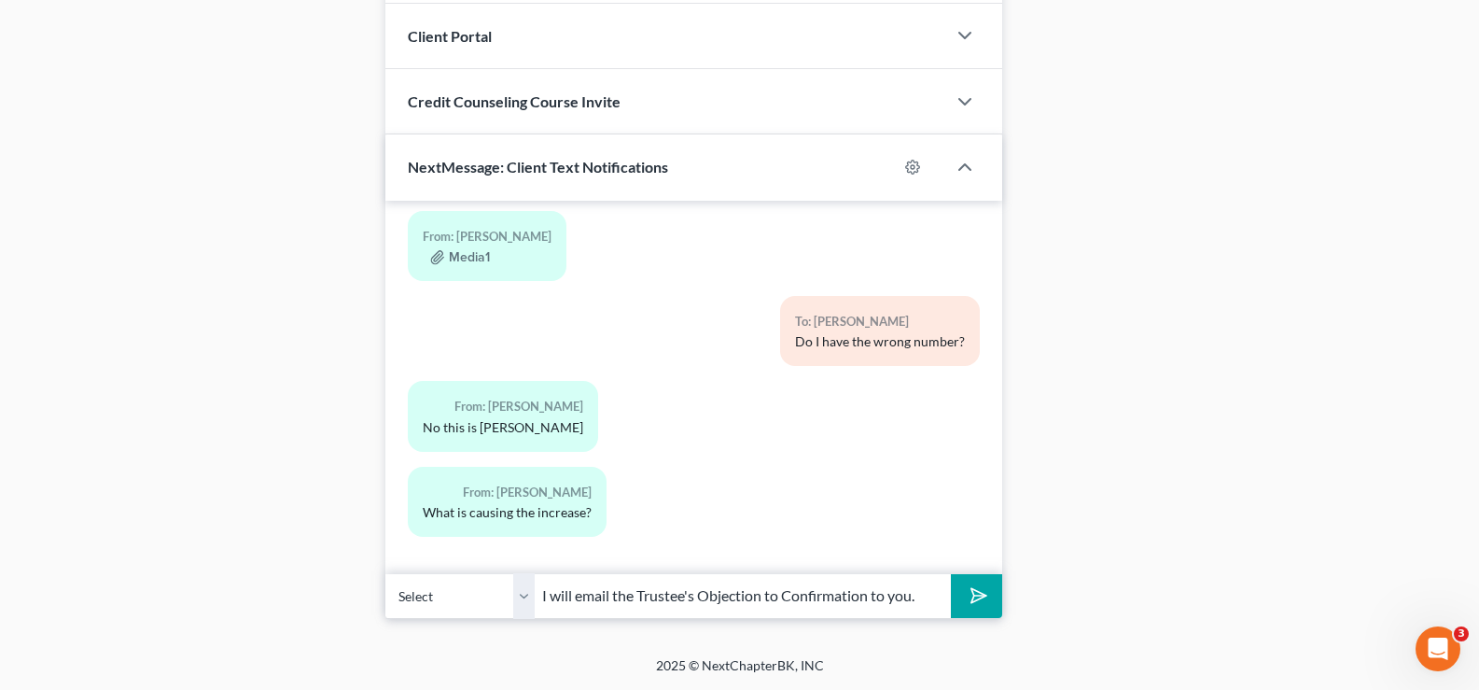
type input "I will email the Trustee's Objection to Confirmation to you."
click at [951, 574] on button "submit" at bounding box center [976, 596] width 51 height 44
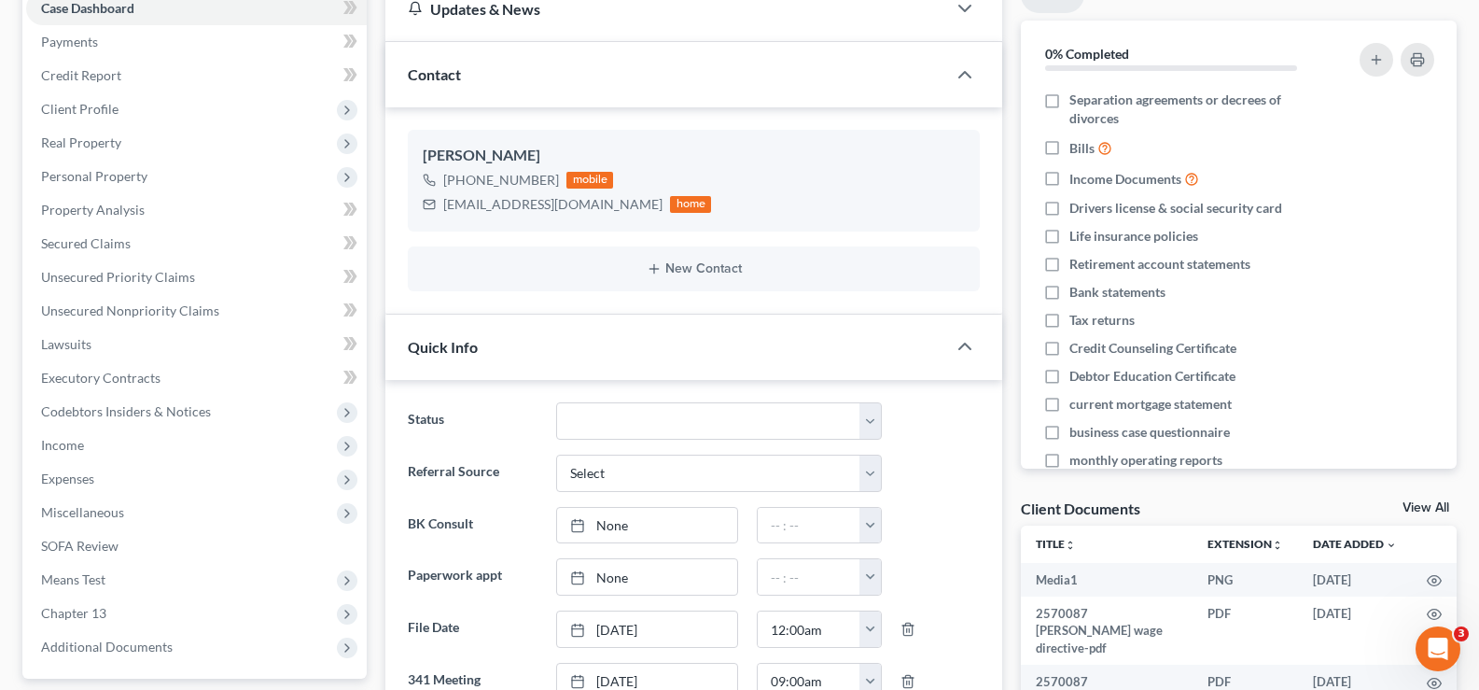
scroll to position [200, 0]
